Goal: Communication & Community: Answer question/provide support

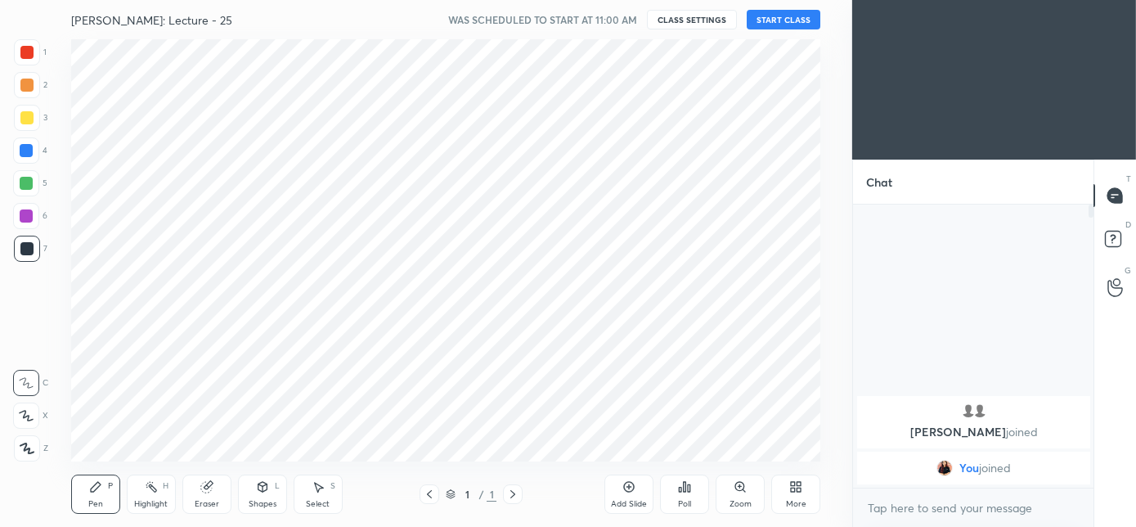
scroll to position [421, 786]
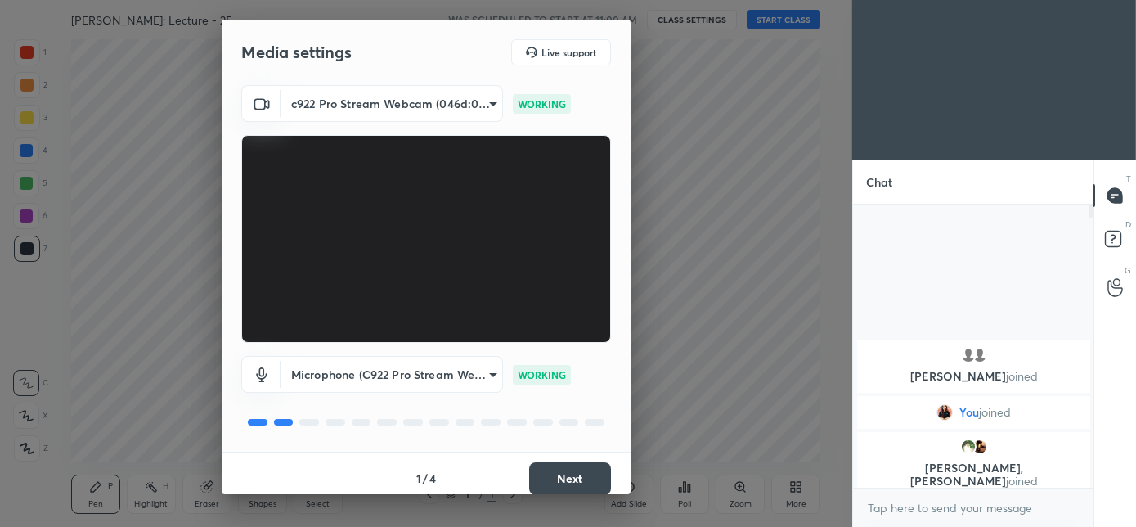
click at [580, 488] on button "Next" at bounding box center [570, 478] width 82 height 33
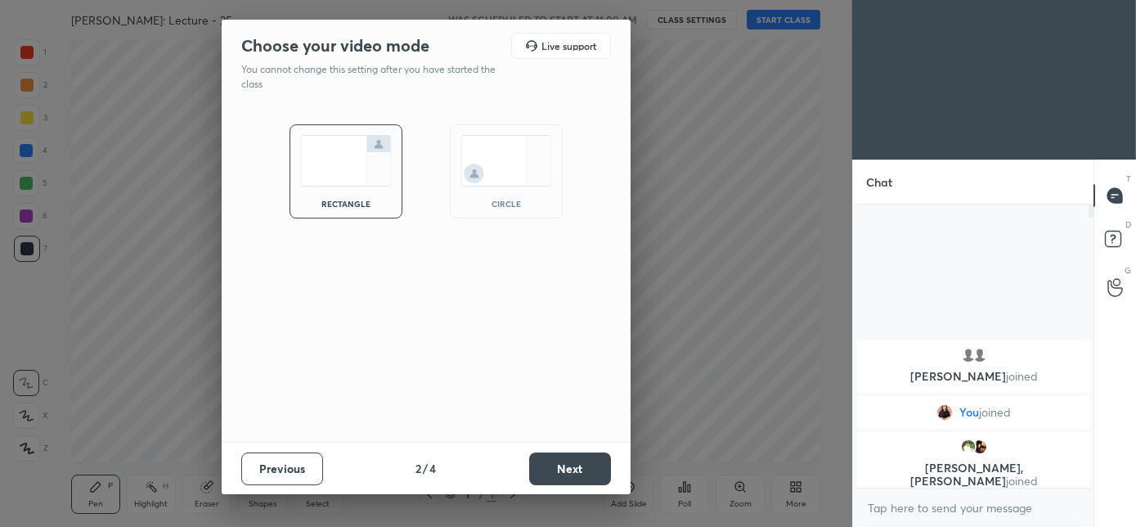
click at [528, 168] on img at bounding box center [507, 161] width 92 height 52
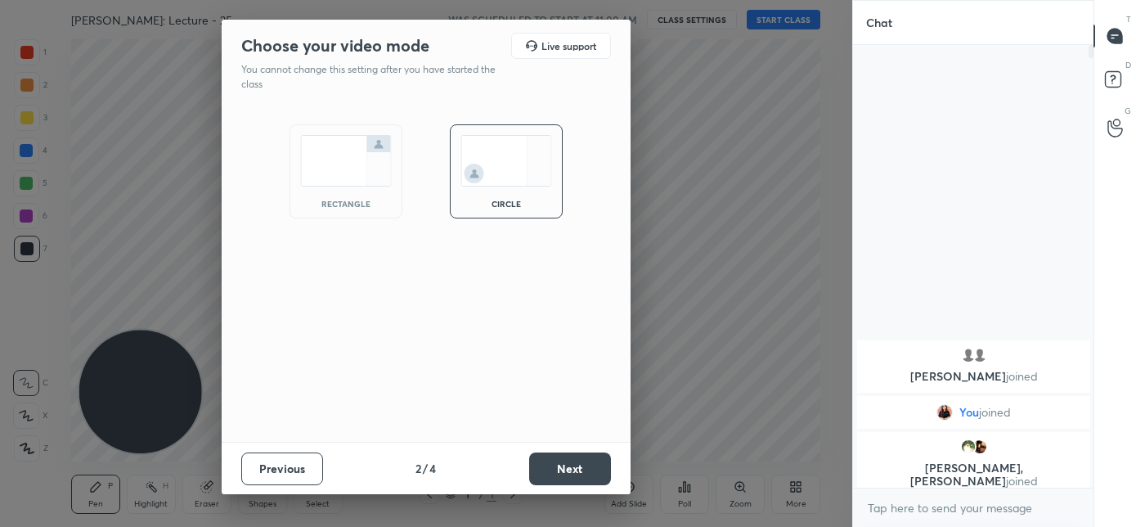
scroll to position [302, 236]
click at [576, 461] on button "Next" at bounding box center [570, 468] width 82 height 33
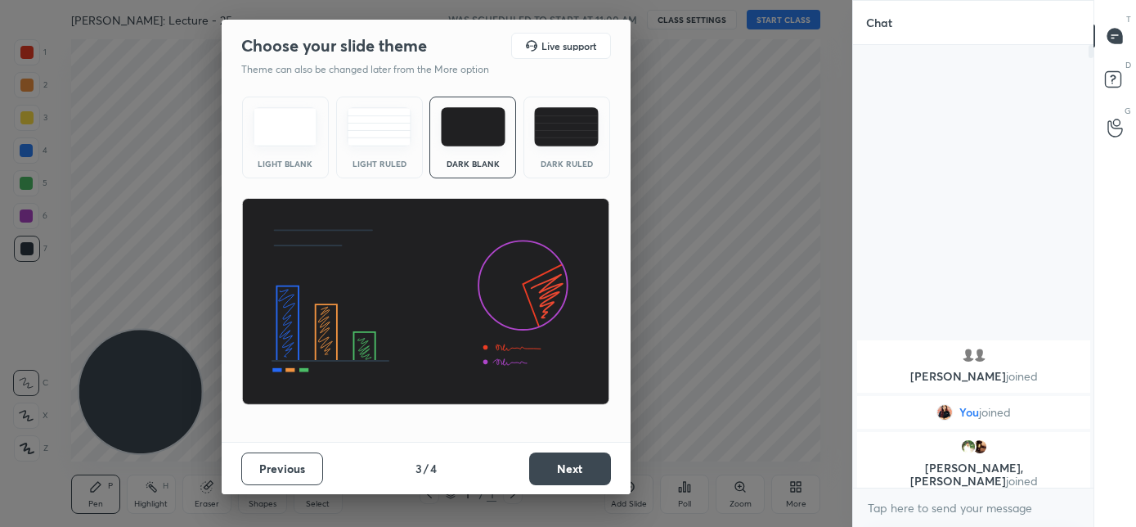
click at [576, 465] on button "Next" at bounding box center [570, 468] width 82 height 33
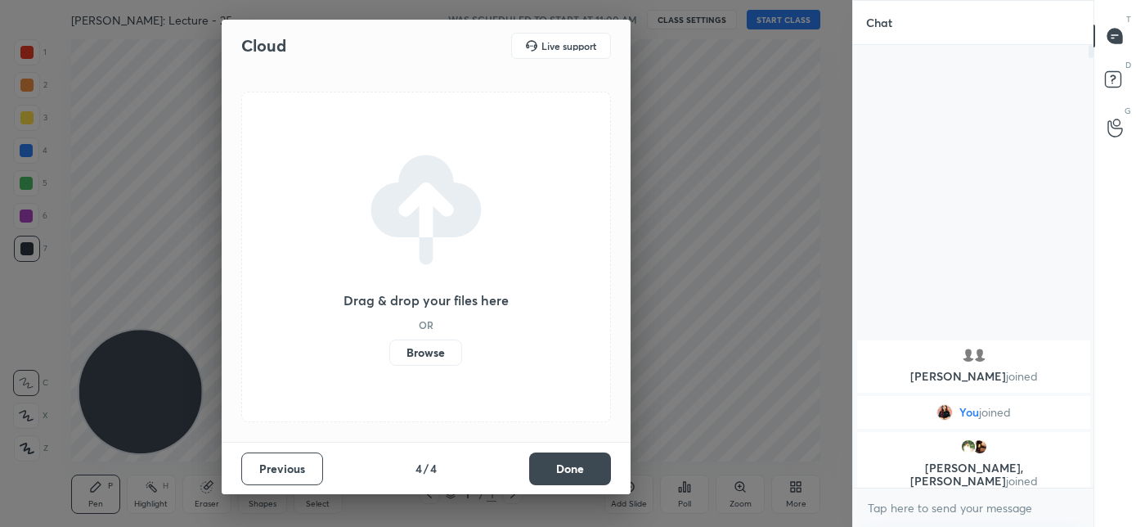
click at [576, 465] on button "Done" at bounding box center [570, 468] width 82 height 33
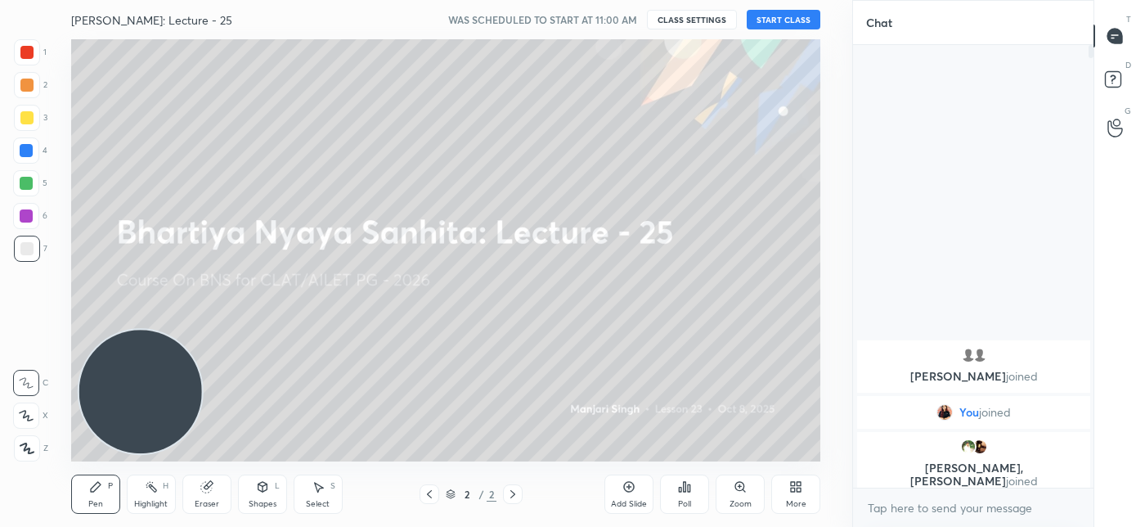
click at [781, 28] on button "START CLASS" at bounding box center [784, 20] width 74 height 20
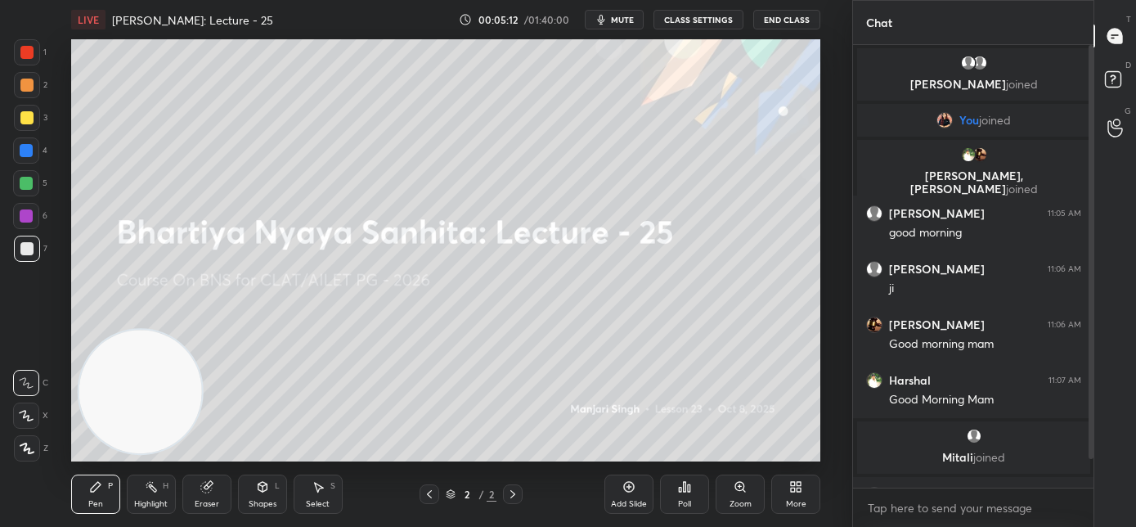
scroll to position [74, 0]
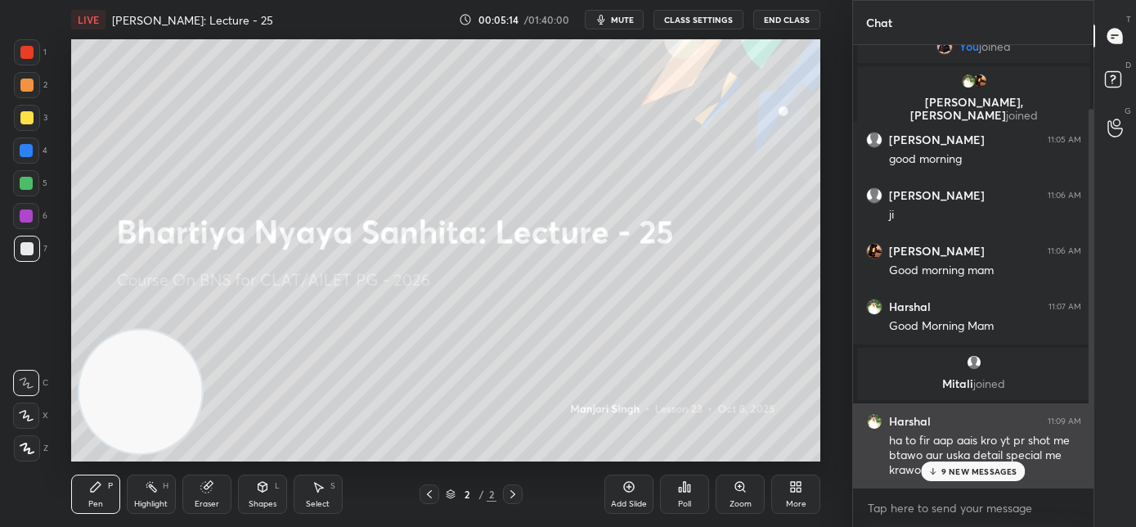
click at [947, 473] on p "9 NEW MESSAGES" at bounding box center [980, 471] width 76 height 10
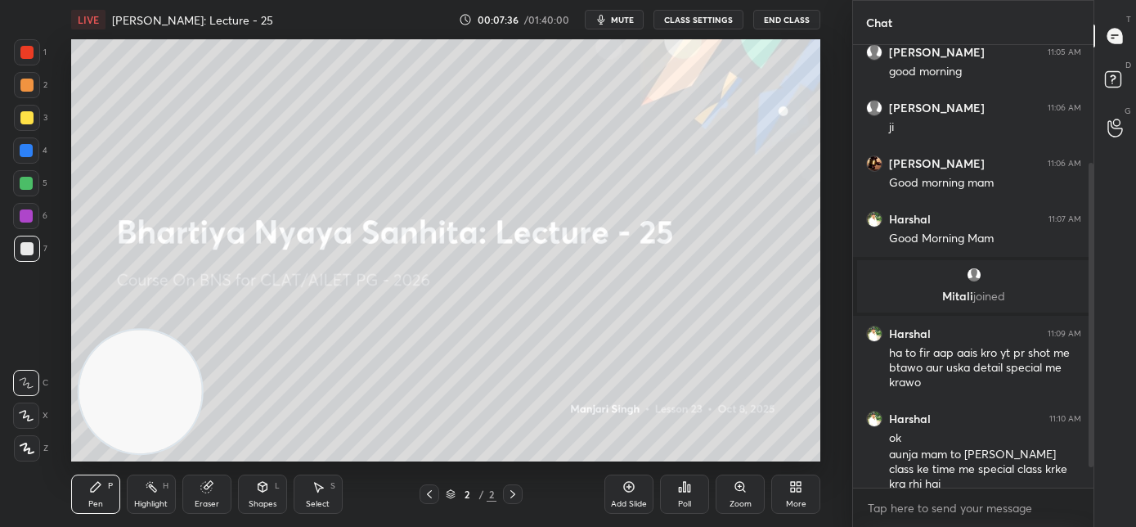
scroll to position [216, 0]
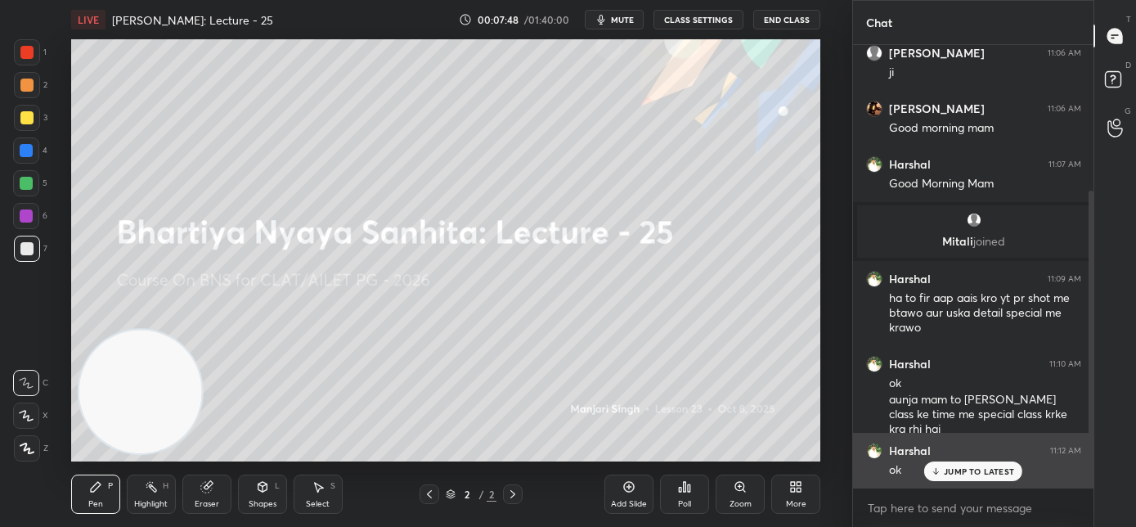
click at [979, 478] on div "JUMP TO LATEST" at bounding box center [974, 471] width 98 height 20
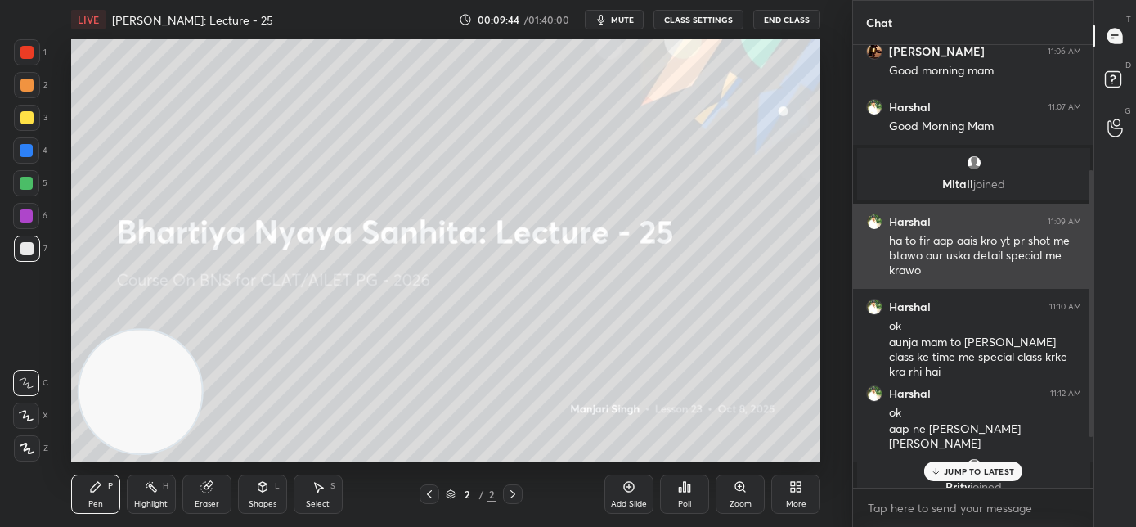
scroll to position [292, 0]
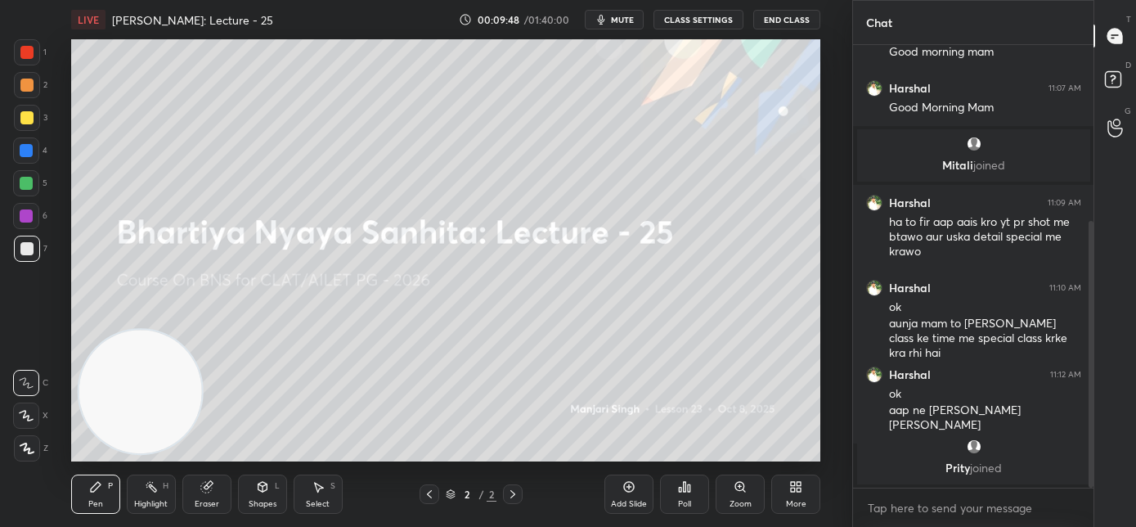
click at [799, 495] on div "More" at bounding box center [796, 494] width 49 height 39
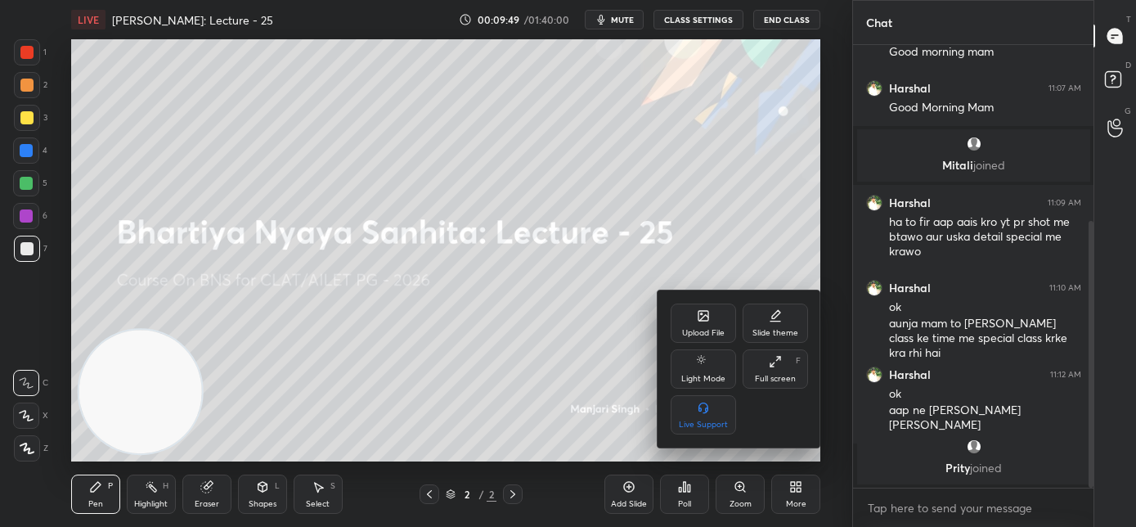
click at [700, 319] on icon at bounding box center [703, 315] width 13 height 13
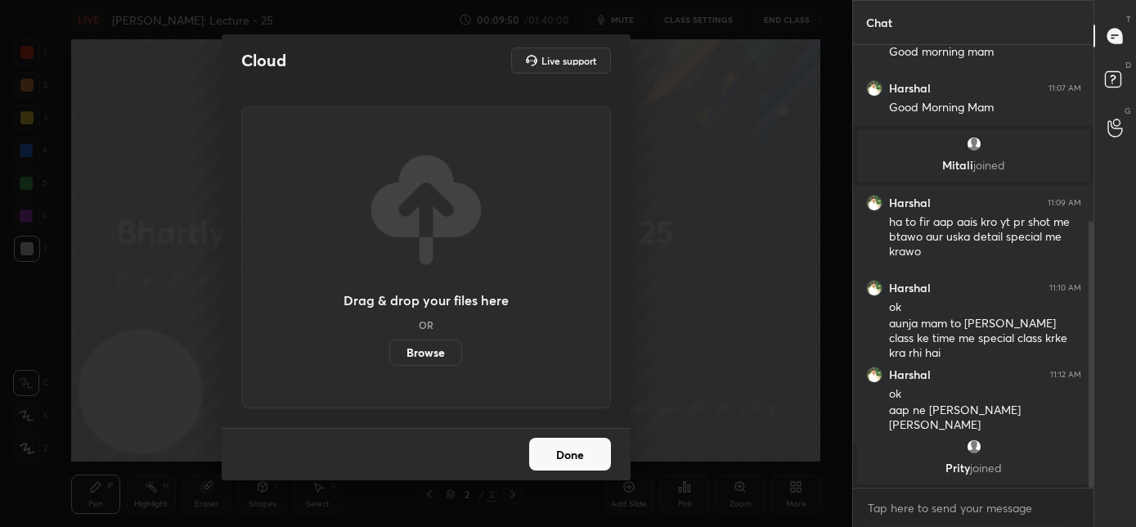
click at [416, 354] on label "Browse" at bounding box center [425, 353] width 73 height 26
click at [389, 354] on input "Browse" at bounding box center [389, 353] width 0 height 26
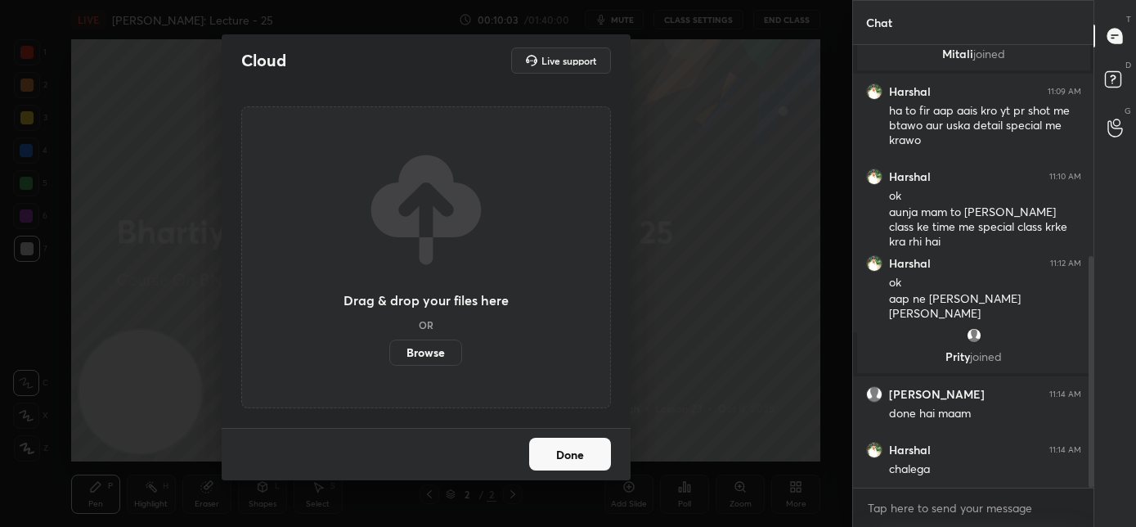
scroll to position [458, 0]
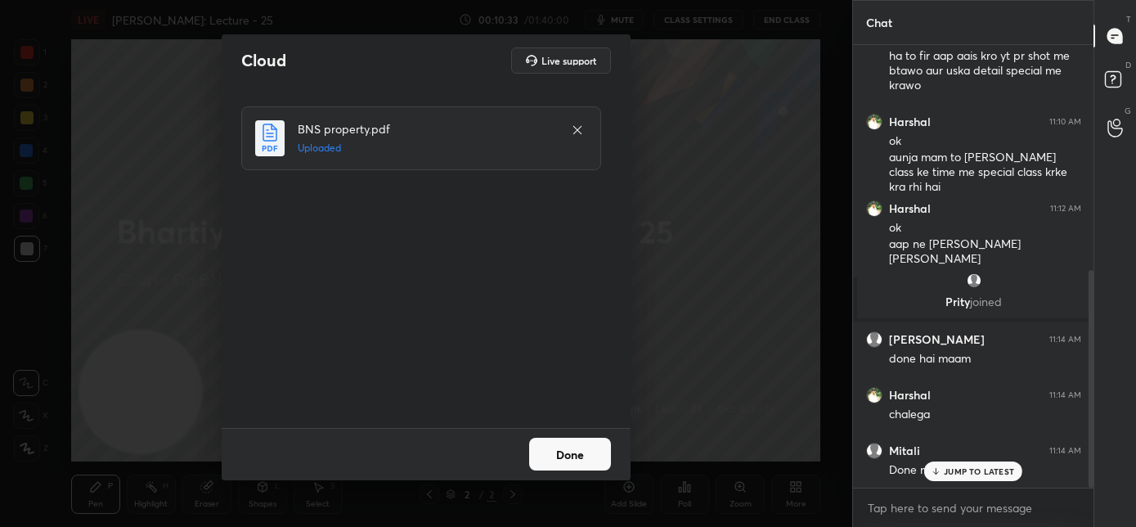
click at [578, 463] on button "Done" at bounding box center [570, 454] width 82 height 33
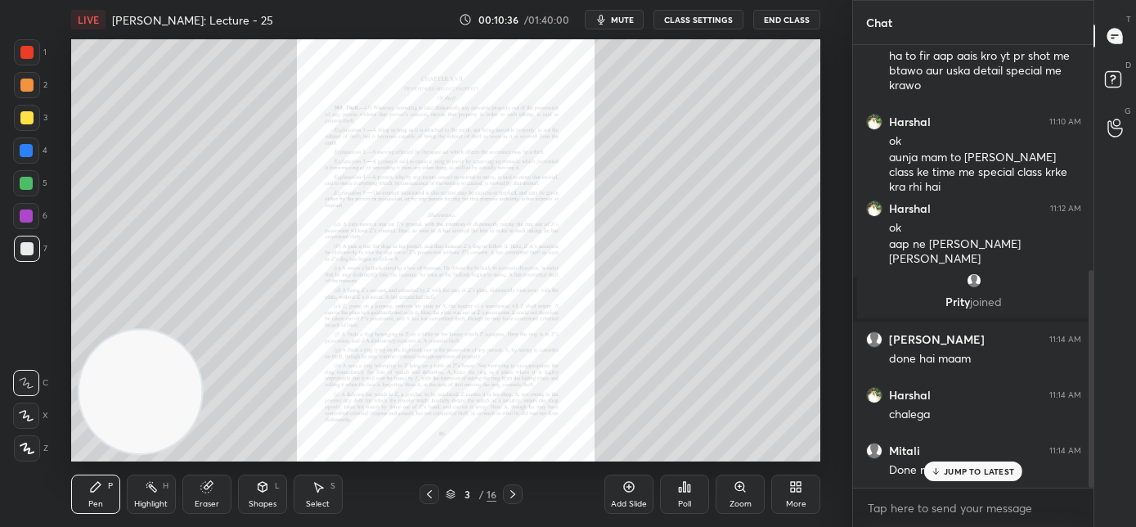
click at [944, 475] on div "JUMP TO LATEST" at bounding box center [974, 471] width 98 height 20
click at [519, 497] on icon at bounding box center [512, 494] width 13 height 13
click at [519, 496] on icon at bounding box center [512, 494] width 13 height 13
click at [515, 497] on icon at bounding box center [512, 494] width 13 height 13
click at [517, 493] on icon at bounding box center [512, 494] width 13 height 13
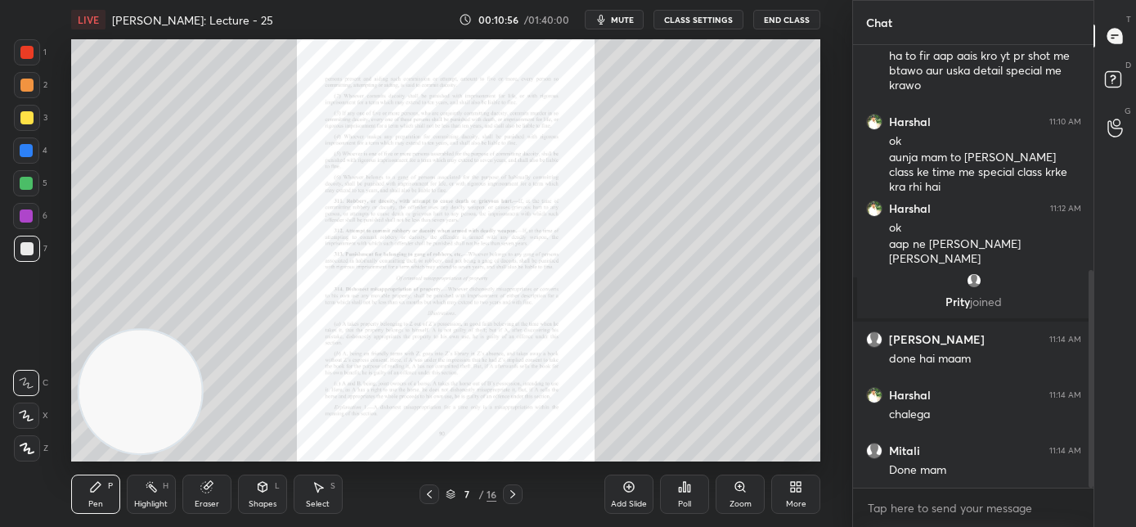
click at [517, 497] on icon at bounding box center [512, 494] width 13 height 13
click at [430, 493] on icon at bounding box center [429, 494] width 13 height 13
click at [427, 496] on icon at bounding box center [429, 494] width 13 height 13
click at [744, 495] on div "Zoom" at bounding box center [740, 494] width 49 height 39
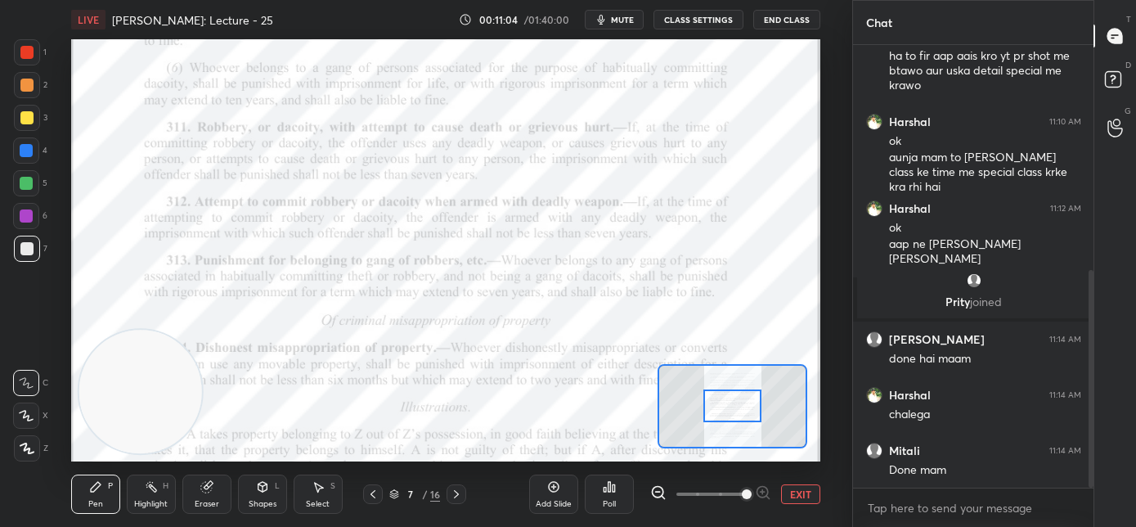
click at [744, 496] on span at bounding box center [711, 494] width 69 height 25
click at [743, 497] on span at bounding box center [747, 494] width 10 height 10
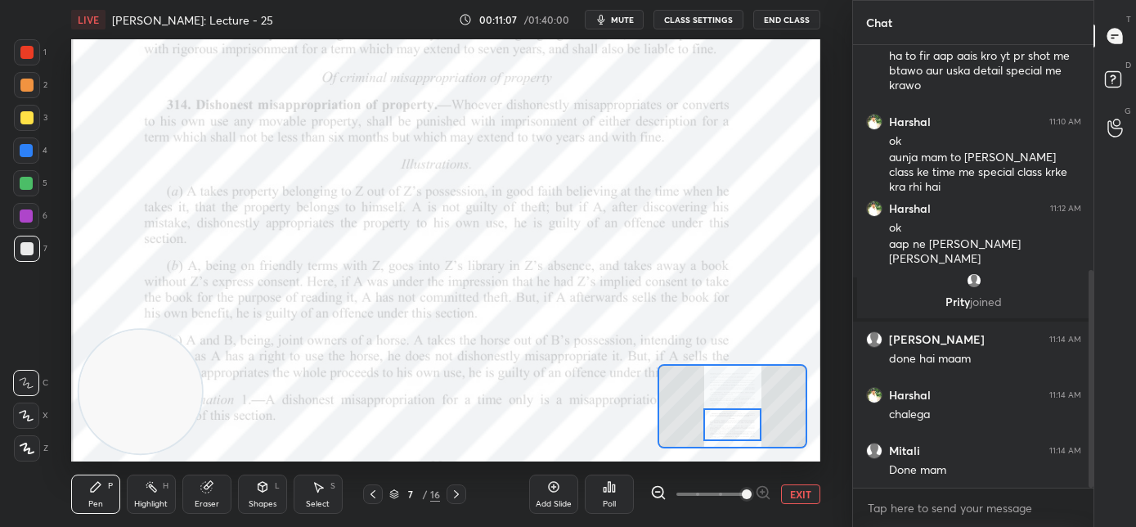
drag, startPoint x: 740, startPoint y: 410, endPoint x: 740, endPoint y: 429, distance: 18.8
click at [740, 429] on div at bounding box center [733, 424] width 59 height 33
click at [458, 496] on icon at bounding box center [456, 494] width 13 height 13
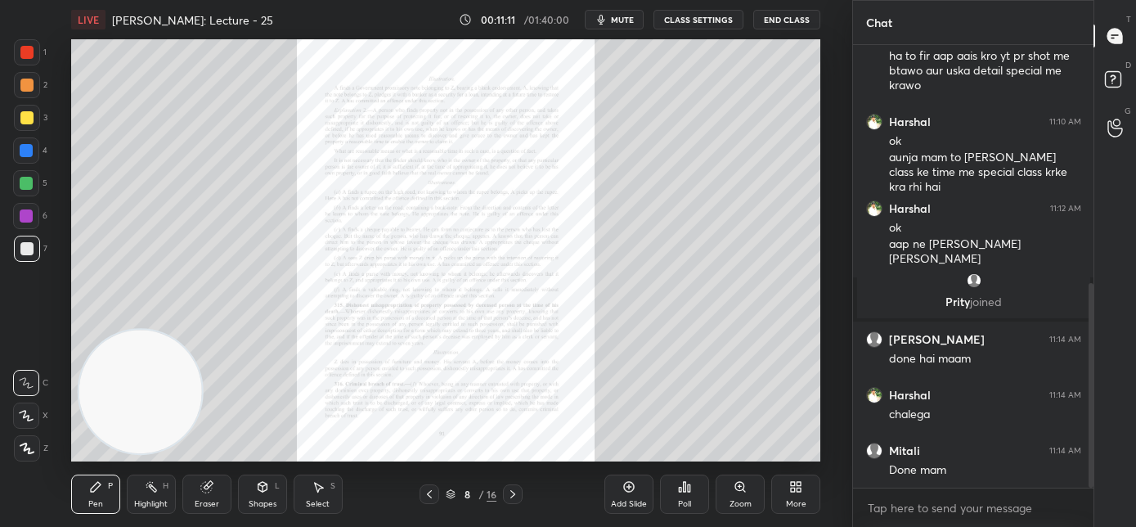
scroll to position [515, 0]
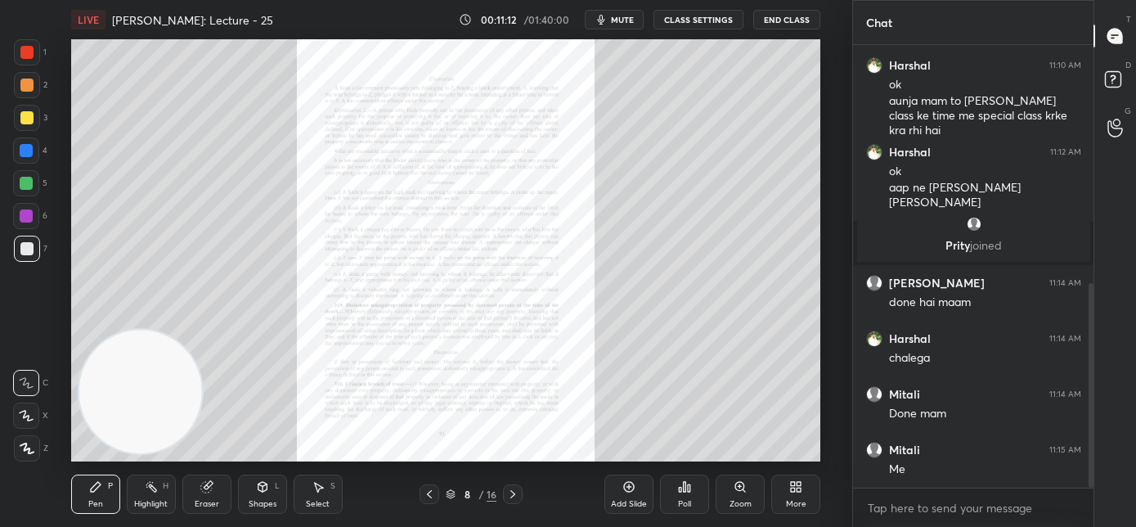
click at [735, 500] on div "Zoom" at bounding box center [741, 504] width 22 height 8
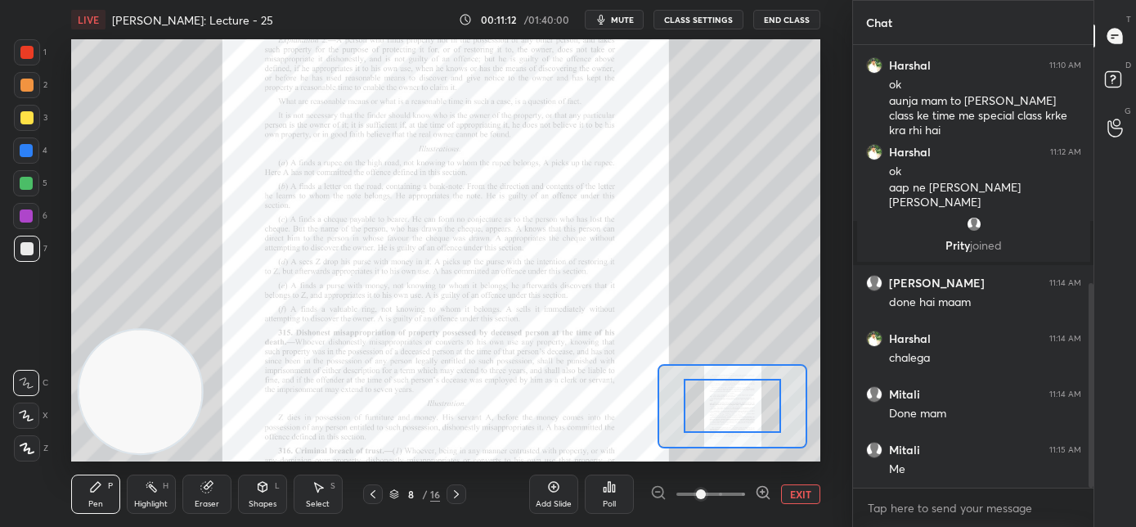
click at [735, 497] on span at bounding box center [711, 494] width 69 height 25
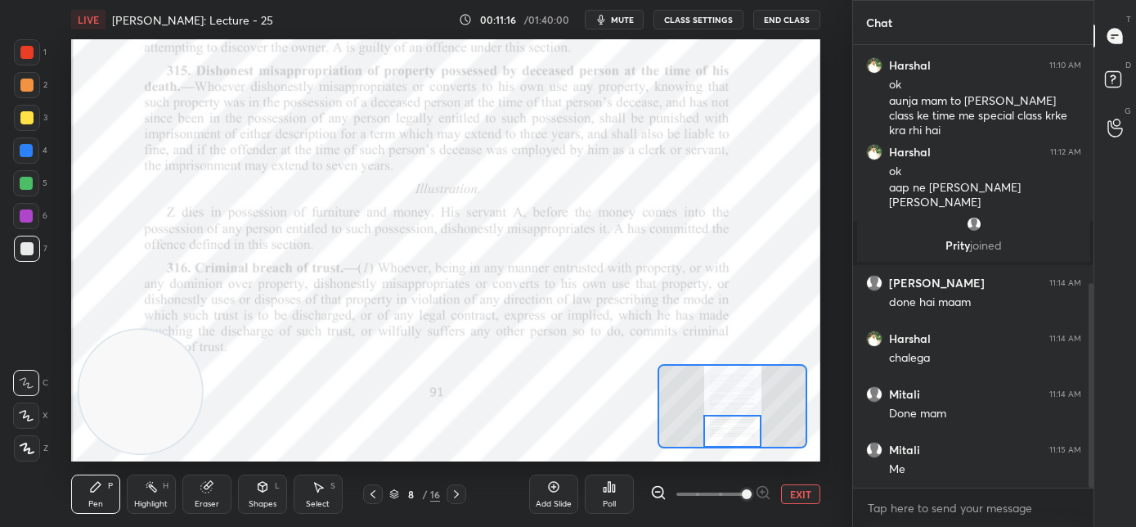
drag, startPoint x: 744, startPoint y: 411, endPoint x: 744, endPoint y: 439, distance: 28.6
click at [744, 439] on div at bounding box center [733, 431] width 59 height 33
click at [29, 59] on div at bounding box center [27, 52] width 26 height 26
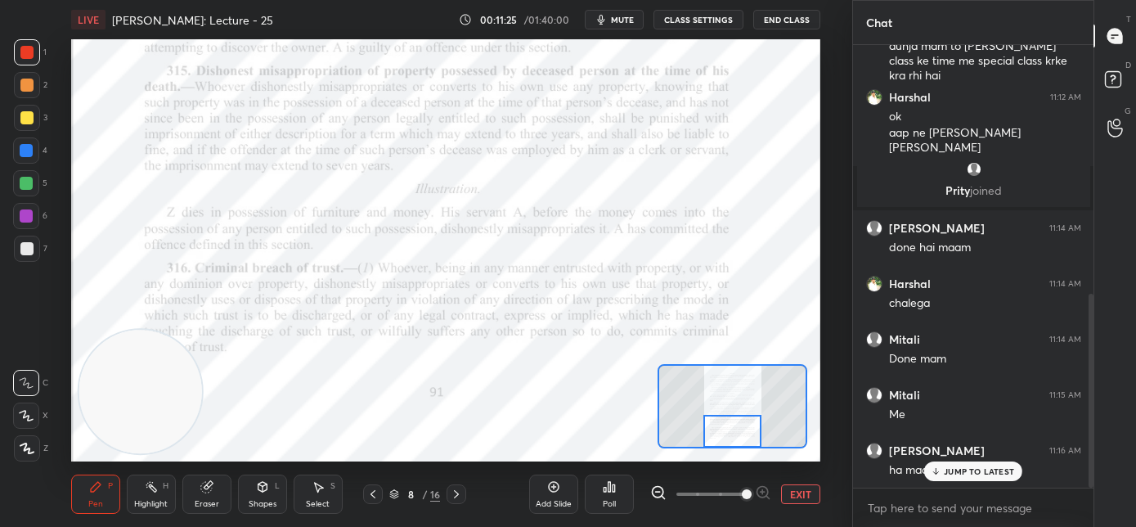
click at [973, 472] on p "JUMP TO LATEST" at bounding box center [979, 471] width 70 height 10
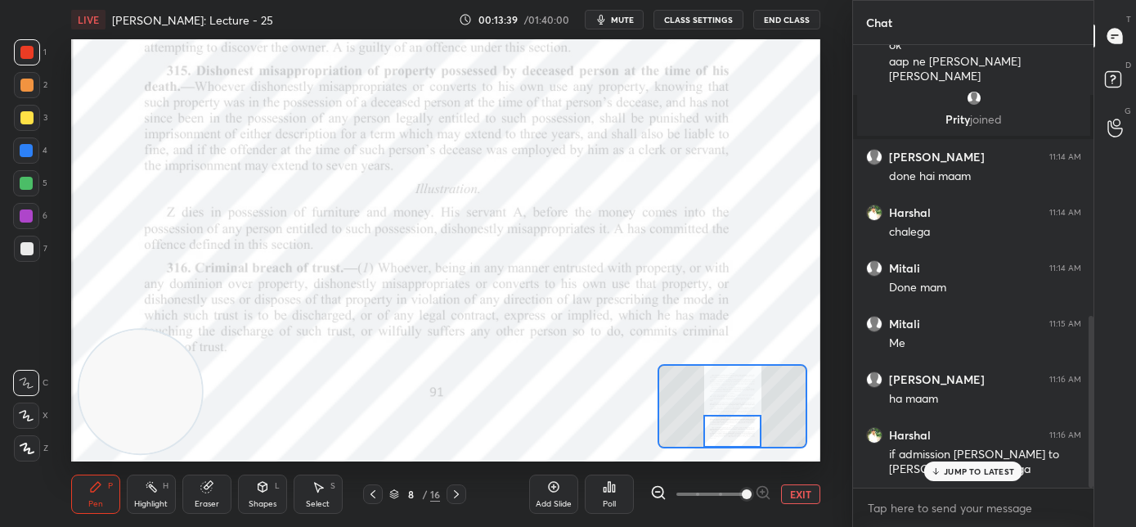
scroll to position [695, 0]
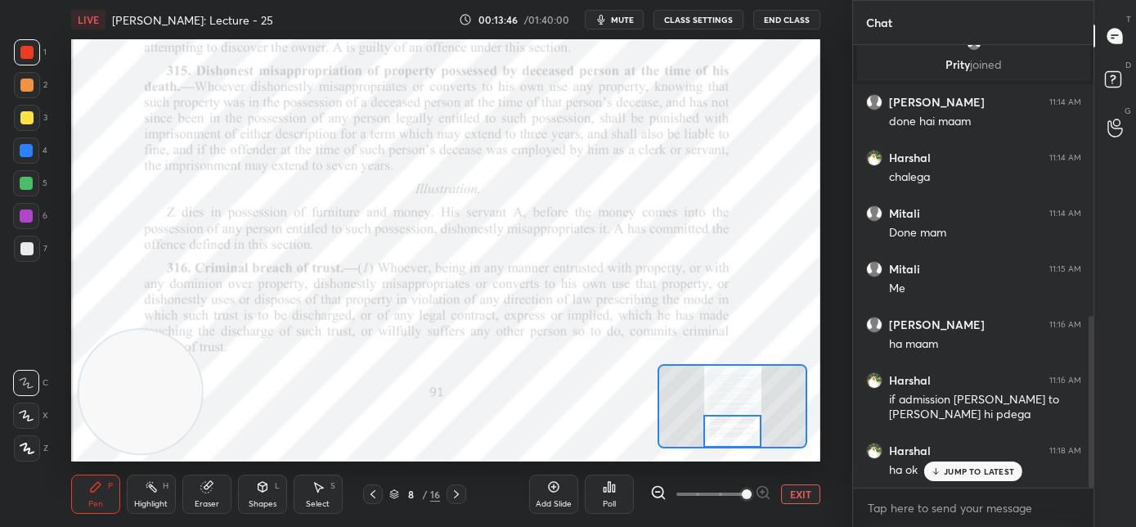
click at [956, 471] on p "JUMP TO LATEST" at bounding box center [979, 471] width 70 height 10
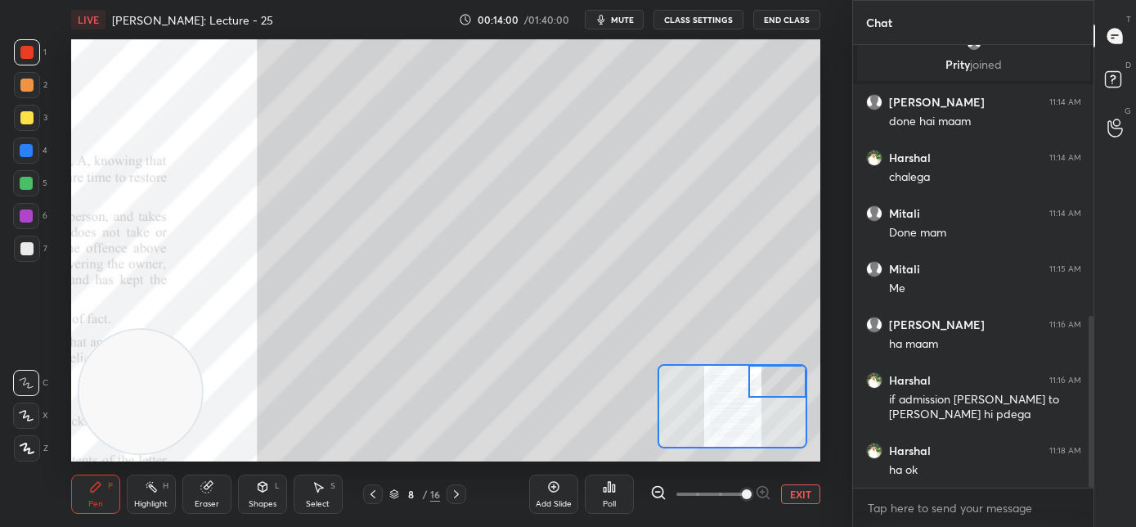
drag, startPoint x: 713, startPoint y: 377, endPoint x: 770, endPoint y: 375, distance: 56.5
click at [771, 376] on div at bounding box center [778, 381] width 59 height 33
click at [16, 120] on div at bounding box center [27, 118] width 26 height 26
click at [373, 498] on icon at bounding box center [373, 494] width 13 height 13
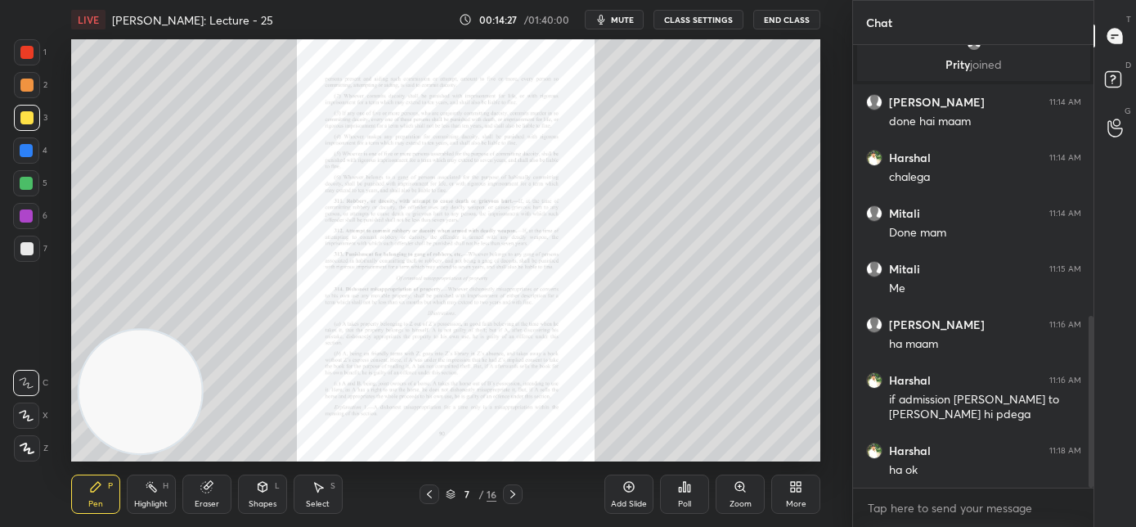
click at [626, 500] on div "Add Slide" at bounding box center [629, 504] width 36 height 8
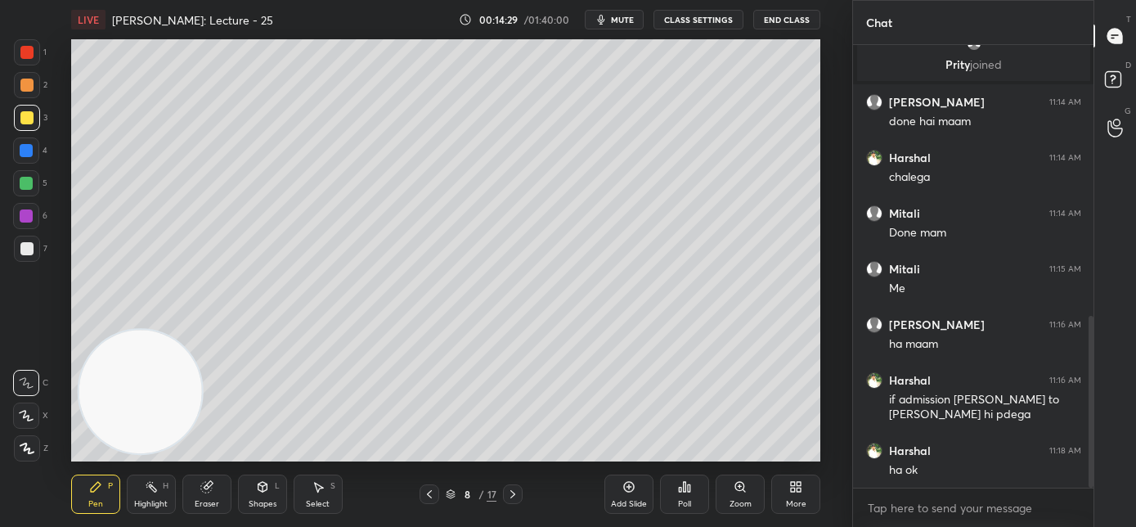
drag, startPoint x: 24, startPoint y: 445, endPoint x: 106, endPoint y: 362, distance: 116.3
click at [26, 443] on icon at bounding box center [27, 448] width 15 height 11
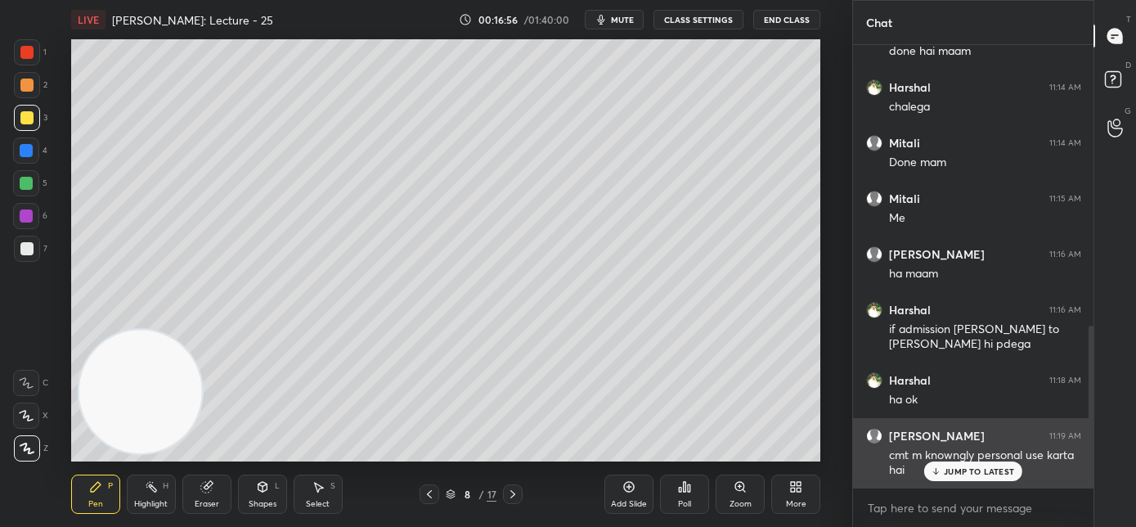
drag, startPoint x: 953, startPoint y: 477, endPoint x: 918, endPoint y: 469, distance: 36.1
click at [953, 478] on div "JUMP TO LATEST" at bounding box center [974, 471] width 98 height 20
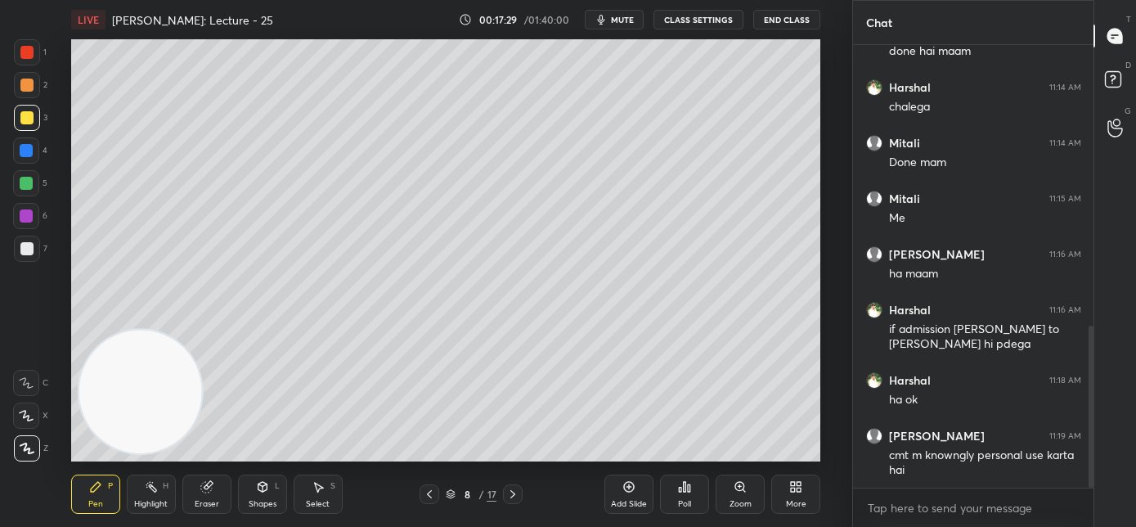
click at [624, 488] on icon at bounding box center [629, 486] width 13 height 13
click at [520, 494] on div at bounding box center [513, 494] width 20 height 20
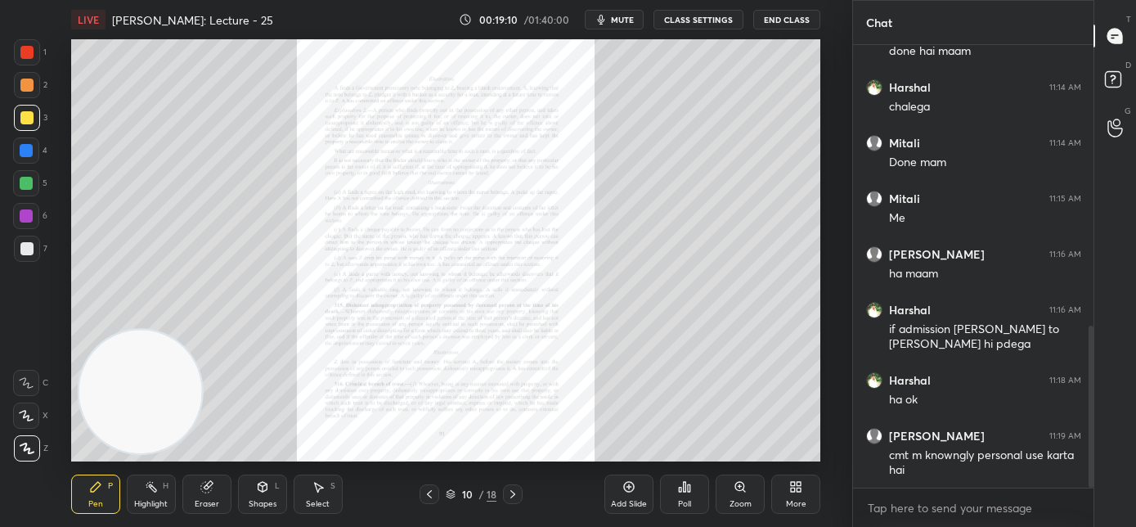
click at [744, 501] on div "Zoom" at bounding box center [741, 504] width 22 height 8
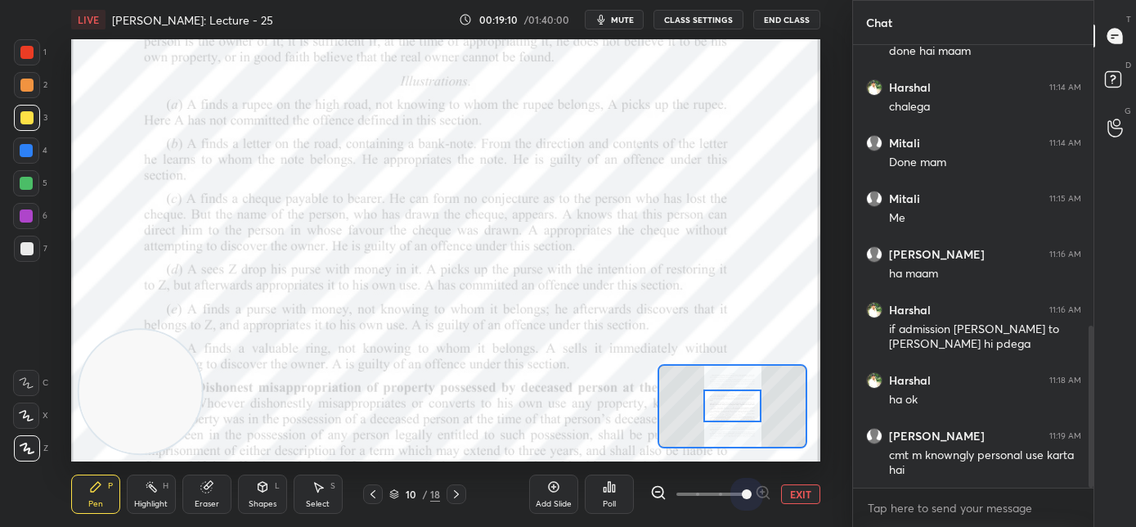
click at [739, 500] on span at bounding box center [711, 494] width 69 height 25
click at [742, 499] on span at bounding box center [747, 494] width 10 height 10
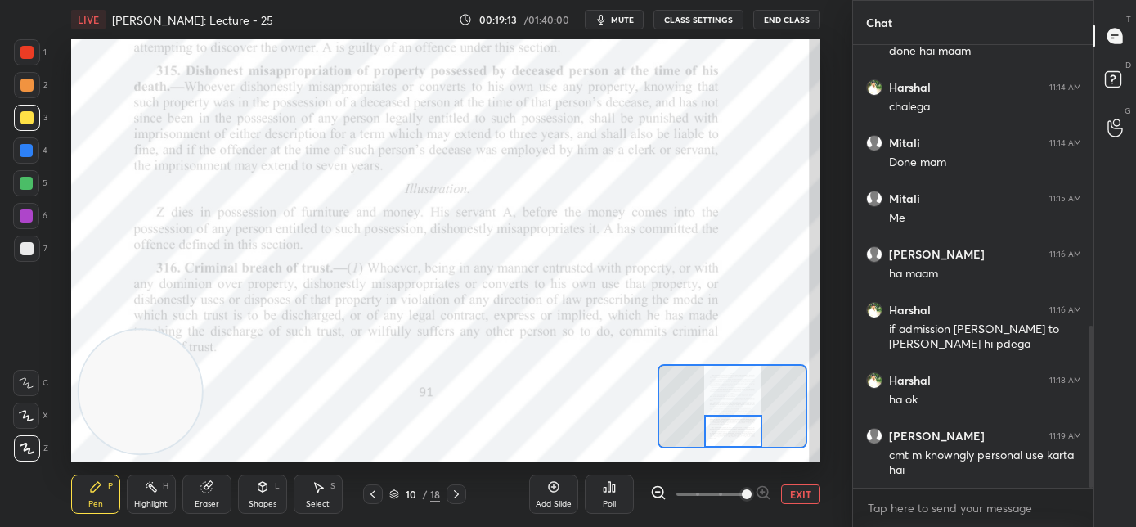
drag, startPoint x: 740, startPoint y: 408, endPoint x: 740, endPoint y: 447, distance: 38.5
click at [740, 447] on div at bounding box center [733, 406] width 150 height 84
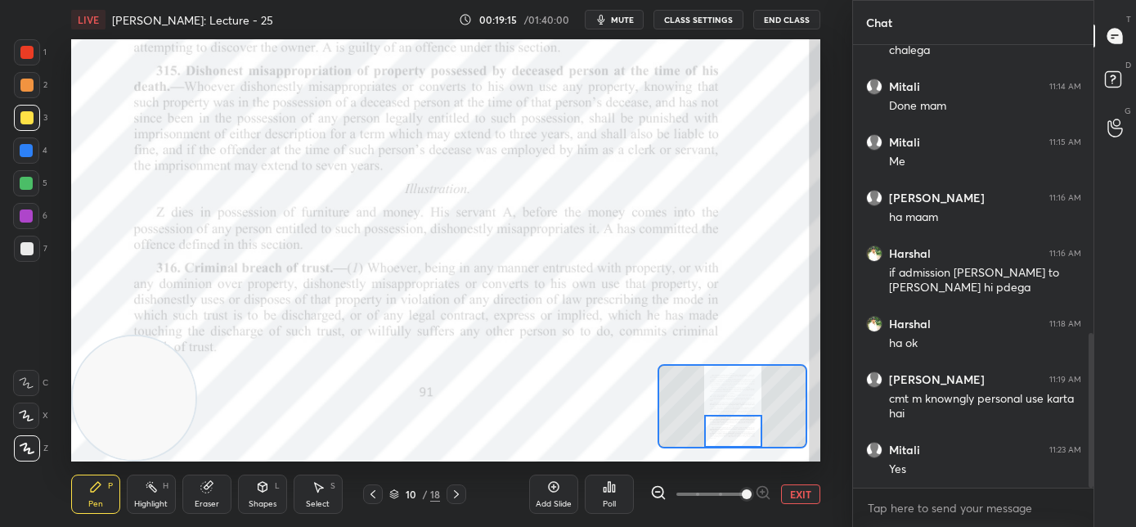
click at [127, 435] on video at bounding box center [135, 398] width 124 height 124
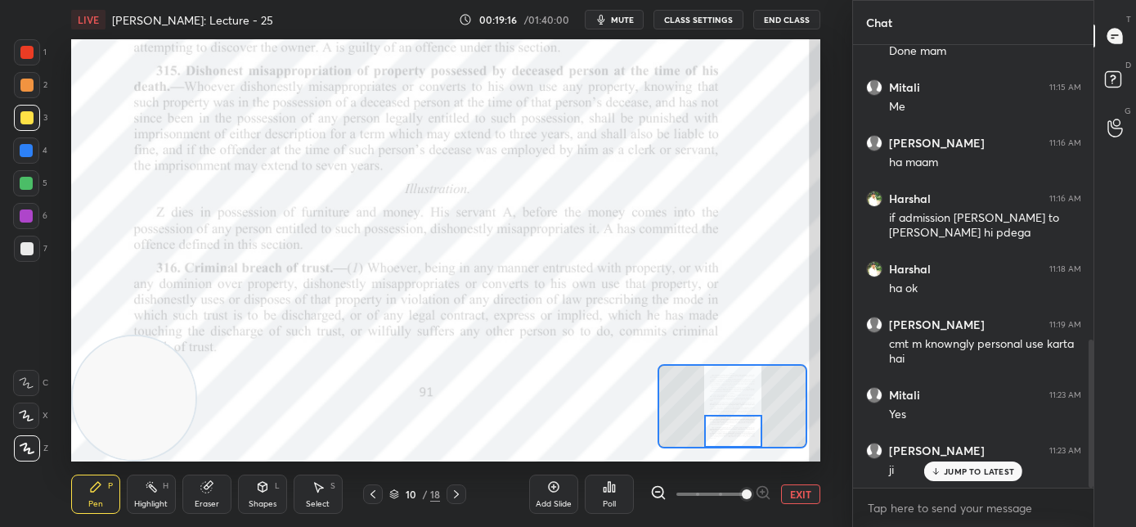
drag, startPoint x: 32, startPoint y: 50, endPoint x: 31, endPoint y: 63, distance: 13.1
click at [31, 52] on div at bounding box center [26, 52] width 13 height 13
click at [29, 387] on icon at bounding box center [26, 383] width 13 height 10
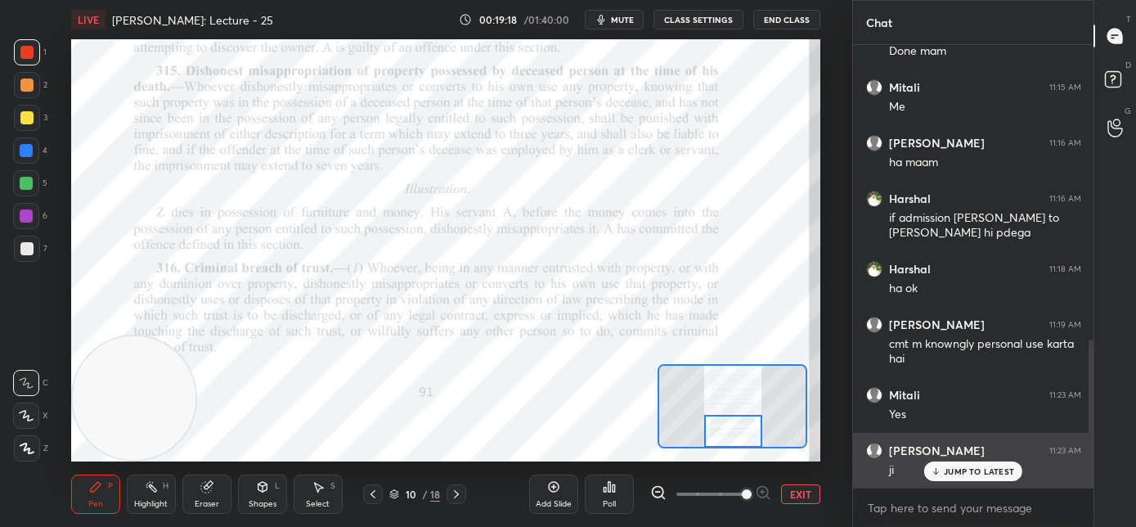
click at [960, 470] on p "JUMP TO LATEST" at bounding box center [979, 471] width 70 height 10
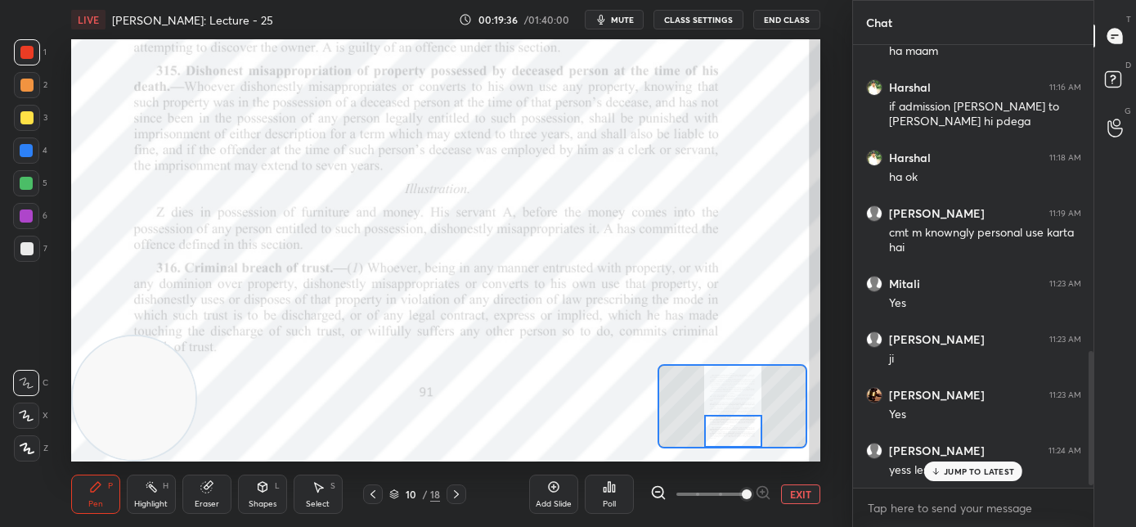
scroll to position [438, 236]
click at [117, 336] on video at bounding box center [135, 398] width 124 height 124
click at [135, 453] on video at bounding box center [135, 398] width 124 height 124
click at [460, 497] on icon at bounding box center [456, 494] width 13 height 13
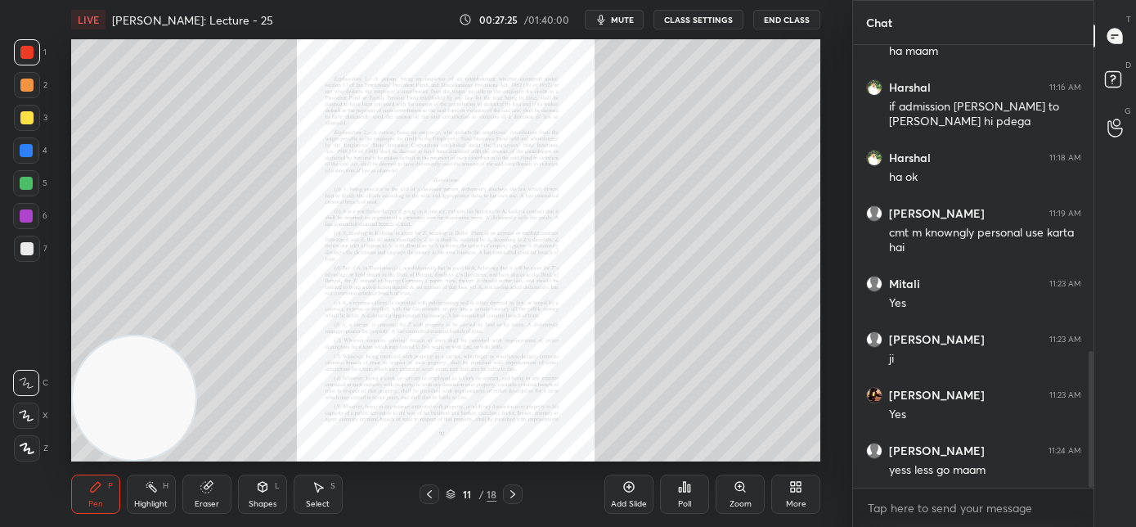
click at [735, 495] on div "Zoom" at bounding box center [740, 494] width 49 height 39
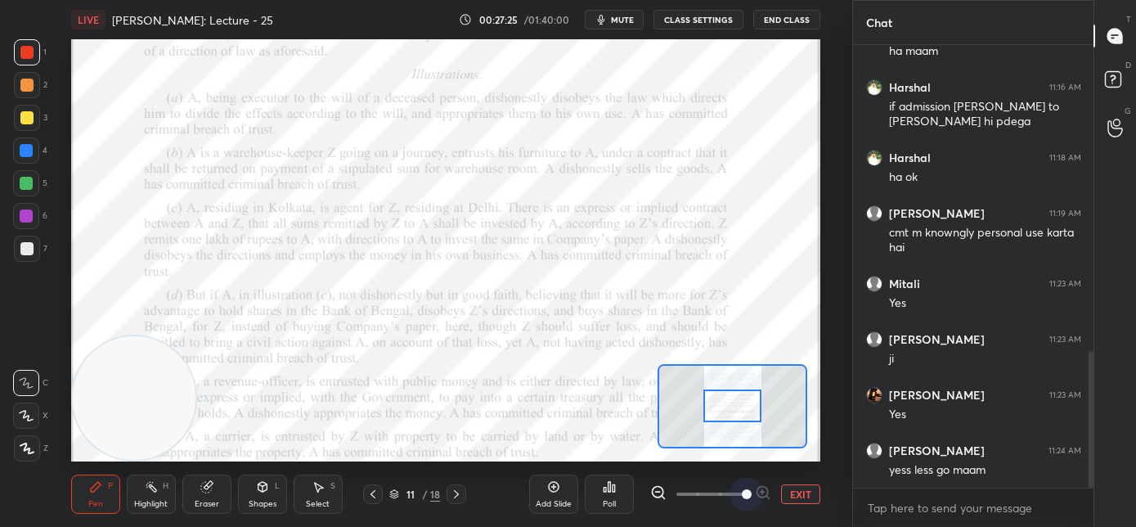
click at [737, 495] on span at bounding box center [711, 494] width 69 height 25
click at [742, 495] on span at bounding box center [747, 494] width 10 height 10
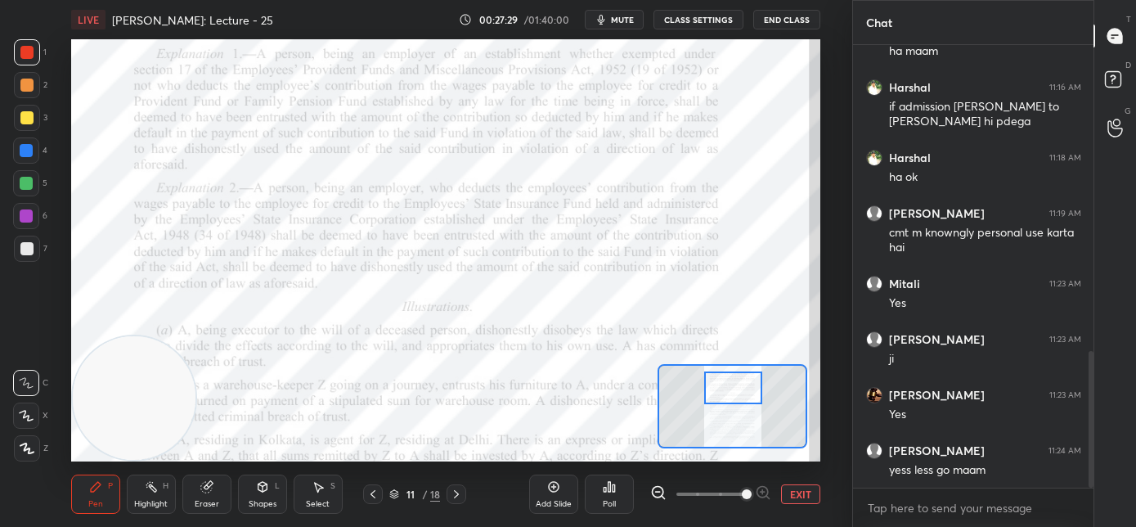
drag, startPoint x: 730, startPoint y: 412, endPoint x: 731, endPoint y: 394, distance: 18.0
click at [731, 394] on div at bounding box center [733, 387] width 59 height 33
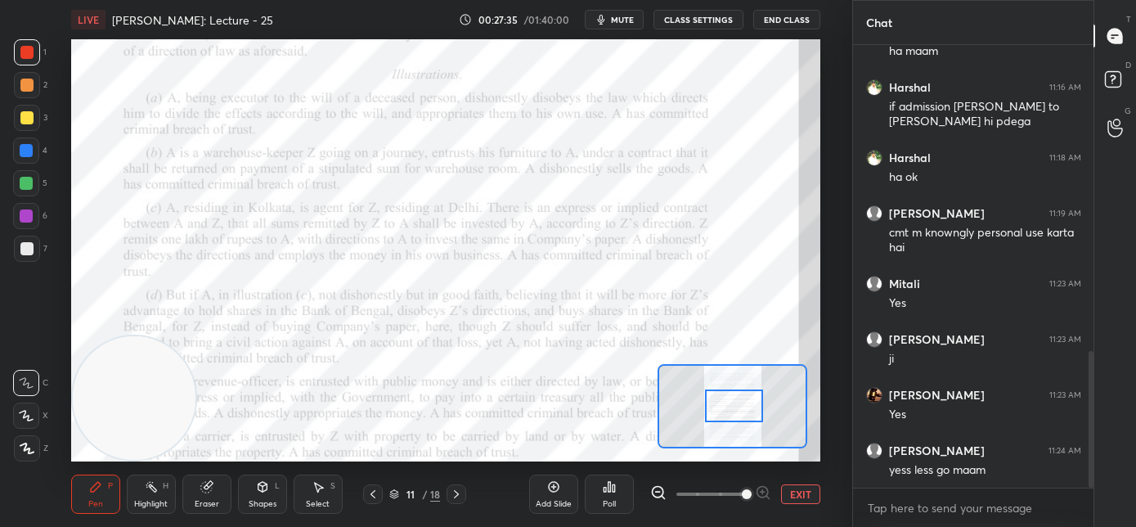
drag, startPoint x: 735, startPoint y: 401, endPoint x: 736, endPoint y: 412, distance: 11.5
click at [736, 412] on div at bounding box center [734, 405] width 59 height 33
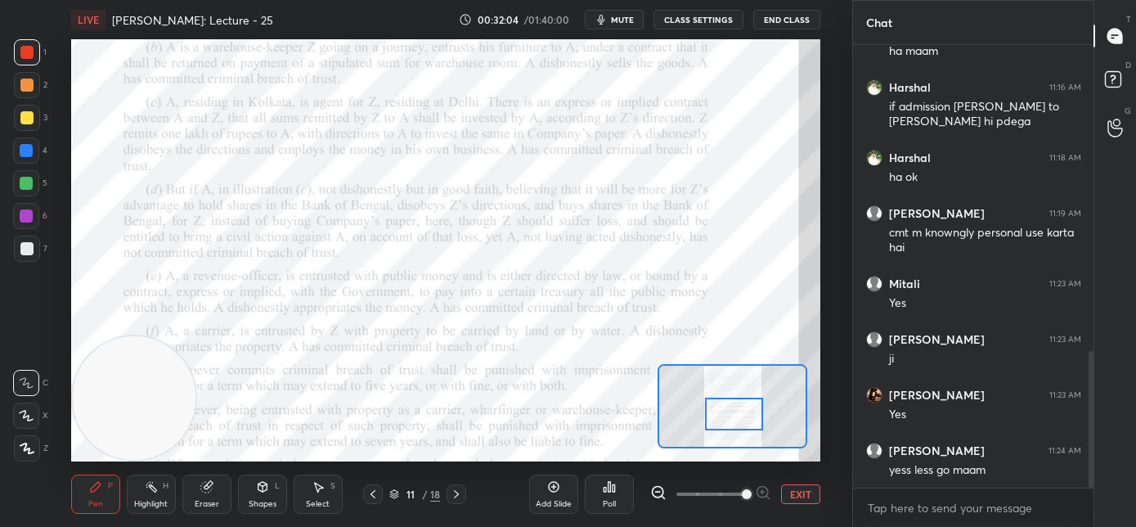
click at [733, 422] on div at bounding box center [734, 414] width 59 height 33
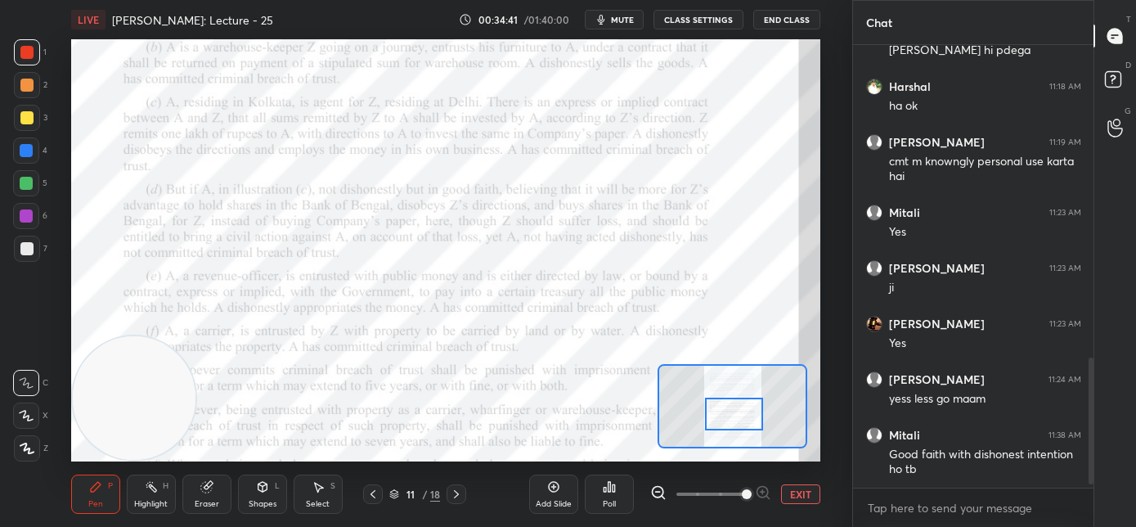
scroll to position [1114, 0]
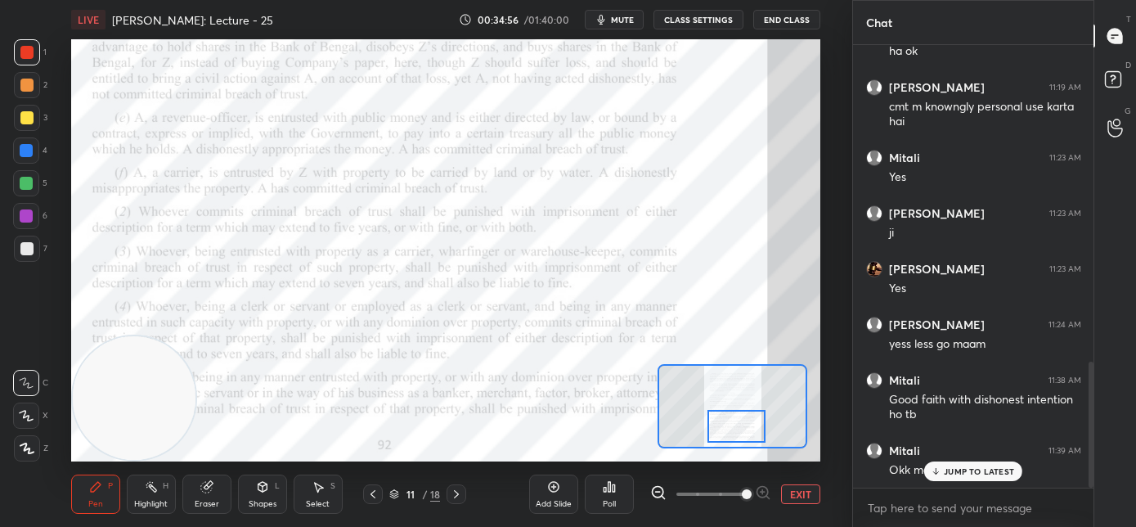
click at [733, 421] on div at bounding box center [737, 426] width 59 height 33
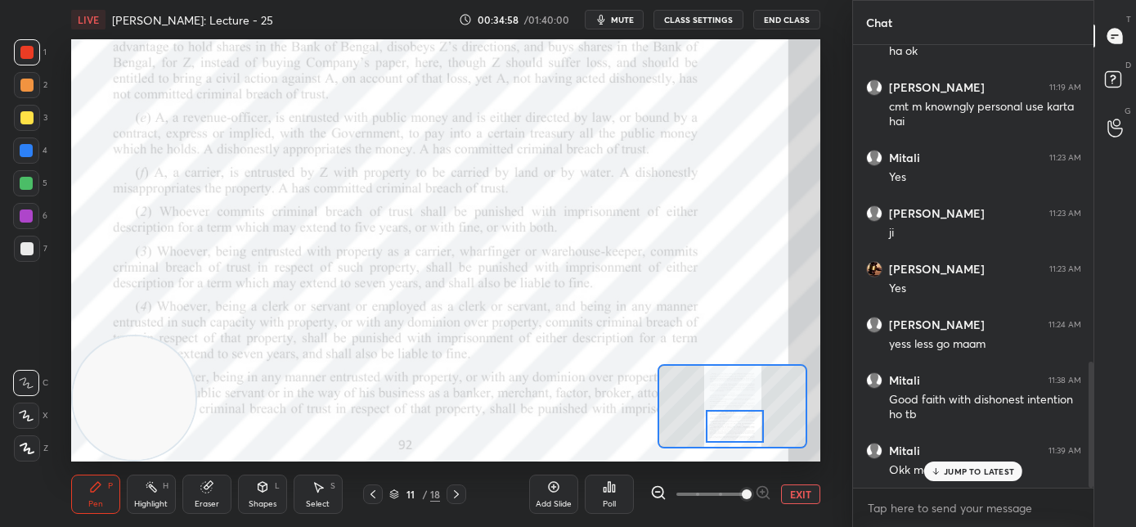
click at [731, 421] on div at bounding box center [735, 426] width 59 height 33
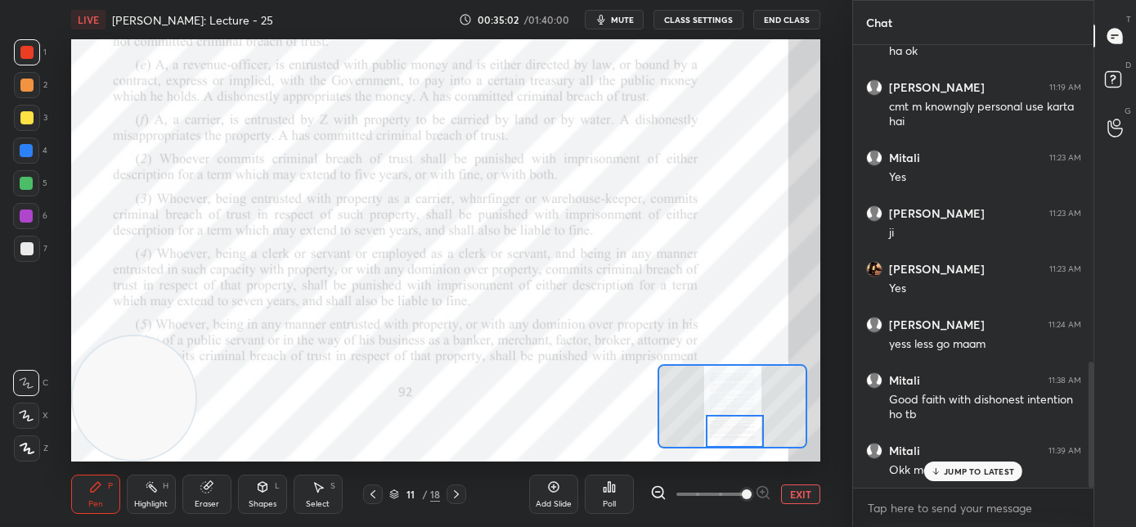
click at [736, 439] on div at bounding box center [735, 431] width 59 height 33
click at [947, 472] on p "JUMP TO LATEST" at bounding box center [979, 471] width 70 height 10
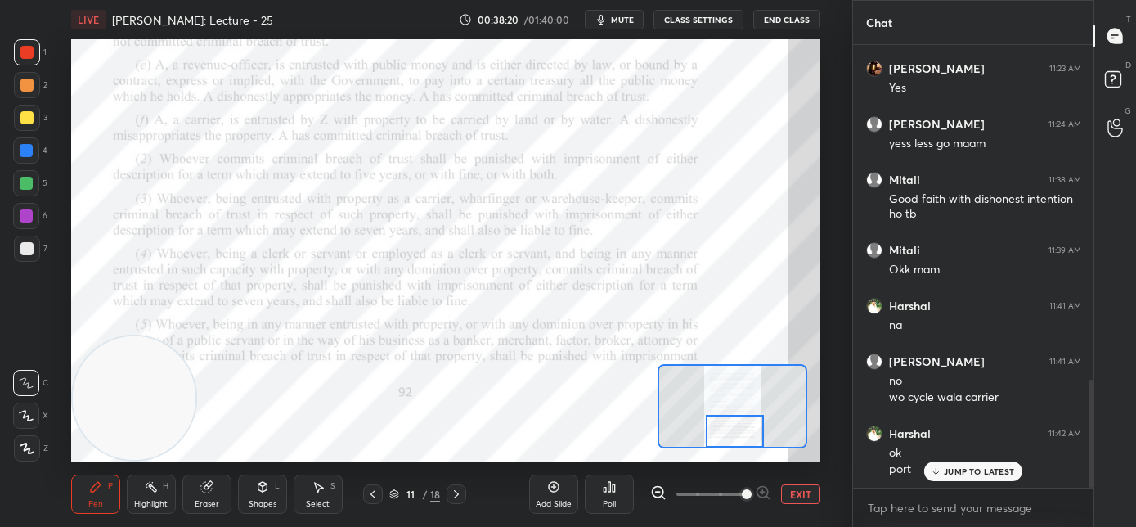
scroll to position [1370, 0]
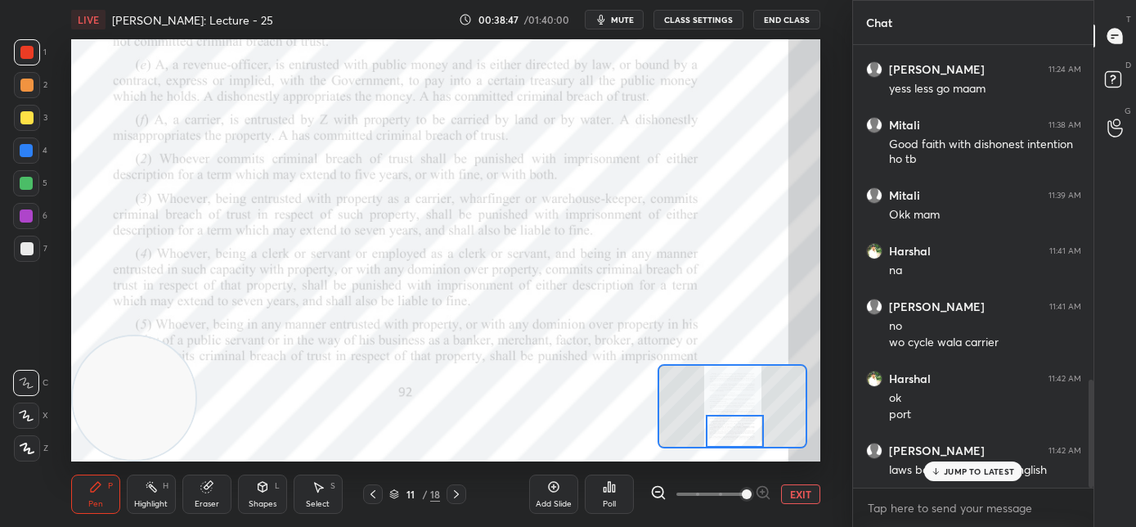
click at [974, 478] on div "JUMP TO LATEST" at bounding box center [974, 471] width 98 height 20
drag, startPoint x: 142, startPoint y: 281, endPoint x: 143, endPoint y: 268, distance: 14.0
click at [143, 266] on video at bounding box center [135, 251] width 124 height 124
click at [455, 498] on icon at bounding box center [456, 494] width 13 height 13
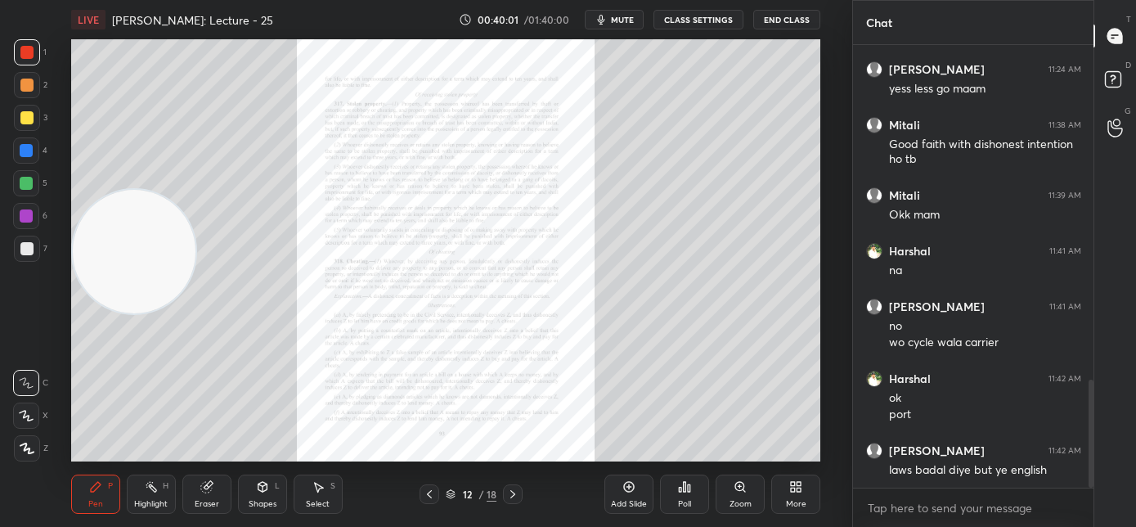
click at [739, 493] on div "Zoom" at bounding box center [740, 494] width 49 height 39
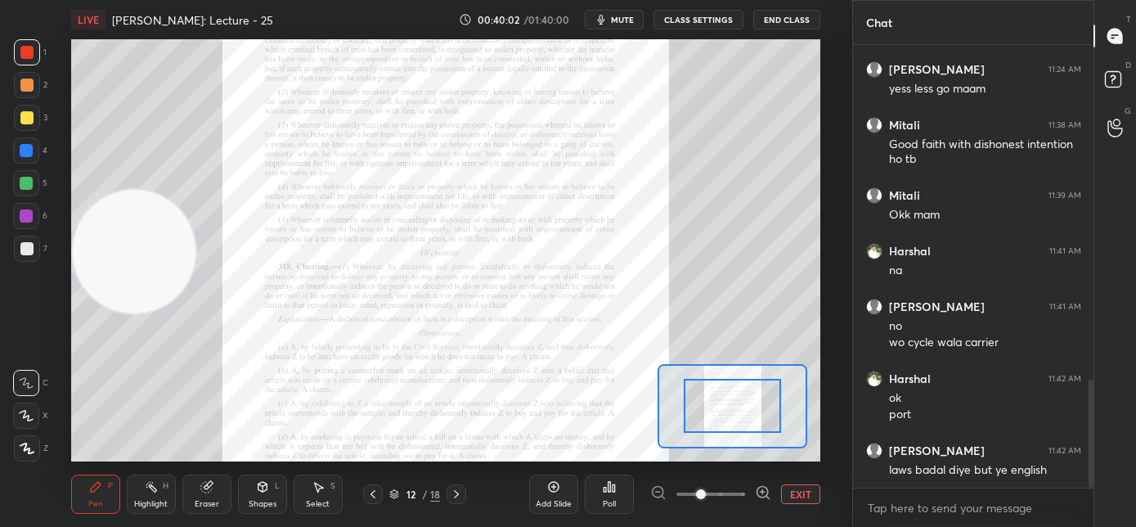
click at [737, 493] on span at bounding box center [711, 494] width 69 height 25
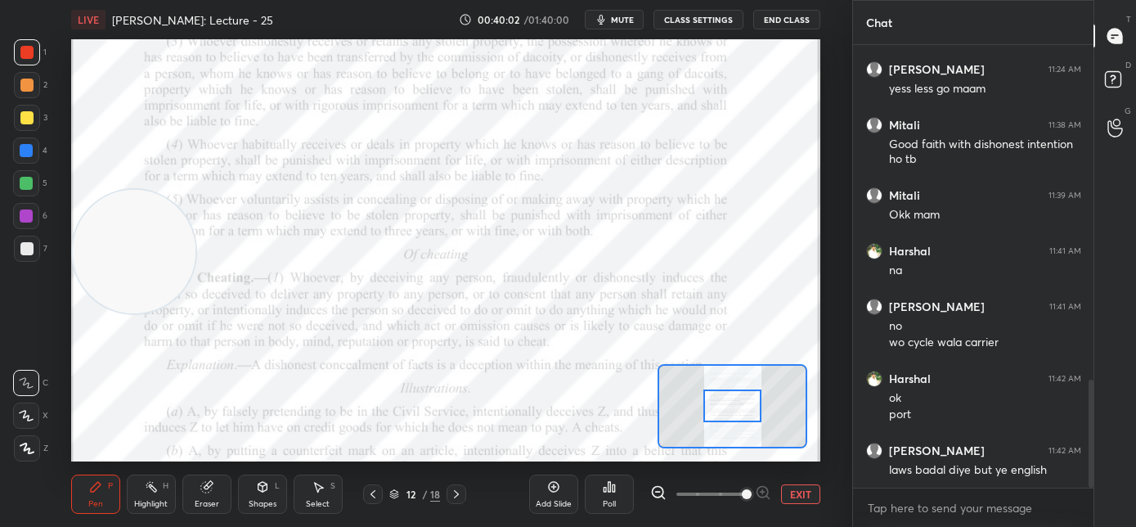
click at [742, 493] on span at bounding box center [747, 494] width 10 height 10
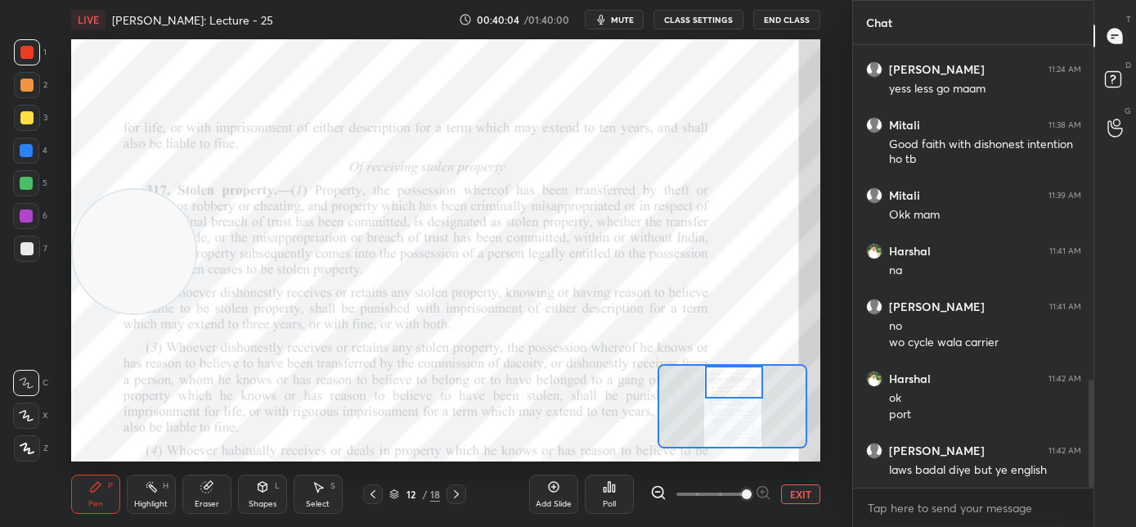
drag, startPoint x: 733, startPoint y: 410, endPoint x: 734, endPoint y: 385, distance: 24.6
click at [734, 386] on div at bounding box center [734, 382] width 59 height 33
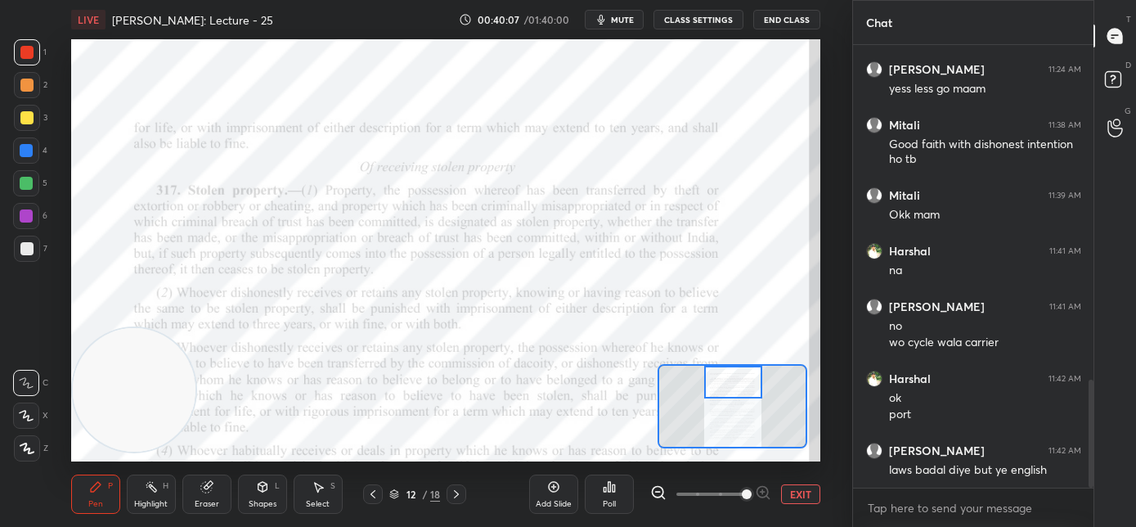
drag, startPoint x: 141, startPoint y: 266, endPoint x: 128, endPoint y: 488, distance: 222.9
click at [128, 484] on div "LIVE [PERSON_NAME]: Lecture - 25 00:40:07 / 01:40:00 mute CLASS SETTINGS End Cl…" at bounding box center [445, 263] width 787 height 527
click at [371, 499] on icon at bounding box center [373, 494] width 13 height 13
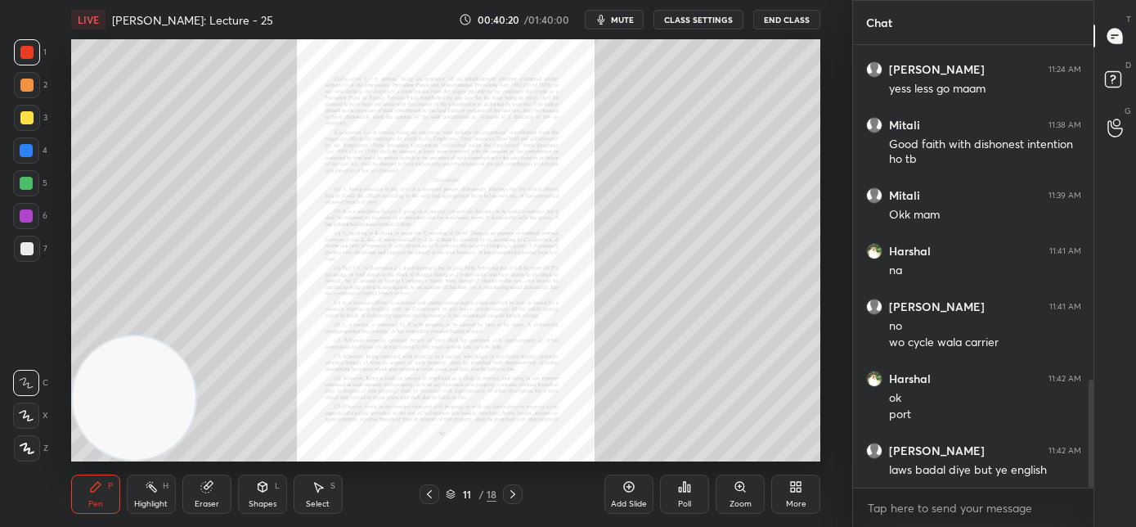
click at [623, 491] on icon at bounding box center [629, 486] width 13 height 13
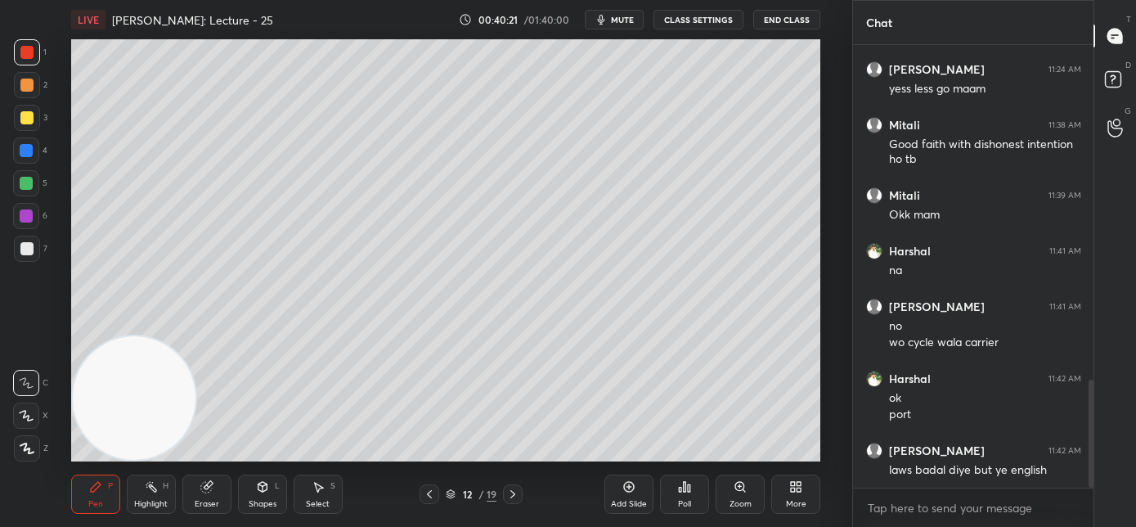
click at [31, 126] on div at bounding box center [27, 118] width 26 height 26
click at [26, 443] on icon at bounding box center [26, 448] width 13 height 10
click at [628, 493] on div "Add Slide" at bounding box center [629, 494] width 49 height 39
click at [623, 493] on icon at bounding box center [629, 486] width 13 height 13
click at [200, 506] on div "Eraser" at bounding box center [207, 504] width 25 height 8
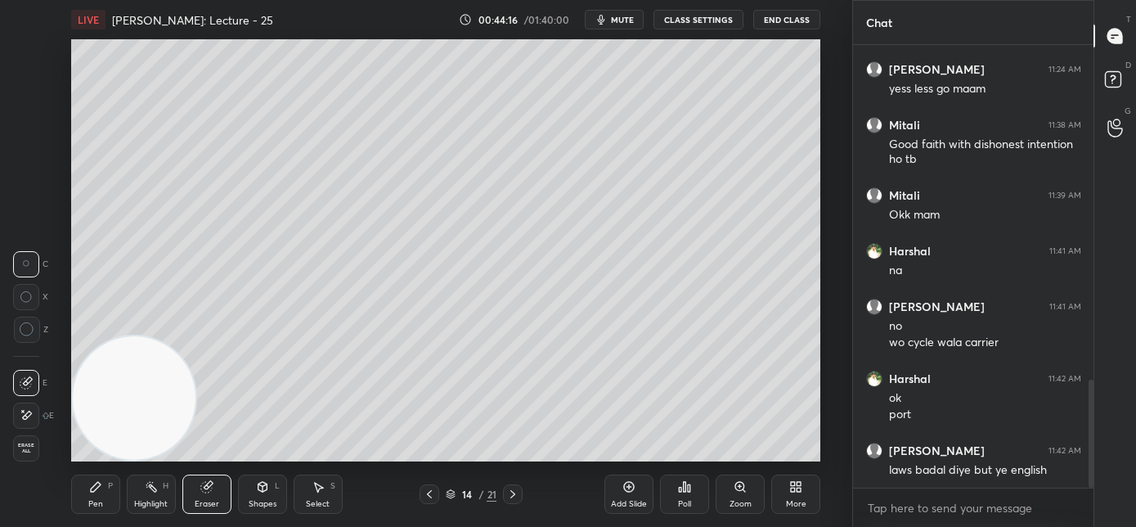
click at [22, 453] on span "Erase all" at bounding box center [26, 448] width 25 height 11
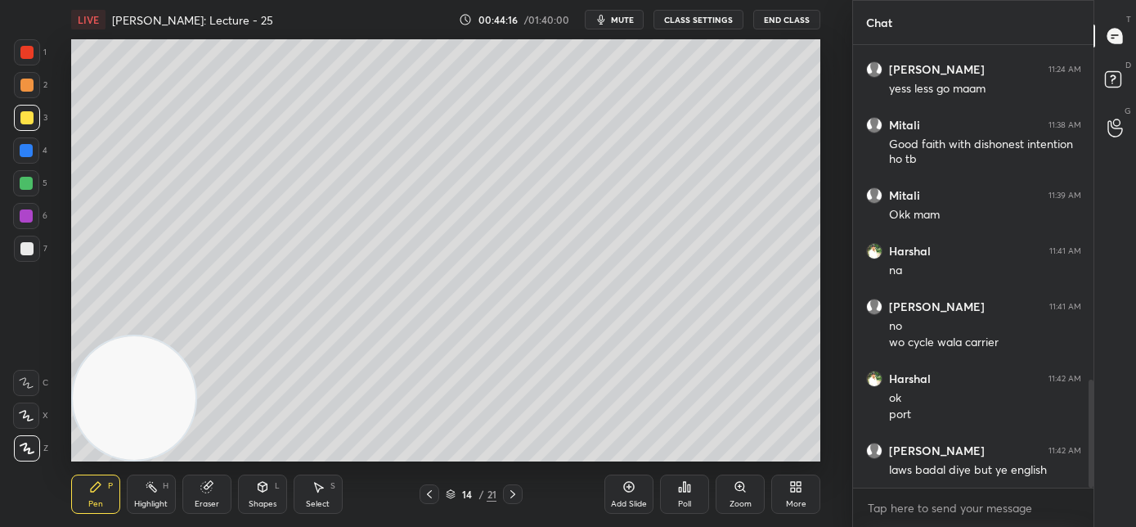
click at [111, 498] on div "Pen P" at bounding box center [95, 494] width 49 height 39
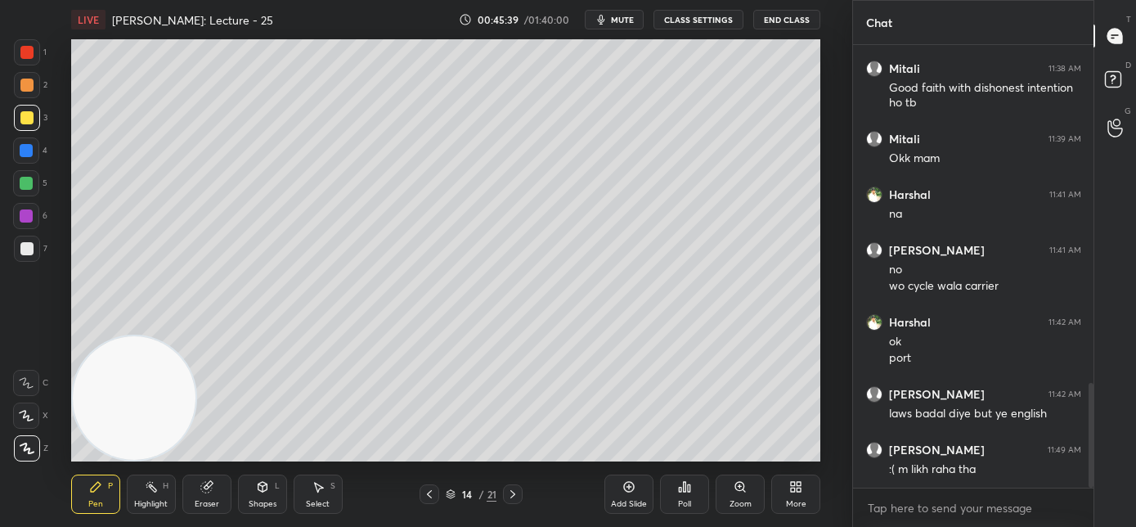
click at [622, 492] on div "Add Slide" at bounding box center [629, 494] width 49 height 39
click at [205, 500] on div "Eraser" at bounding box center [207, 504] width 25 height 8
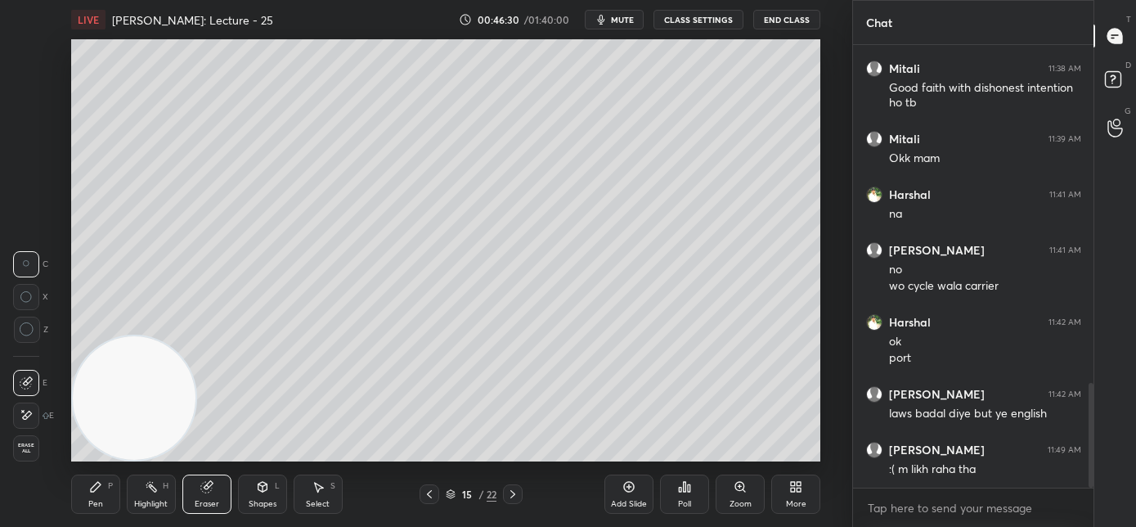
click at [102, 502] on div "Pen" at bounding box center [95, 504] width 15 height 8
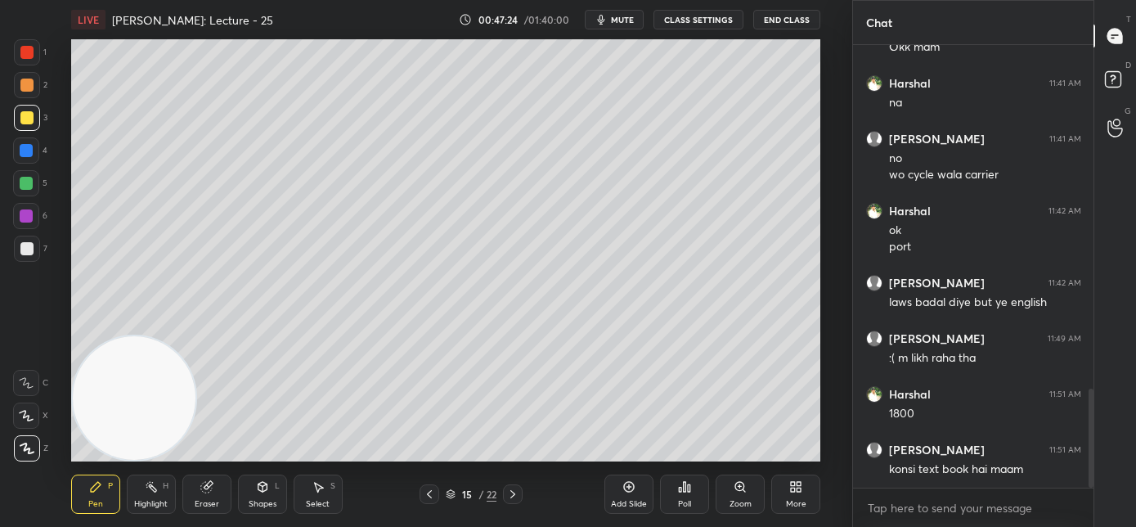
scroll to position [1592, 0]
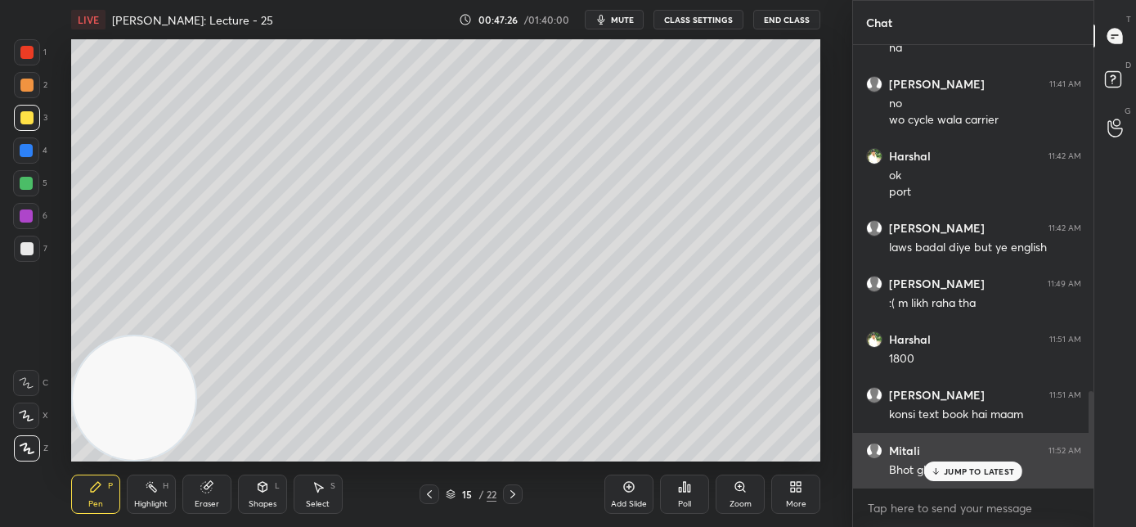
click at [939, 467] on icon at bounding box center [936, 471] width 11 height 10
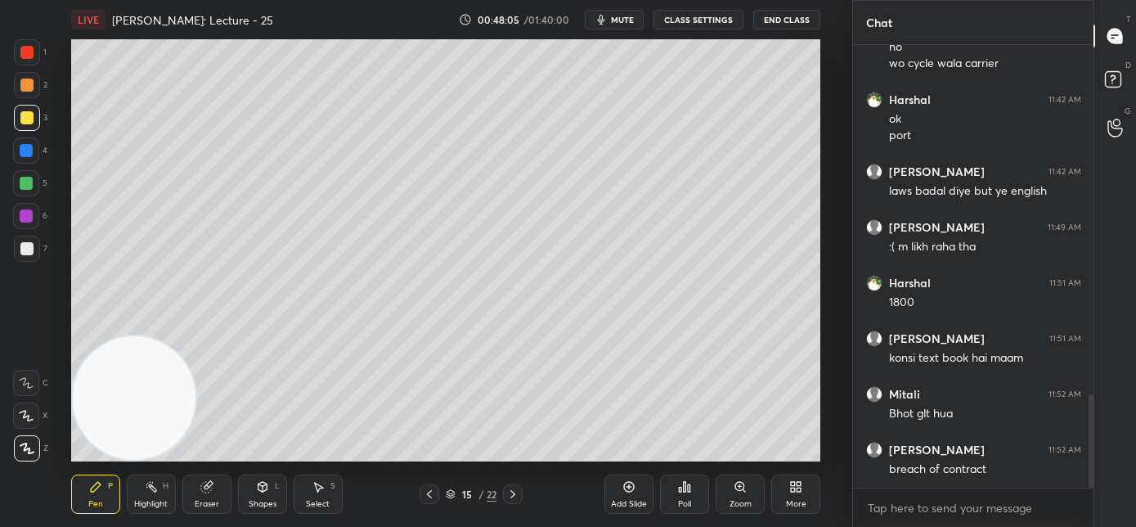
scroll to position [1664, 0]
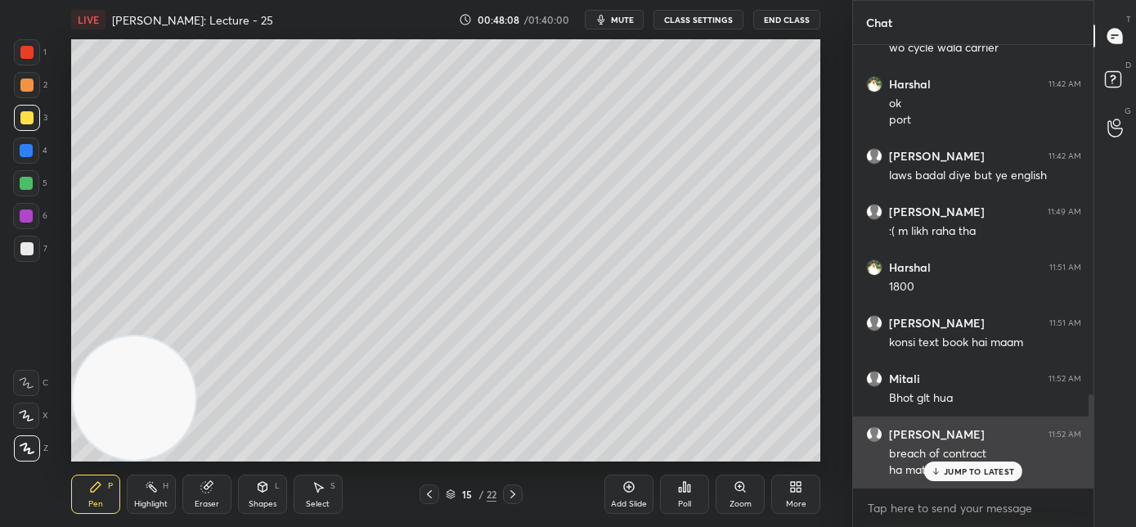
click at [934, 469] on icon at bounding box center [936, 471] width 11 height 10
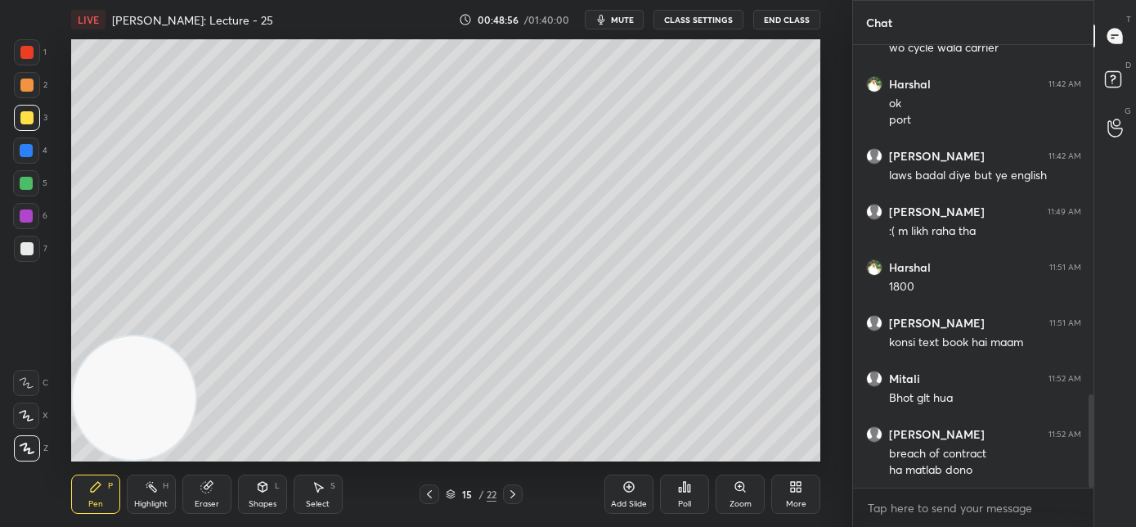
click at [617, 497] on div "Add Slide" at bounding box center [629, 494] width 49 height 39
drag, startPoint x: 205, startPoint y: 496, endPoint x: 213, endPoint y: 469, distance: 28.0
click at [207, 494] on div "Eraser" at bounding box center [206, 494] width 49 height 39
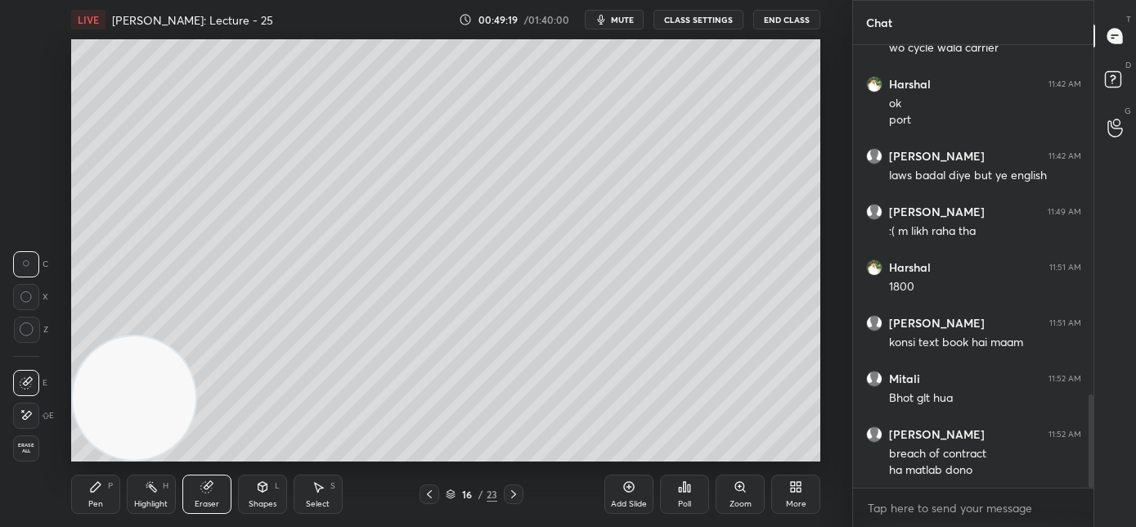
click at [21, 446] on span "Erase all" at bounding box center [26, 448] width 25 height 11
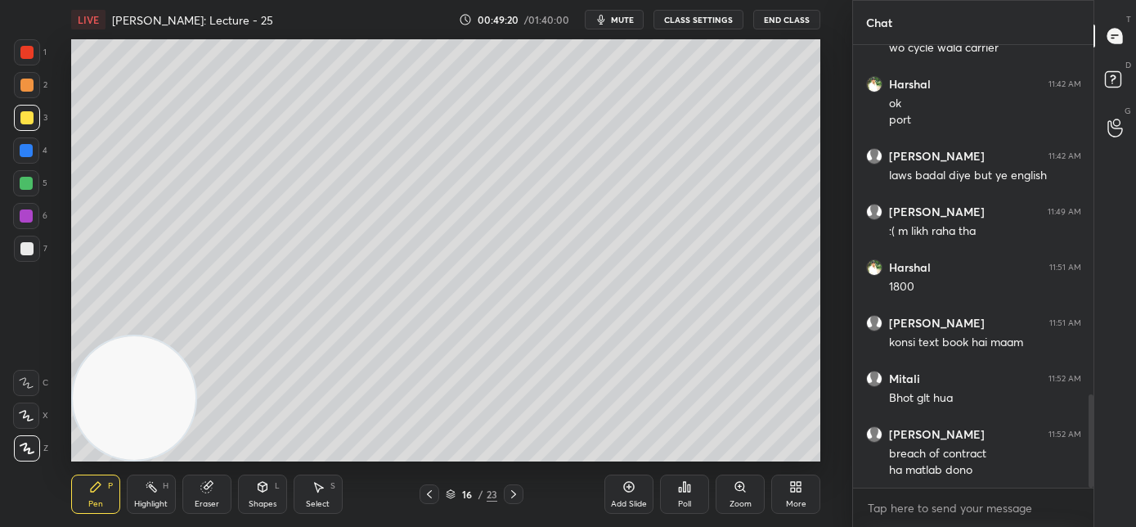
click at [87, 493] on div "Pen P" at bounding box center [95, 494] width 49 height 39
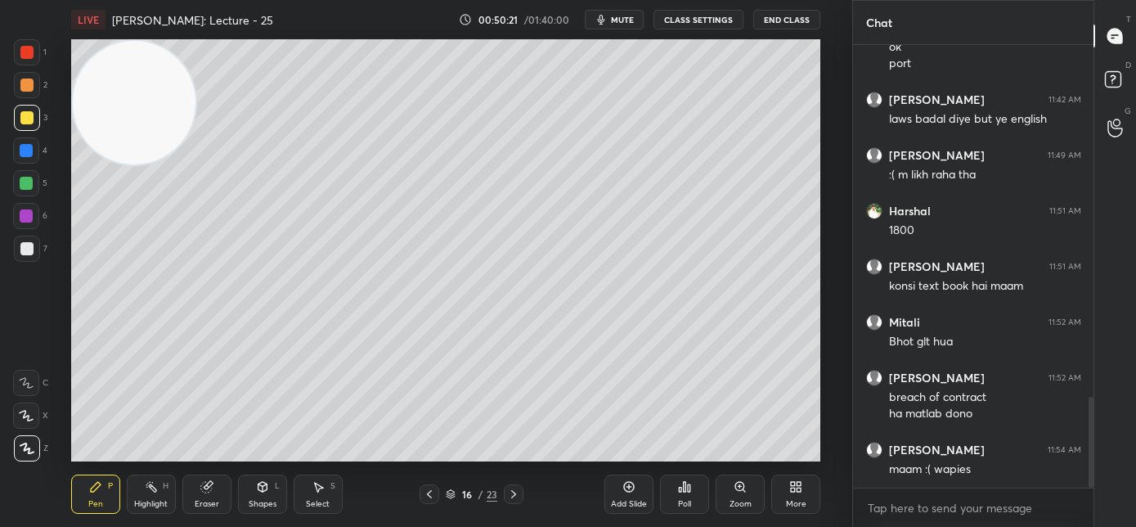
click at [132, 69] on video at bounding box center [135, 103] width 124 height 124
click at [621, 498] on div "Add Slide" at bounding box center [629, 494] width 49 height 39
click at [142, 506] on div "LIVE [PERSON_NAME]: Lecture - 25 00:51:02 / 01:40:00 mute CLASS SETTINGS End Cl…" at bounding box center [445, 263] width 787 height 527
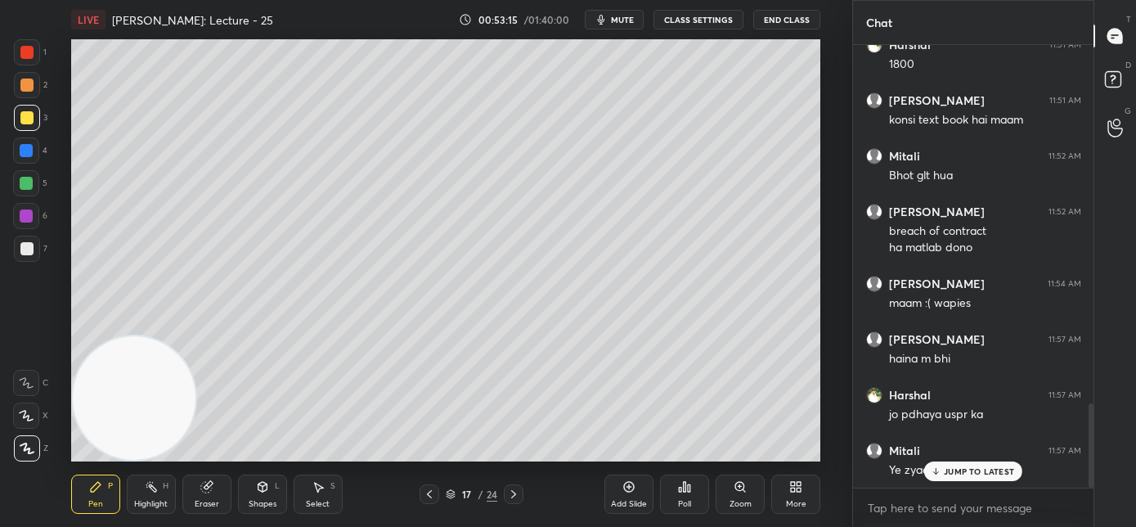
scroll to position [1946, 0]
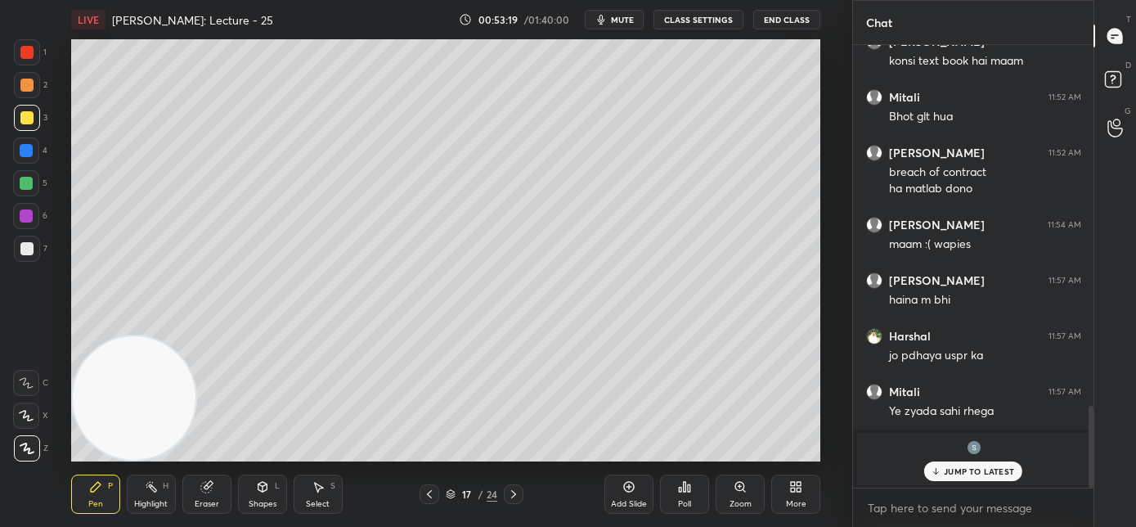
drag, startPoint x: 947, startPoint y: 472, endPoint x: 874, endPoint y: 457, distance: 75.3
click at [947, 473] on p "JUMP TO LATEST" at bounding box center [979, 471] width 70 height 10
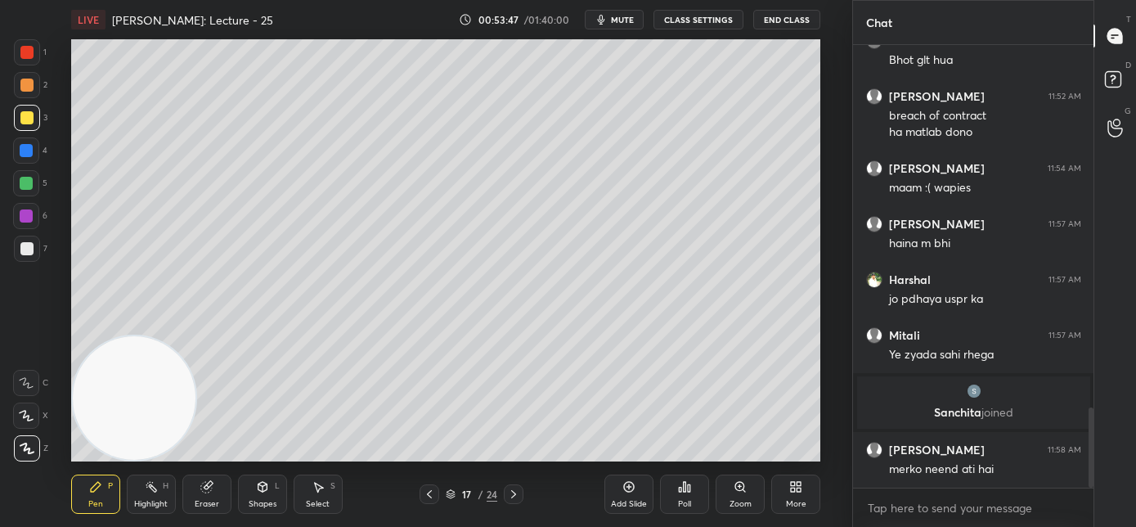
click at [515, 496] on icon at bounding box center [513, 494] width 13 height 13
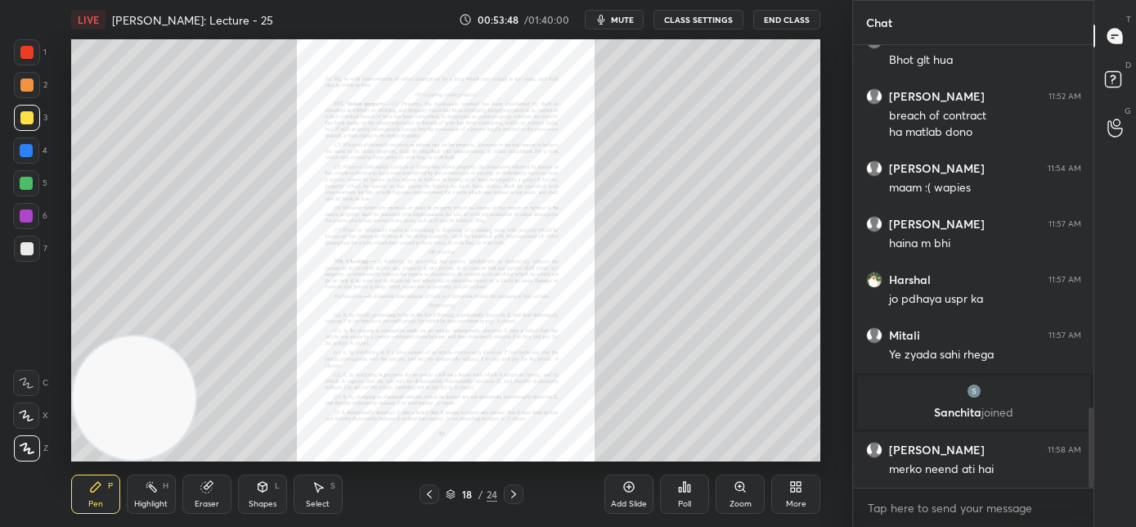
click at [741, 500] on div "Zoom" at bounding box center [741, 504] width 22 height 8
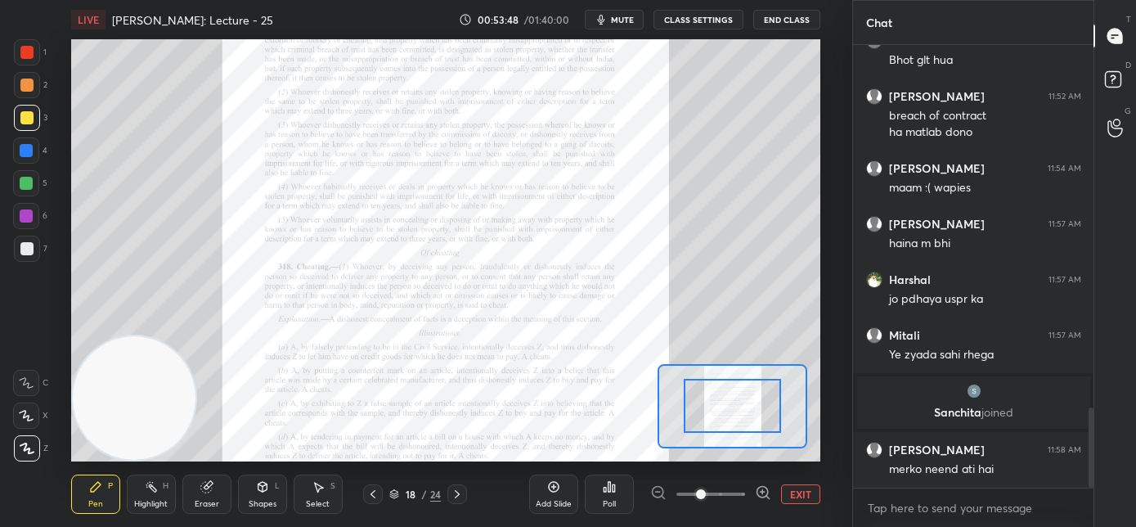
click at [741, 497] on span at bounding box center [711, 494] width 69 height 25
click at [706, 495] on span at bounding box center [701, 494] width 10 height 10
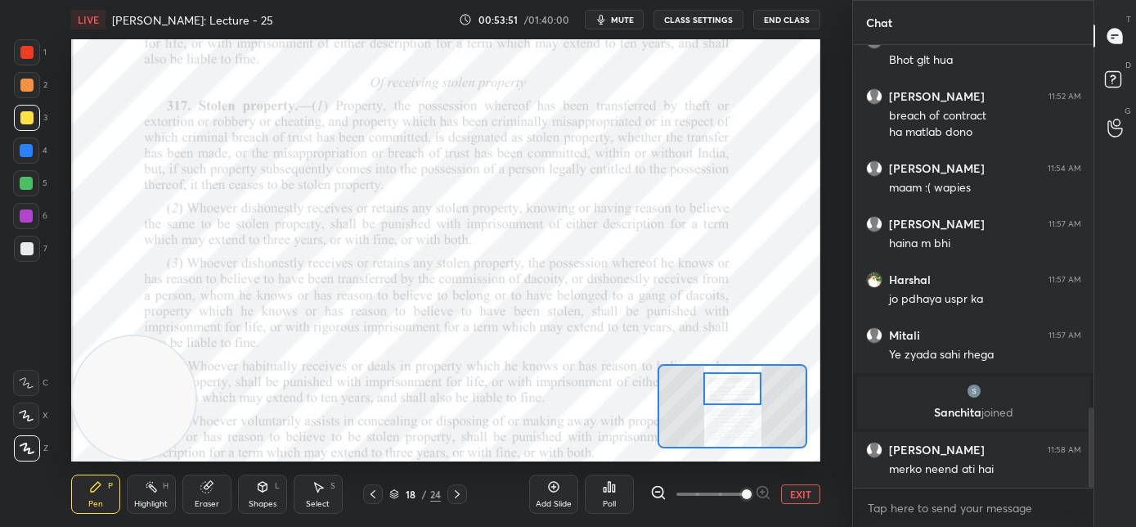
drag, startPoint x: 733, startPoint y: 410, endPoint x: 733, endPoint y: 394, distance: 16.4
click at [733, 394] on div at bounding box center [733, 388] width 59 height 33
click at [26, 53] on div at bounding box center [26, 52] width 13 height 13
click at [30, 388] on div at bounding box center [26, 383] width 26 height 26
click at [29, 153] on div at bounding box center [26, 150] width 13 height 13
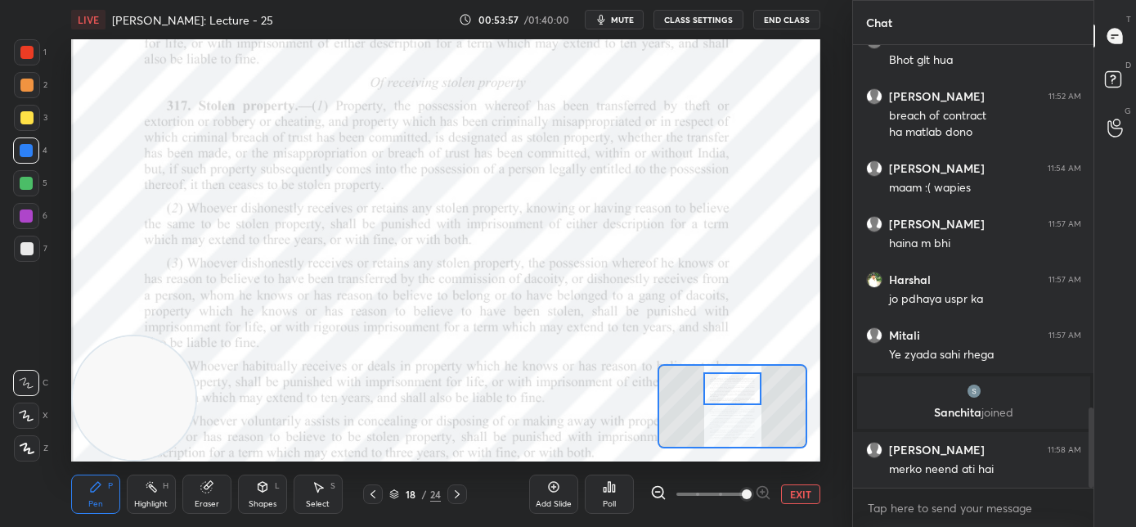
click at [33, 391] on div at bounding box center [26, 383] width 26 height 26
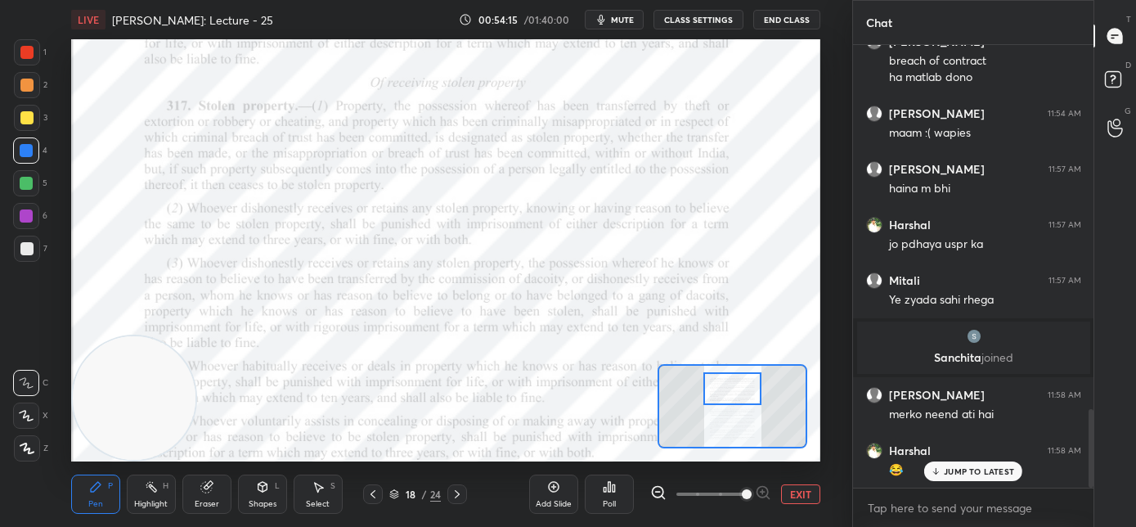
click at [953, 475] on p "JUMP TO LATEST" at bounding box center [979, 471] width 70 height 10
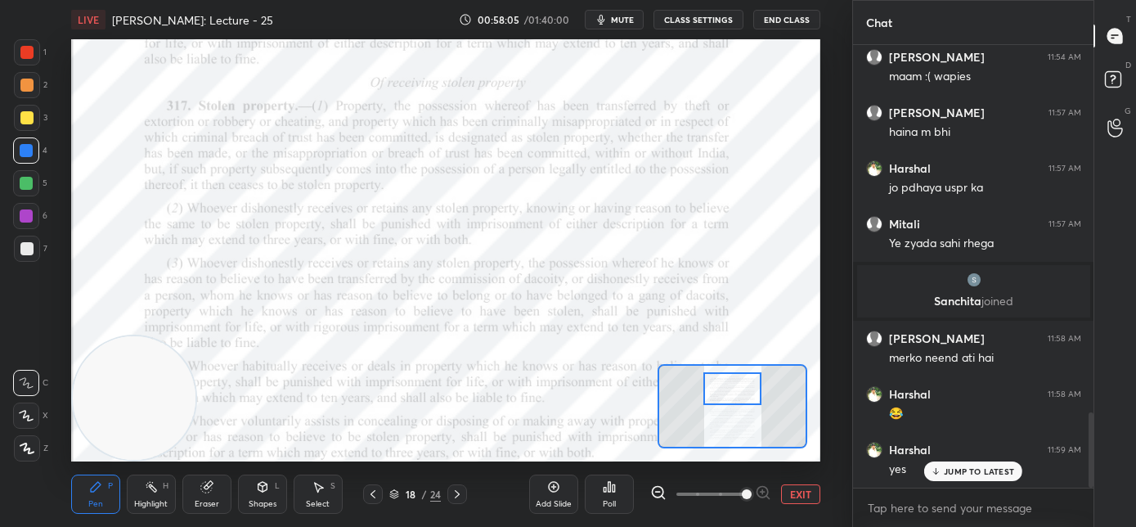
scroll to position [2168, 0]
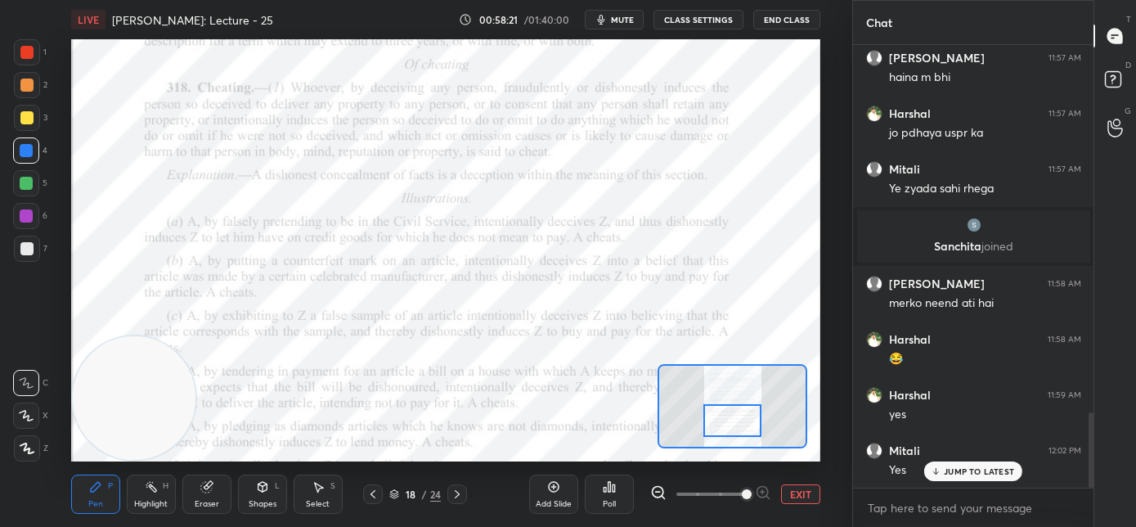
drag, startPoint x: 741, startPoint y: 397, endPoint x: 740, endPoint y: 418, distance: 21.3
click at [740, 418] on div at bounding box center [733, 420] width 59 height 33
click at [939, 466] on icon at bounding box center [936, 471] width 11 height 10
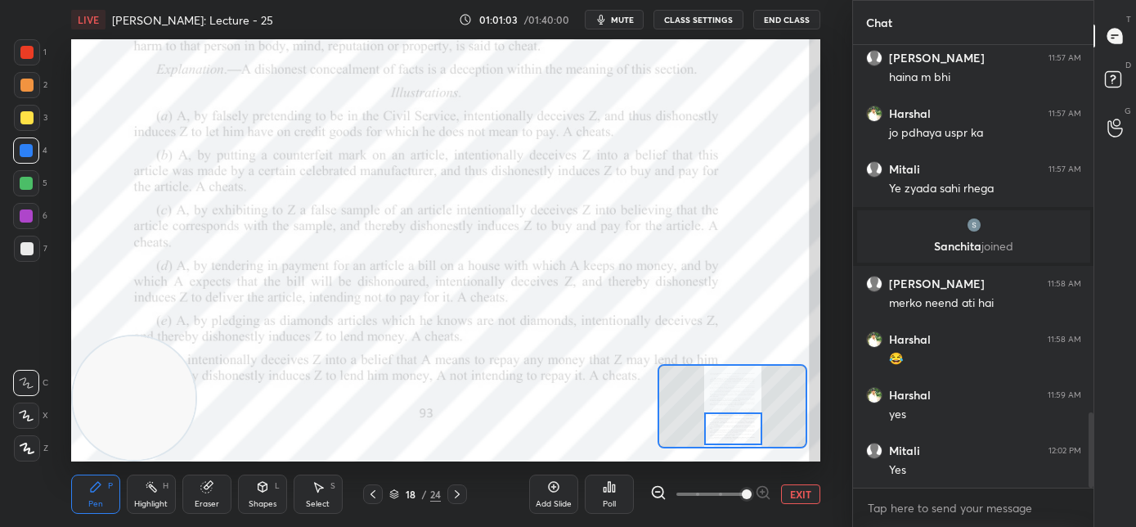
click at [733, 427] on div at bounding box center [733, 428] width 59 height 33
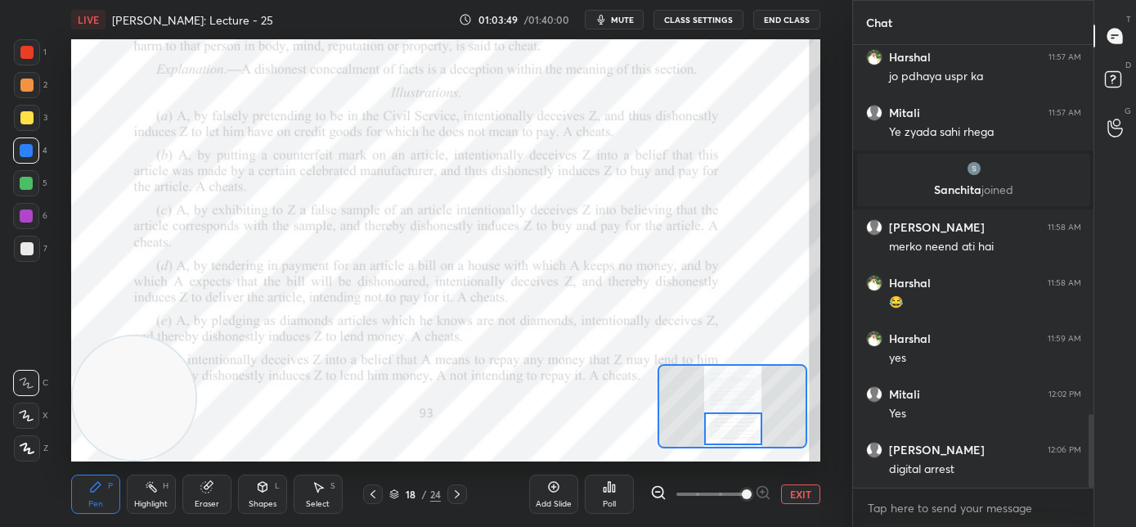
click at [735, 433] on div at bounding box center [733, 428] width 59 height 33
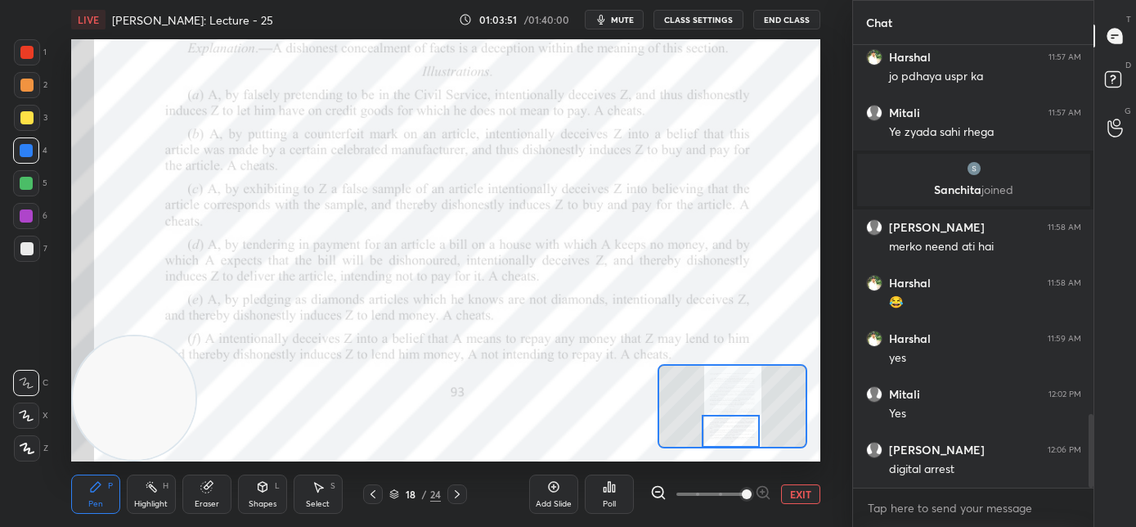
click at [460, 496] on icon at bounding box center [457, 494] width 13 height 13
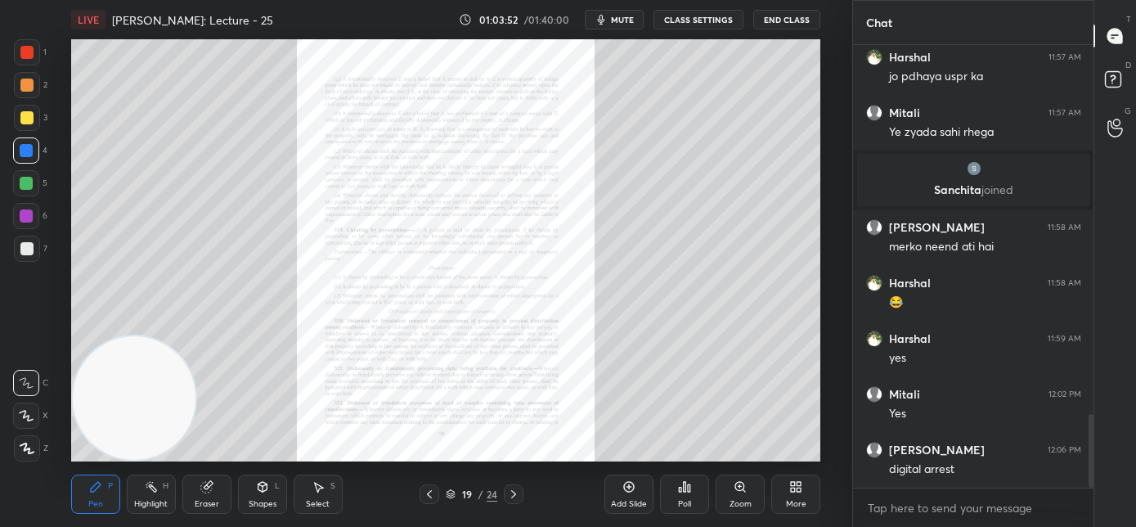
click at [733, 495] on div "Zoom" at bounding box center [740, 494] width 49 height 39
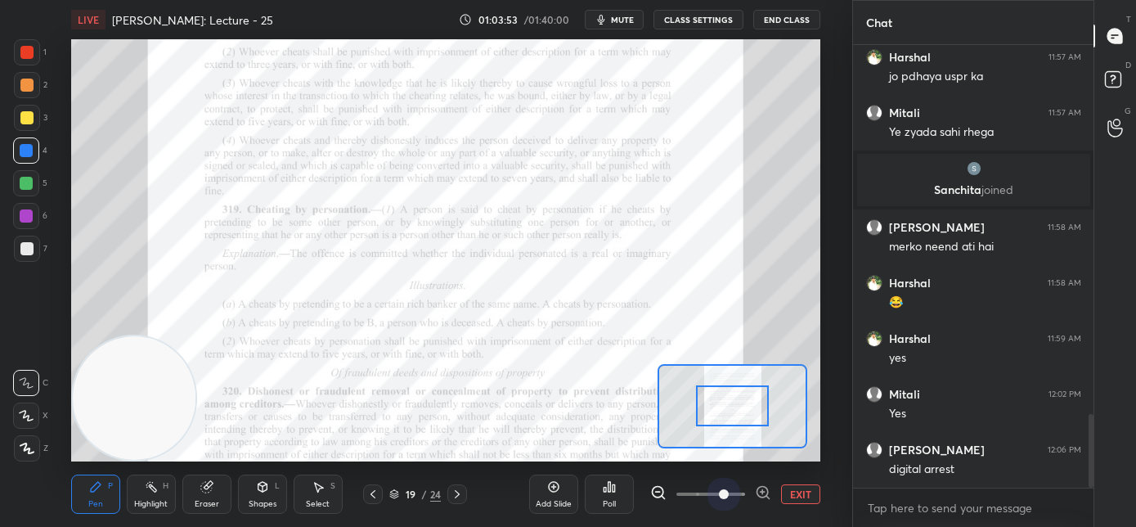
click at [733, 495] on span at bounding box center [711, 494] width 69 height 25
click at [729, 494] on span at bounding box center [724, 494] width 10 height 10
click at [729, 492] on span at bounding box center [724, 494] width 10 height 10
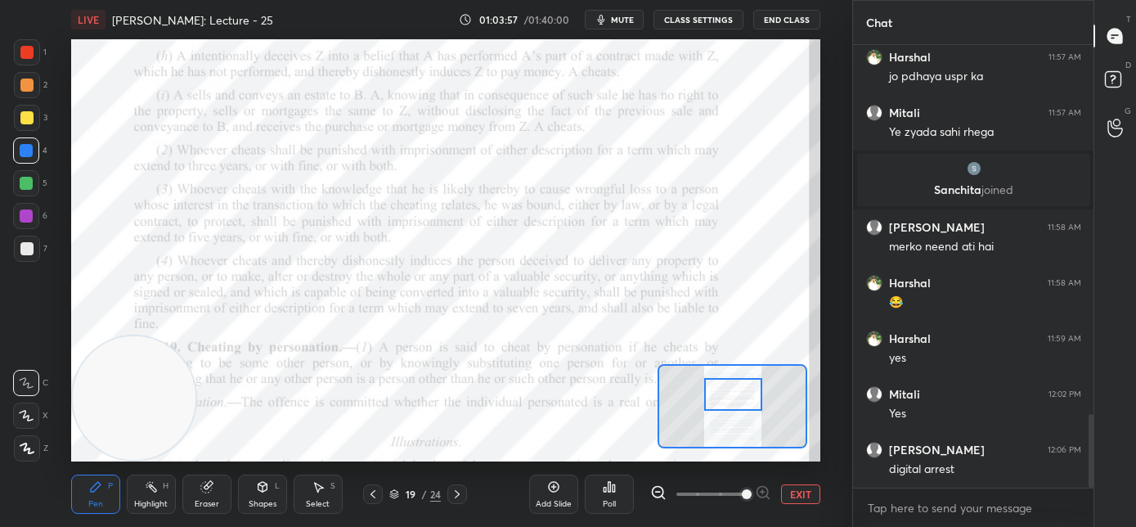
click at [740, 398] on div at bounding box center [733, 394] width 59 height 33
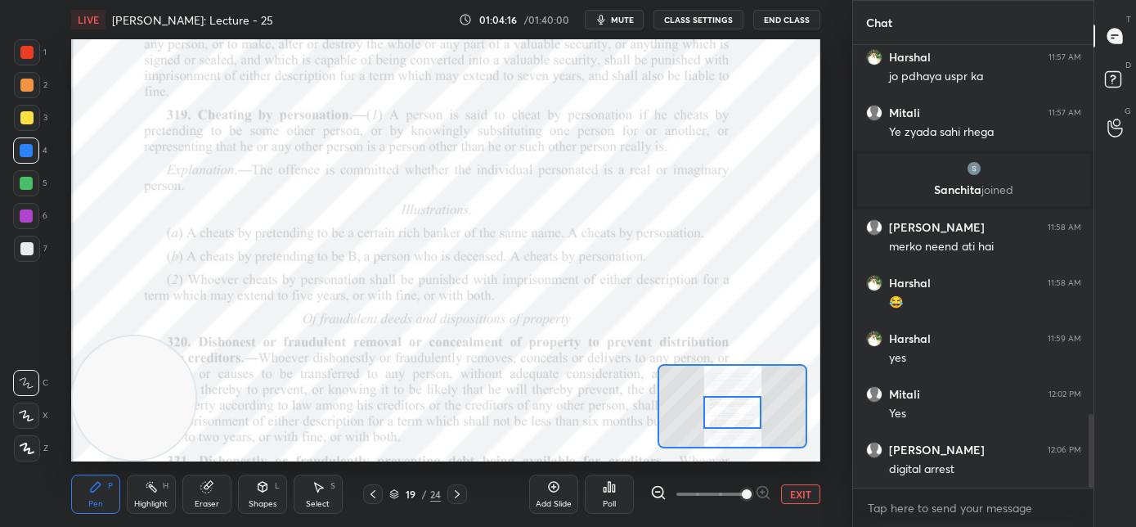
drag, startPoint x: 724, startPoint y: 410, endPoint x: 722, endPoint y: 419, distance: 9.1
click at [722, 419] on div at bounding box center [733, 412] width 59 height 33
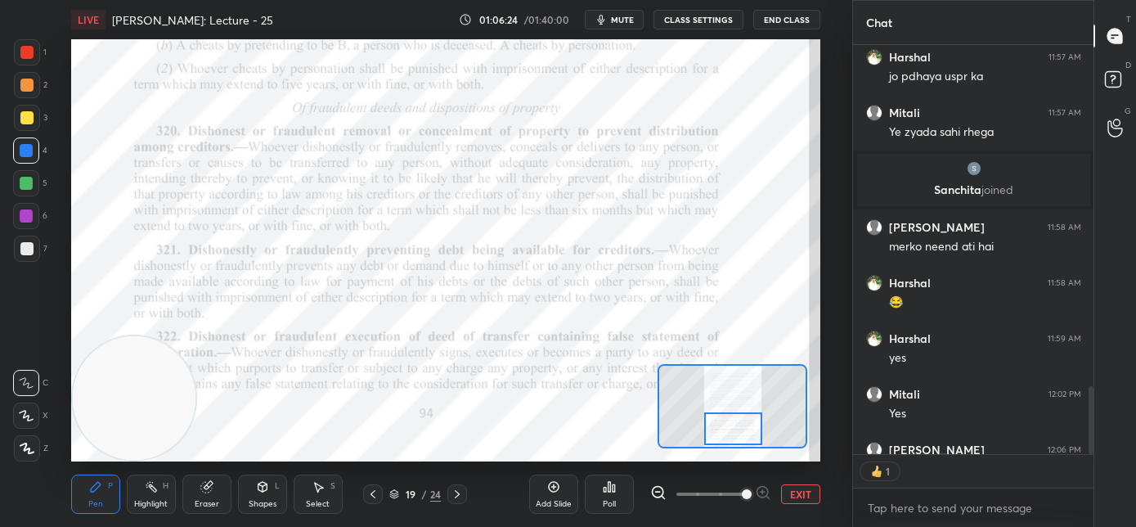
drag, startPoint x: 734, startPoint y: 407, endPoint x: 735, endPoint y: 424, distance: 16.4
click at [735, 424] on div at bounding box center [733, 428] width 59 height 33
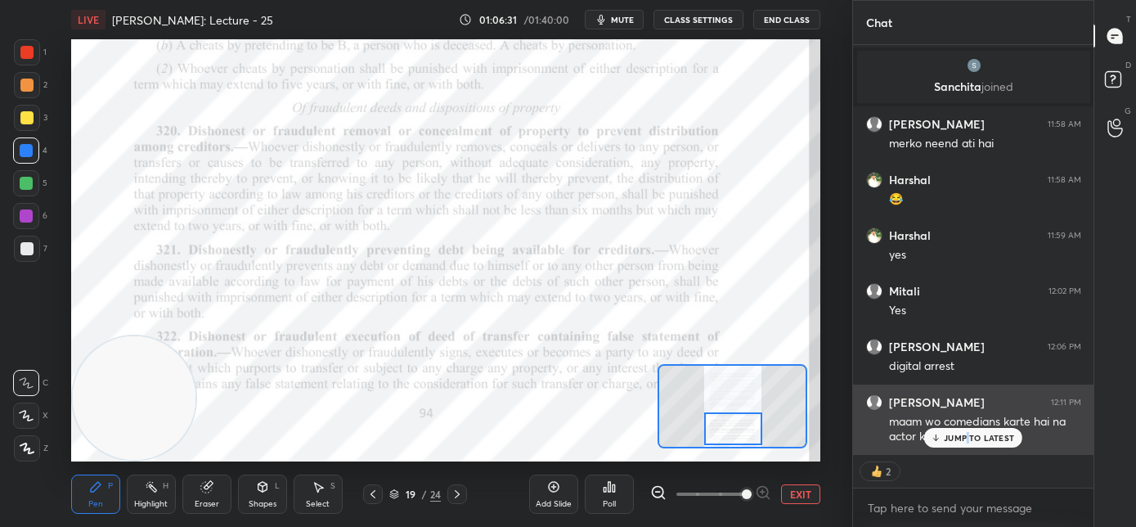
click at [966, 443] on div "JUMP TO LATEST" at bounding box center [974, 438] width 98 height 20
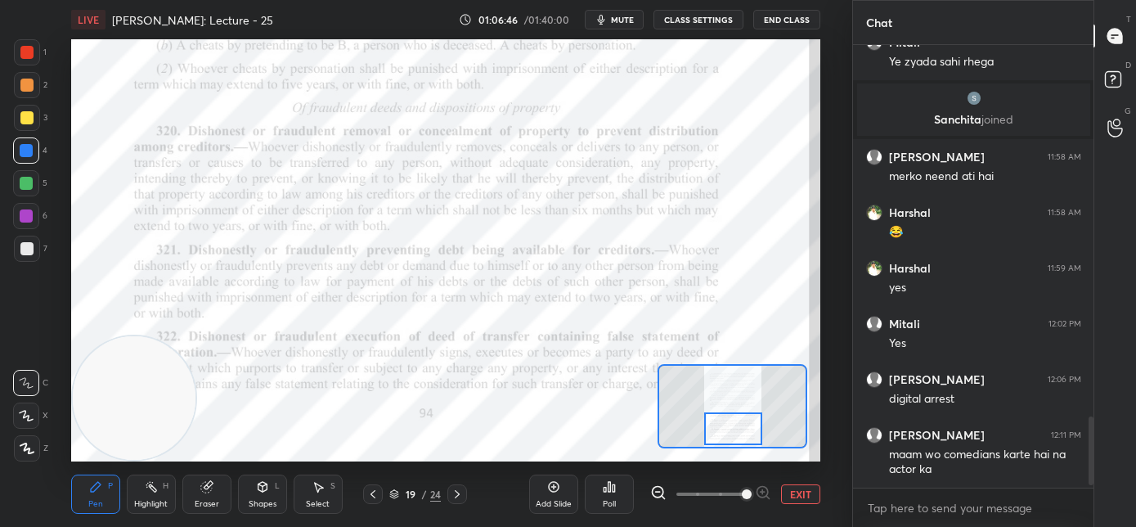
scroll to position [2311, 0]
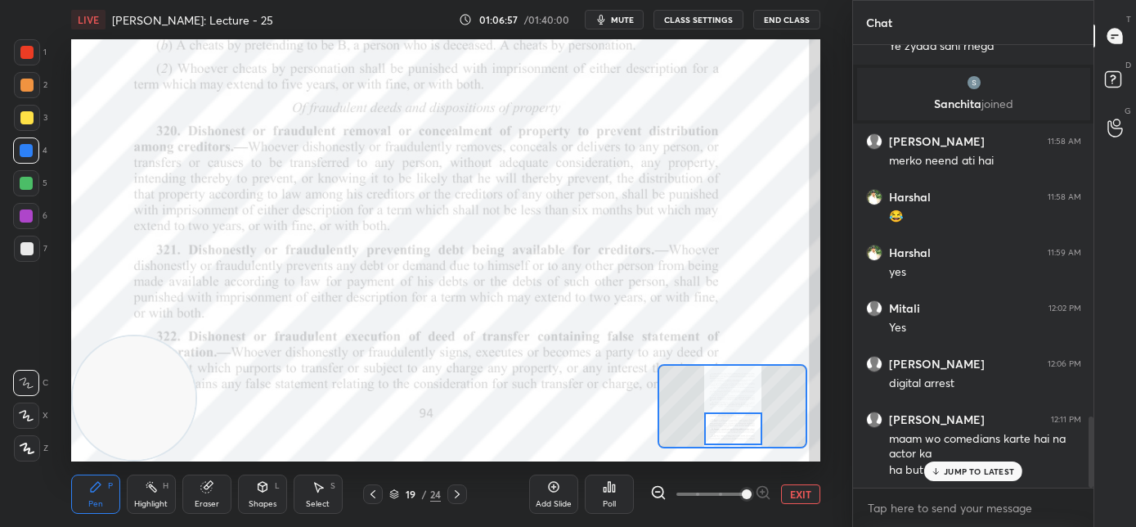
click at [936, 469] on icon at bounding box center [936, 471] width 0 height 6
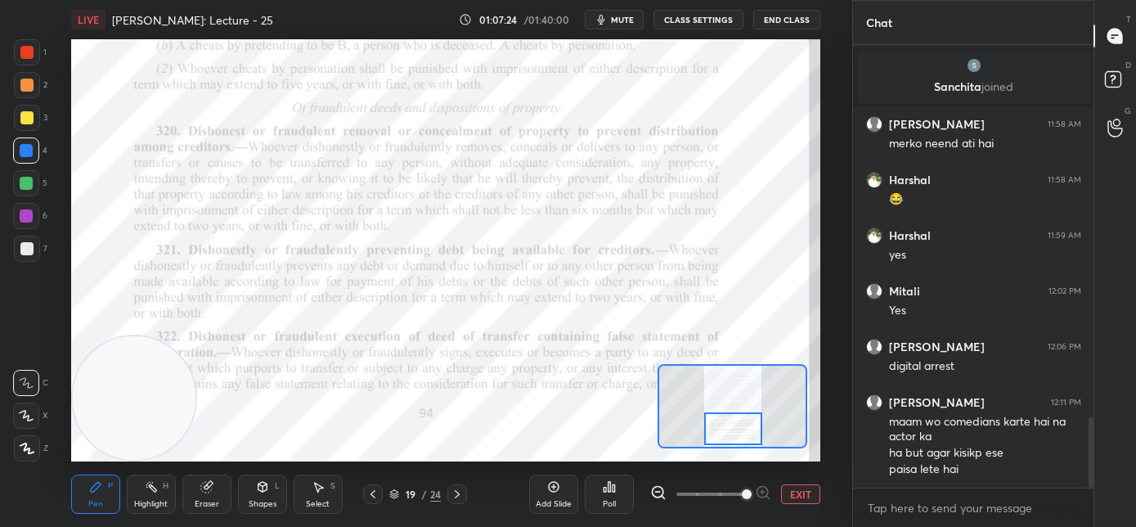
scroll to position [2383, 0]
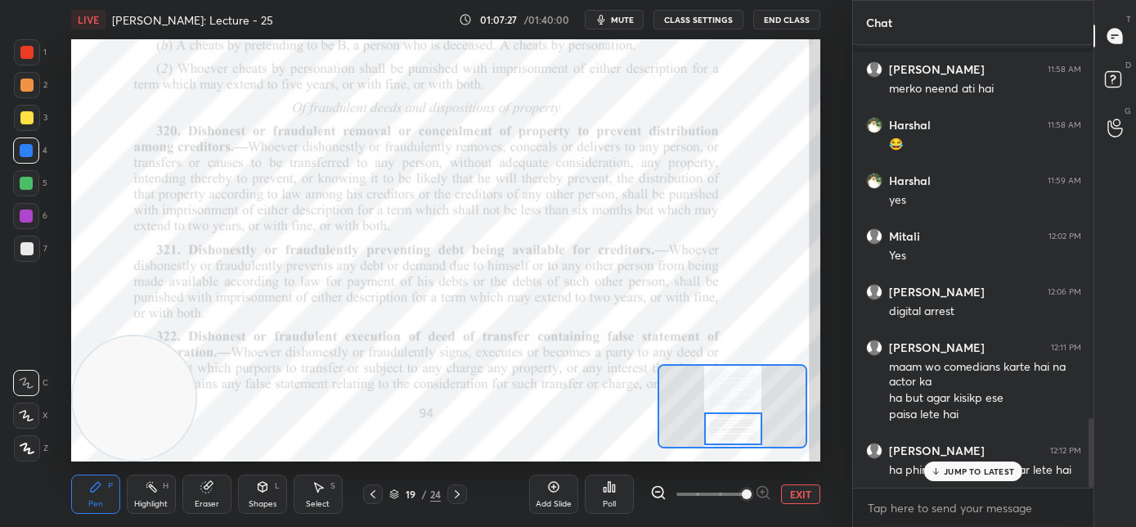
click at [954, 468] on p "JUMP TO LATEST" at bounding box center [979, 471] width 70 height 10
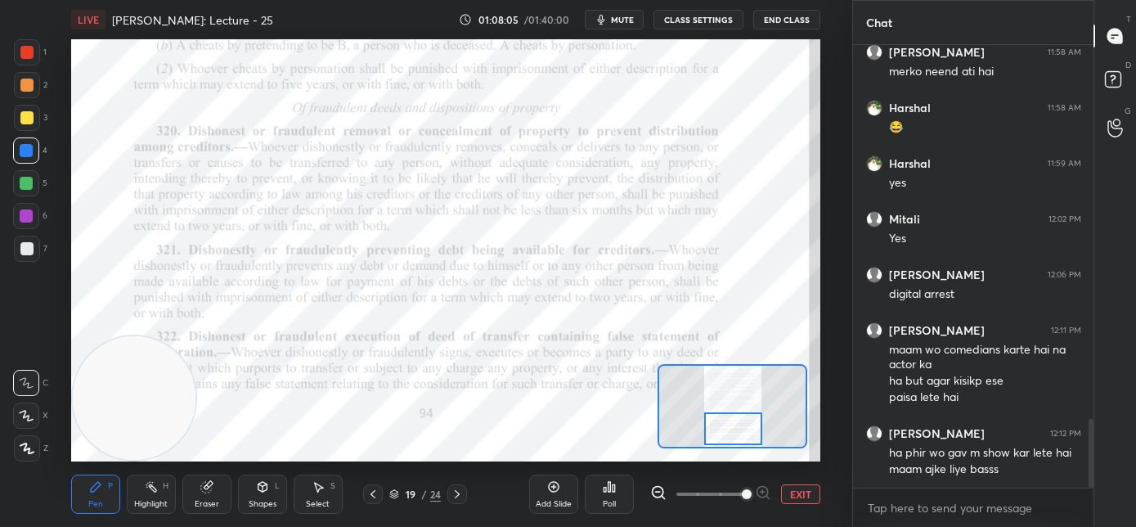
click at [462, 495] on icon at bounding box center [457, 494] width 13 height 13
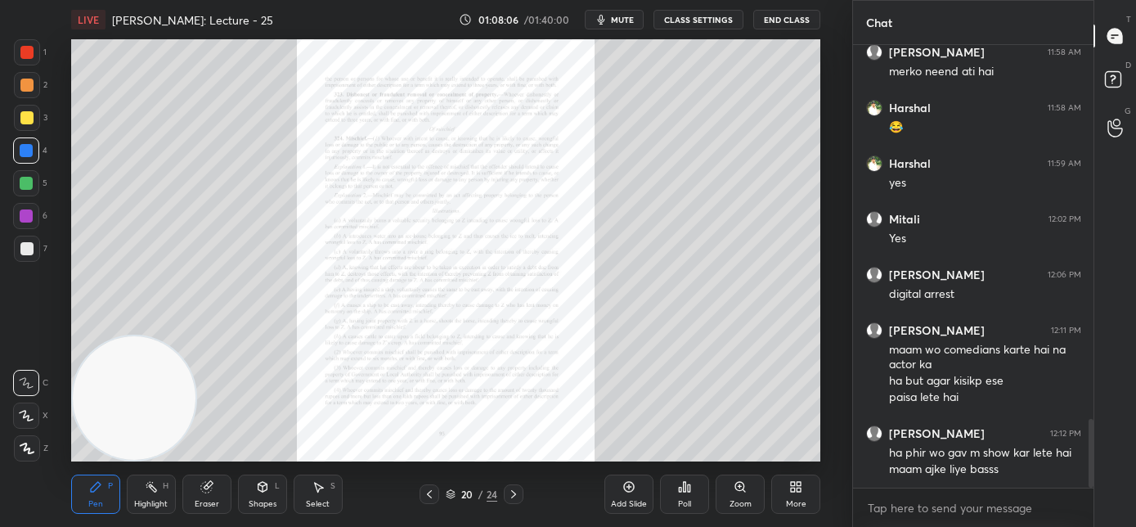
click at [730, 494] on div "Zoom" at bounding box center [740, 494] width 49 height 39
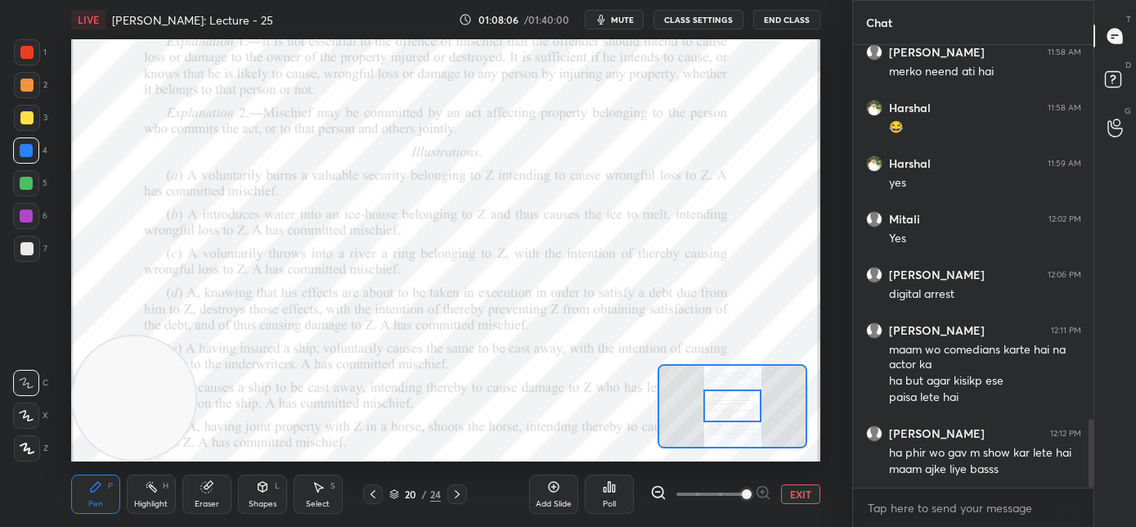
click at [740, 495] on span at bounding box center [711, 494] width 69 height 25
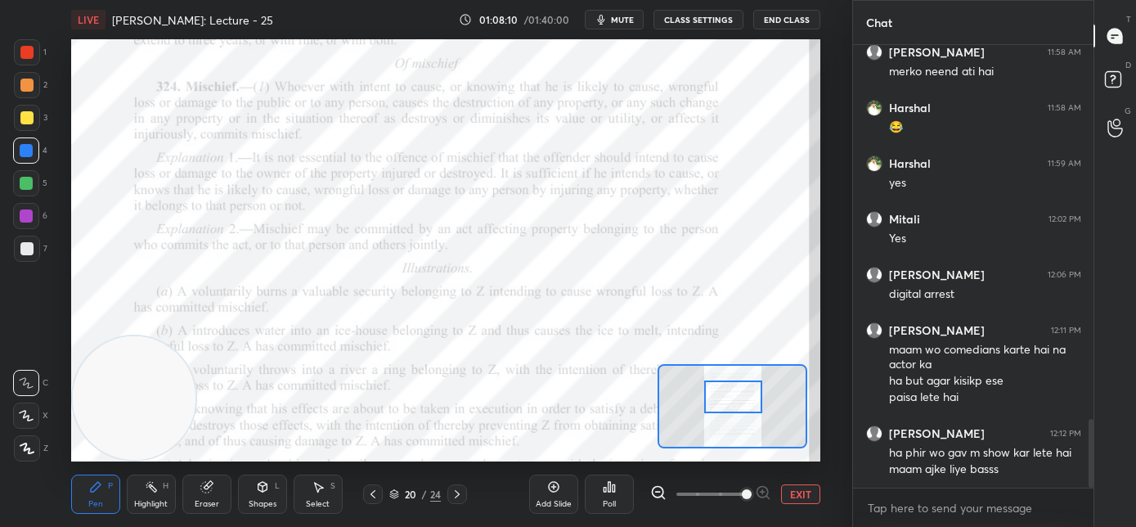
click at [731, 405] on div at bounding box center [733, 396] width 59 height 33
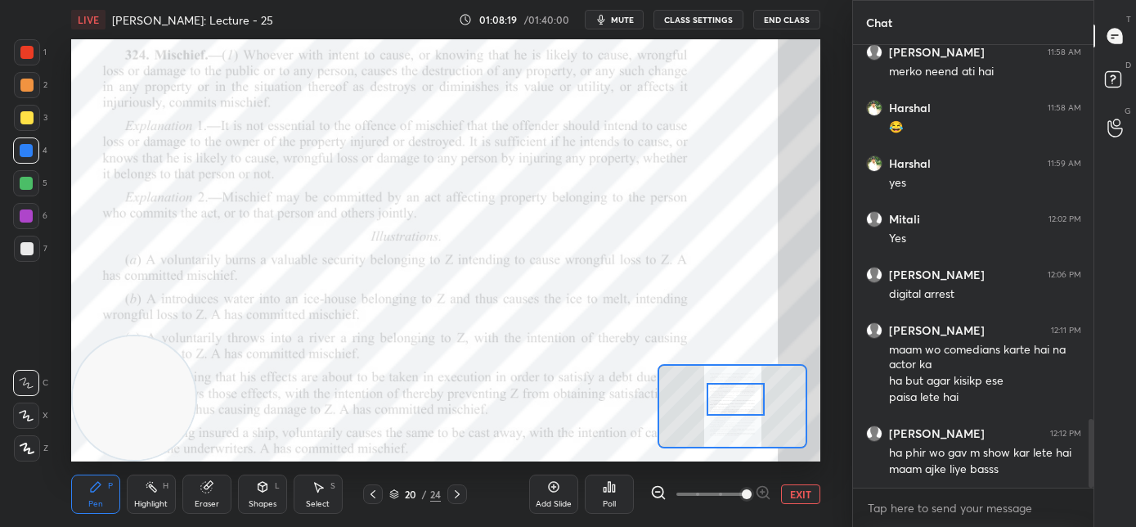
drag, startPoint x: 727, startPoint y: 388, endPoint x: 727, endPoint y: 400, distance: 12.3
click at [727, 400] on div at bounding box center [736, 399] width 59 height 33
click at [461, 497] on icon at bounding box center [457, 494] width 13 height 13
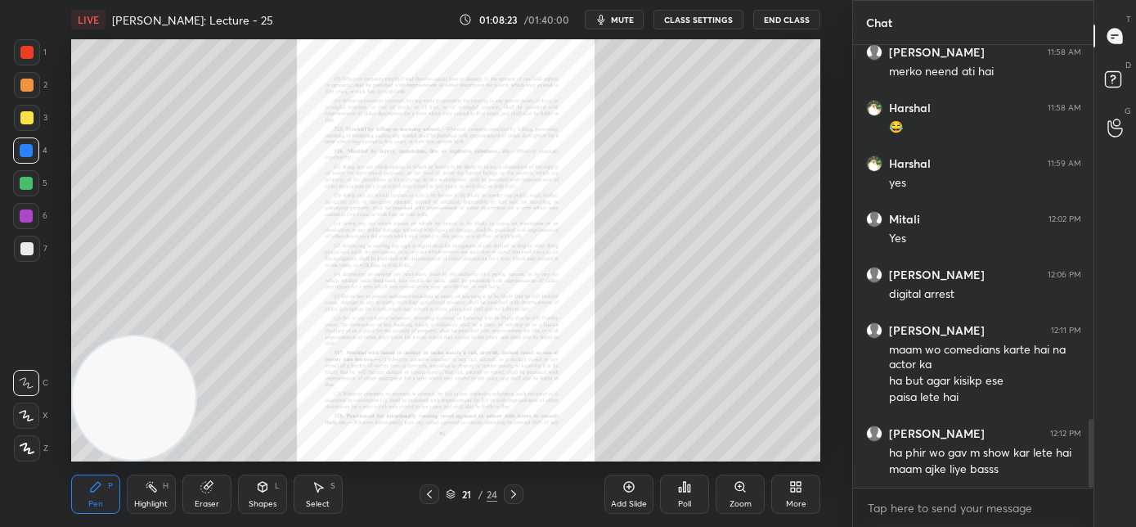
click at [515, 497] on icon at bounding box center [513, 494] width 13 height 13
click at [518, 499] on icon at bounding box center [513, 494] width 13 height 13
click at [520, 497] on icon at bounding box center [513, 494] width 13 height 13
click at [740, 496] on div "Zoom" at bounding box center [740, 494] width 49 height 39
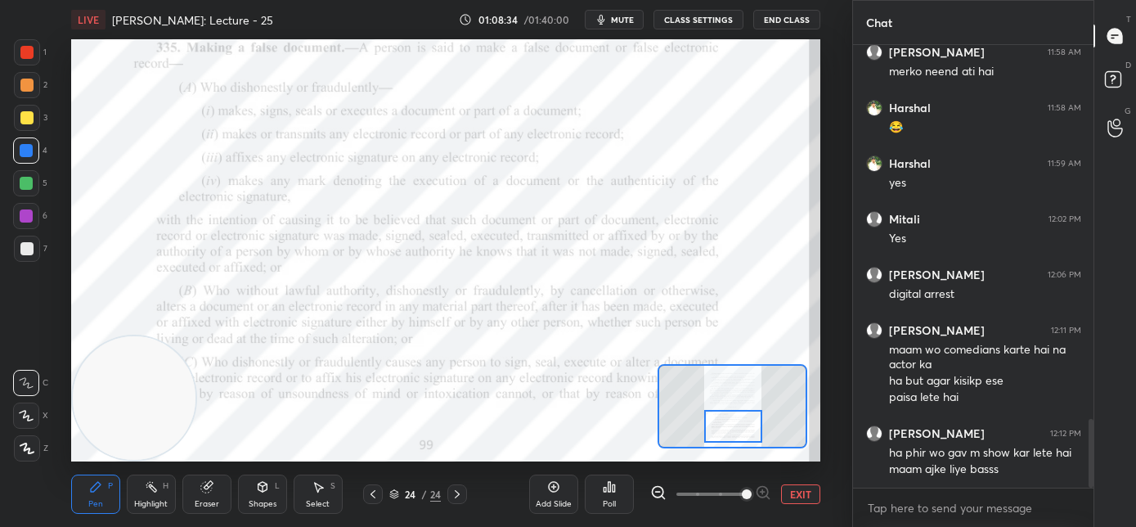
drag, startPoint x: 730, startPoint y: 409, endPoint x: 727, endPoint y: 430, distance: 20.6
click at [727, 430] on div at bounding box center [733, 426] width 59 height 33
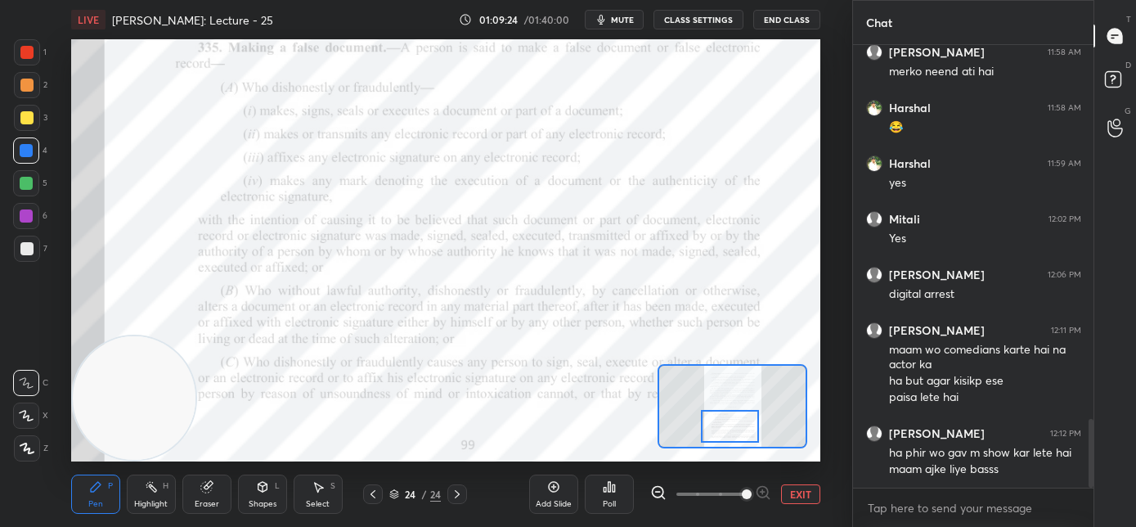
scroll to position [2455, 0]
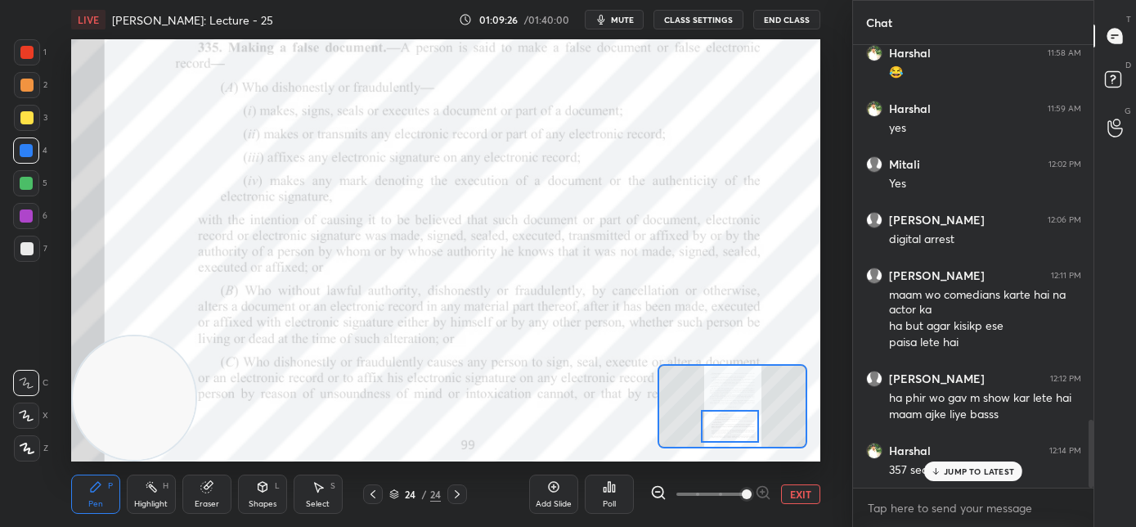
click at [965, 473] on p "JUMP TO LATEST" at bounding box center [979, 471] width 70 height 10
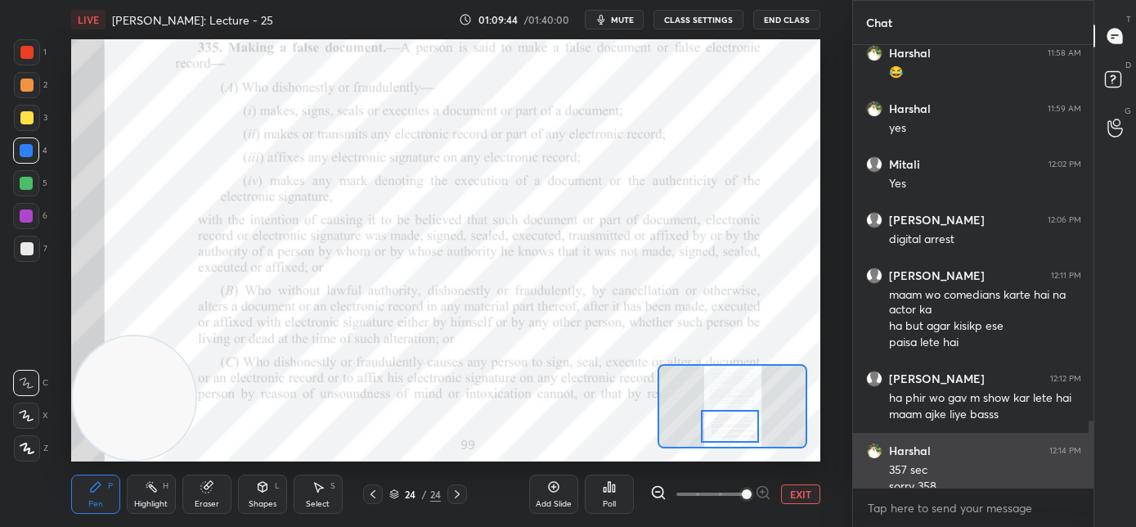
scroll to position [2472, 0]
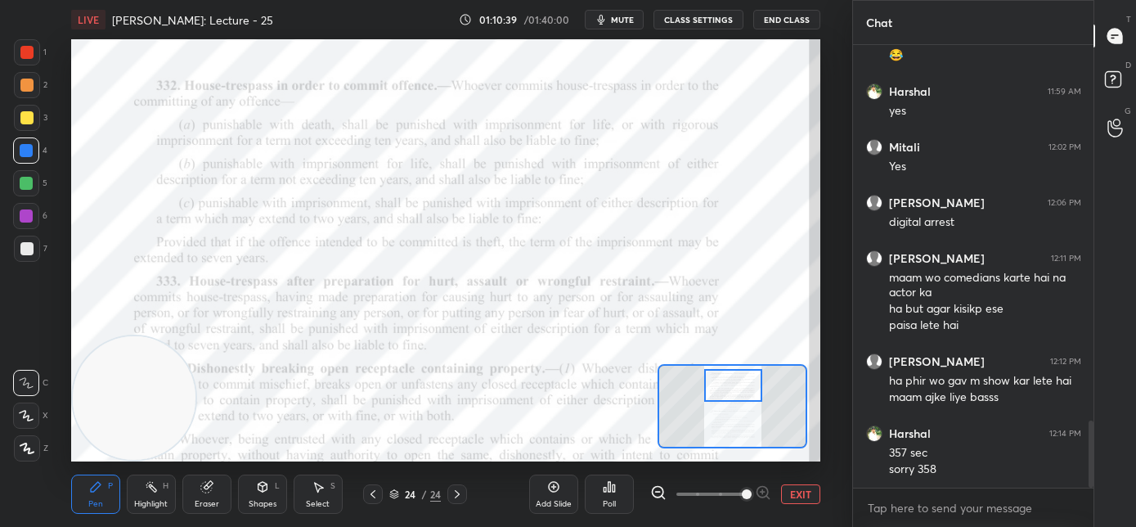
drag, startPoint x: 727, startPoint y: 433, endPoint x: 730, endPoint y: 392, distance: 41.0
click at [730, 392] on div at bounding box center [733, 385] width 59 height 33
click at [376, 492] on icon at bounding box center [373, 494] width 13 height 13
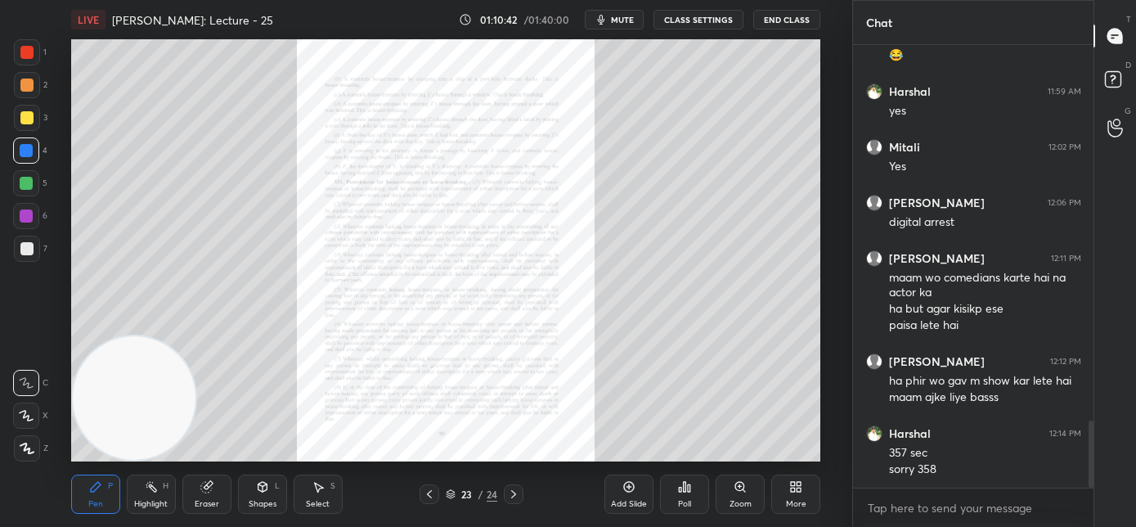
click at [427, 497] on icon at bounding box center [429, 494] width 13 height 13
click at [736, 493] on div "Zoom" at bounding box center [740, 494] width 49 height 39
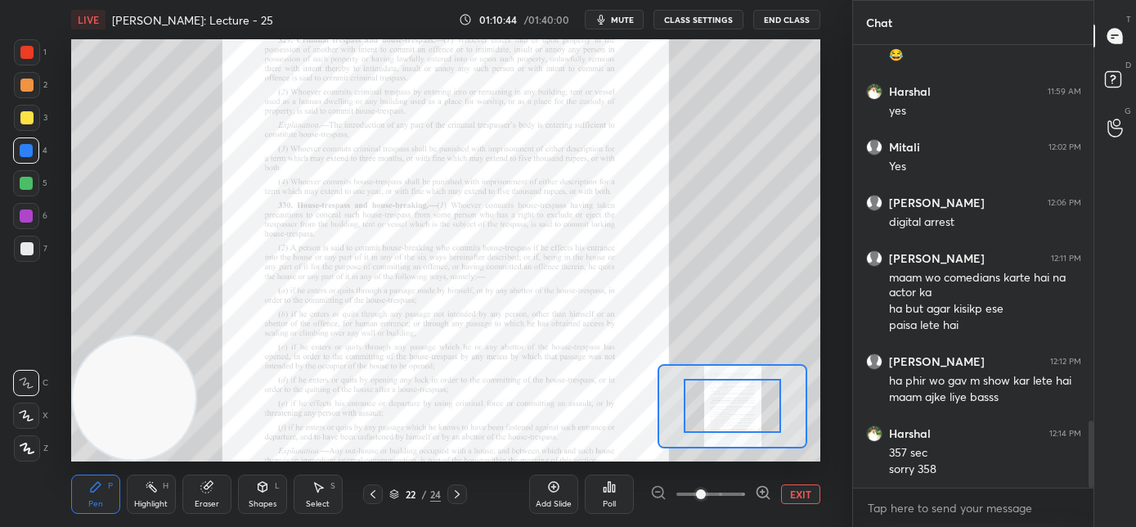
click at [736, 493] on span at bounding box center [711, 494] width 69 height 25
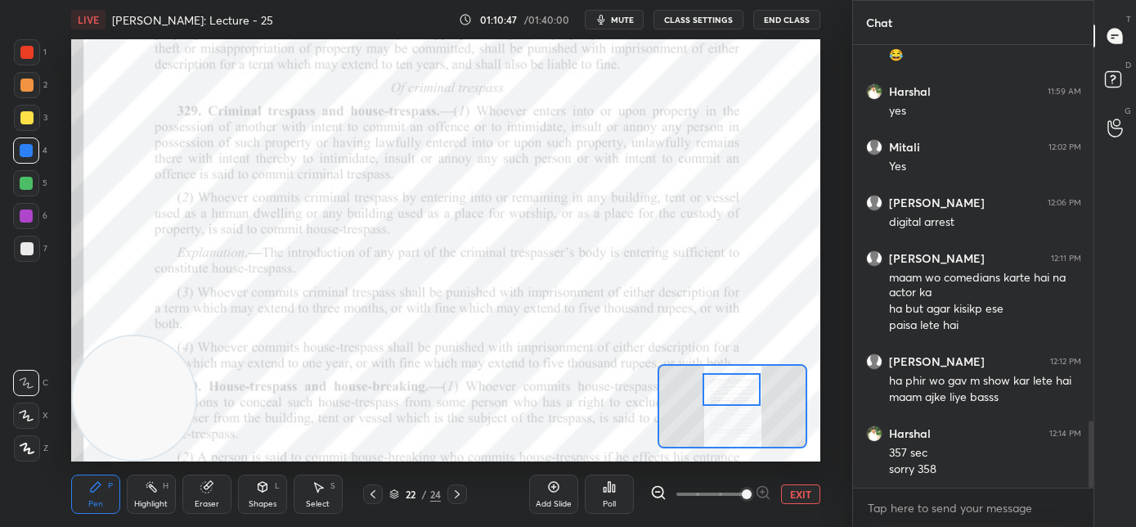
click at [724, 395] on div at bounding box center [732, 389] width 59 height 33
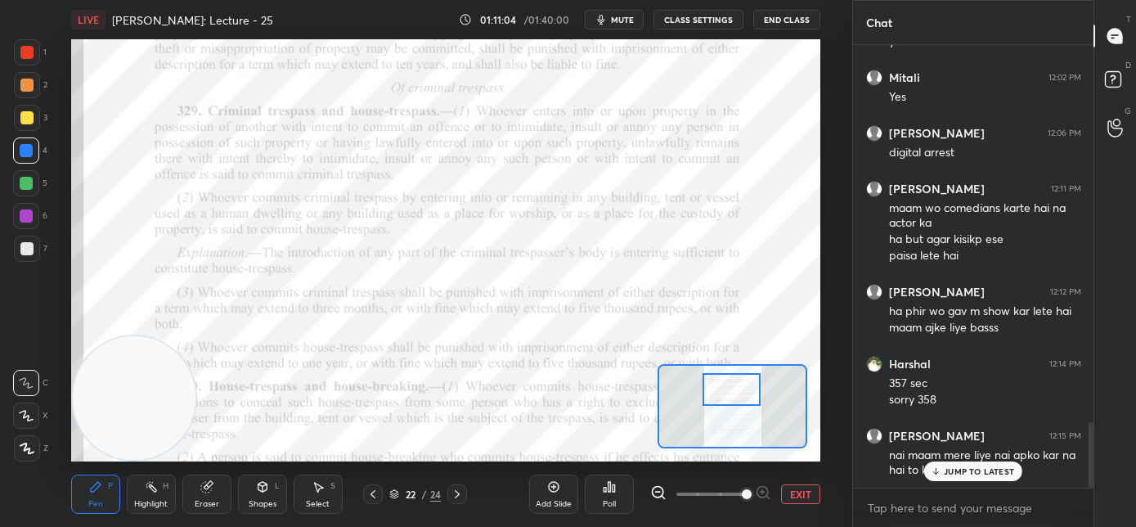
click at [984, 472] on p "JUMP TO LATEST" at bounding box center [979, 471] width 70 height 10
click at [619, 26] on button "mute" at bounding box center [614, 20] width 59 height 20
click at [790, 21] on button "End Class" at bounding box center [787, 20] width 67 height 20
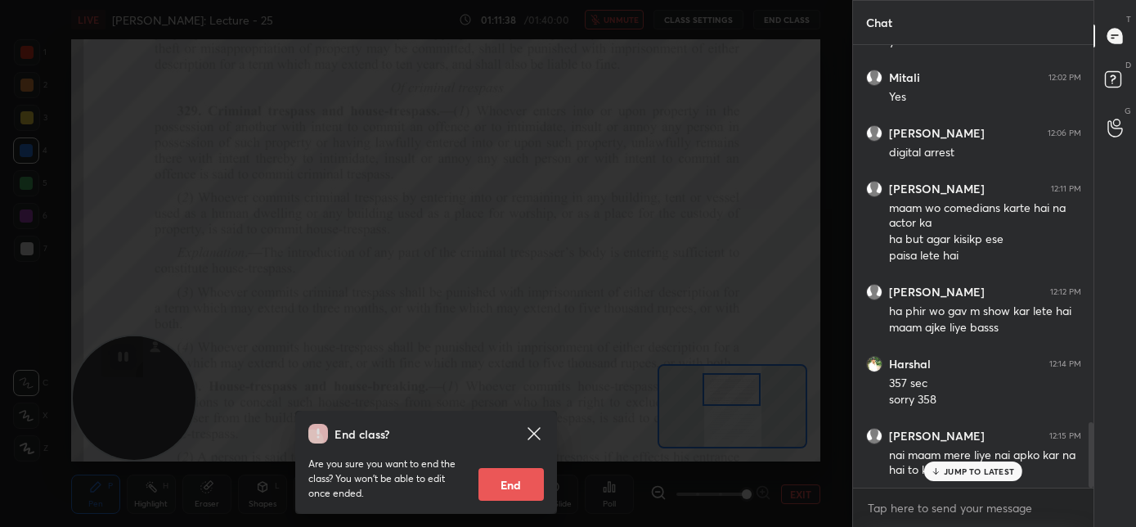
click at [504, 478] on button "End" at bounding box center [511, 484] width 65 height 33
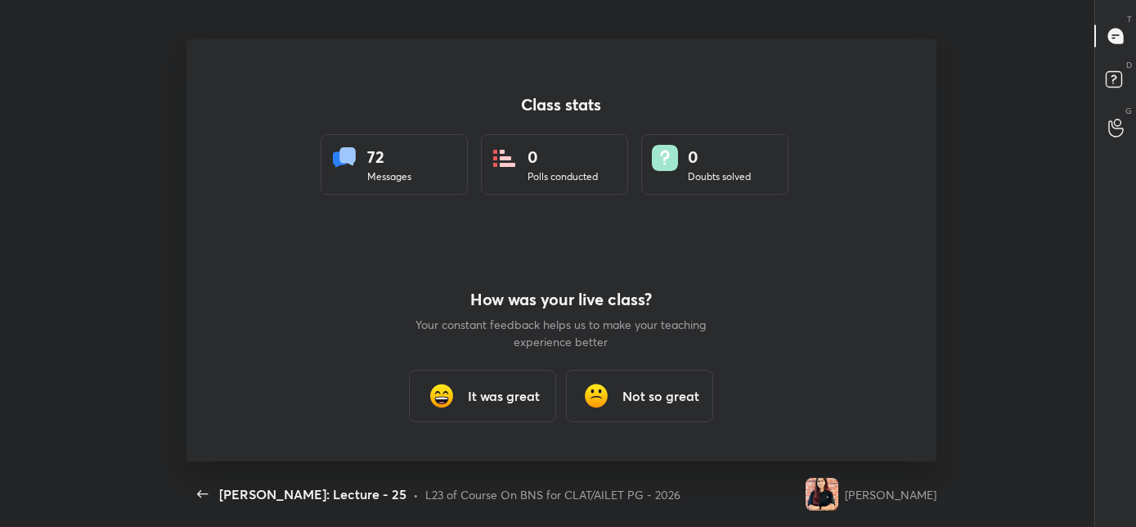
scroll to position [0, 0]
click at [521, 401] on h3 "It was great" at bounding box center [504, 396] width 72 height 20
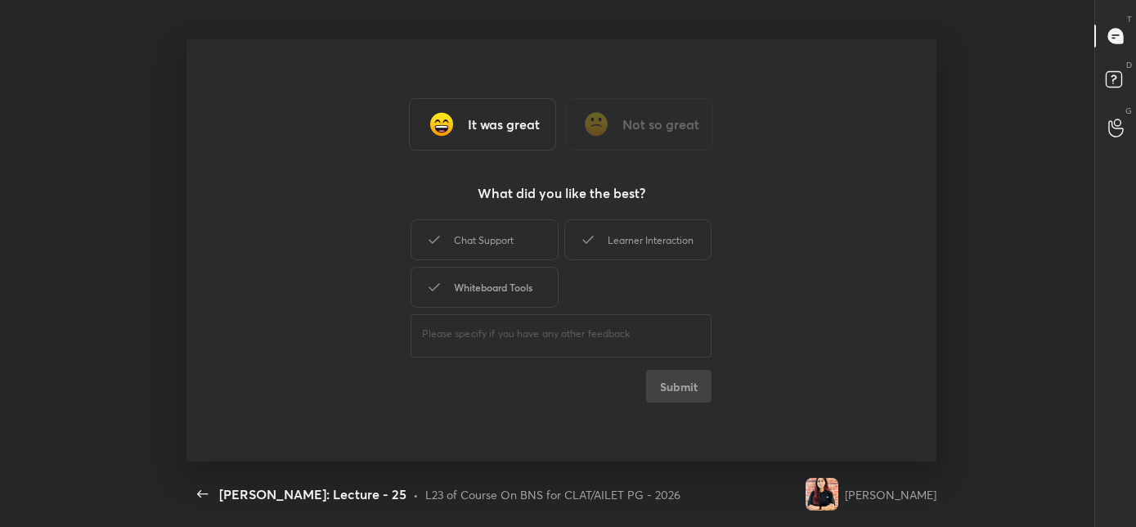
click at [511, 292] on div "Whiteboard Tools" at bounding box center [484, 287] width 147 height 41
drag, startPoint x: 520, startPoint y: 243, endPoint x: 529, endPoint y: 242, distance: 9.0
click at [524, 243] on div "Chat Support" at bounding box center [484, 239] width 147 height 41
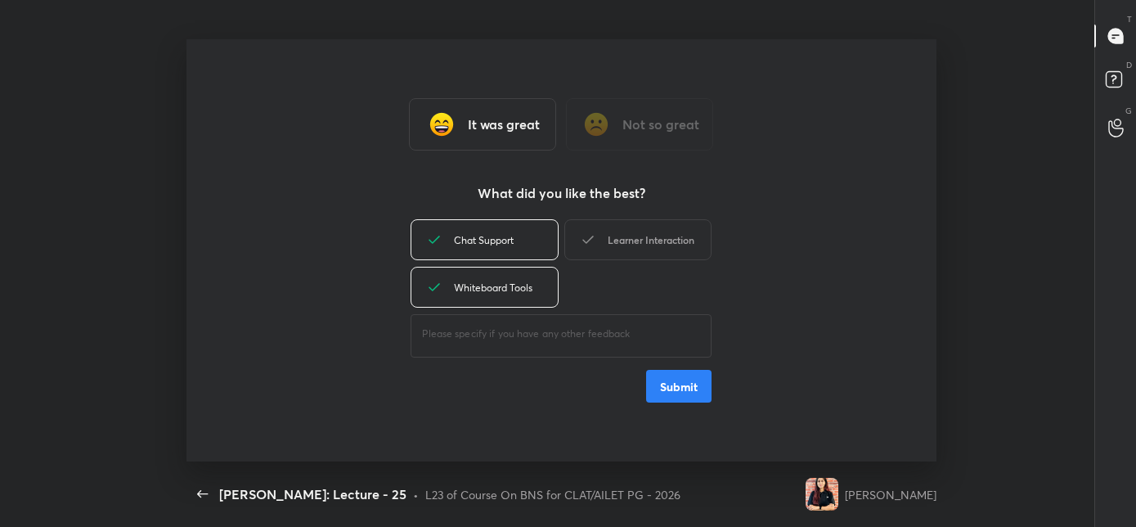
click at [591, 241] on icon at bounding box center [588, 240] width 20 height 20
click at [652, 398] on button "Submit" at bounding box center [678, 386] width 65 height 33
